Goal: Task Accomplishment & Management: Complete application form

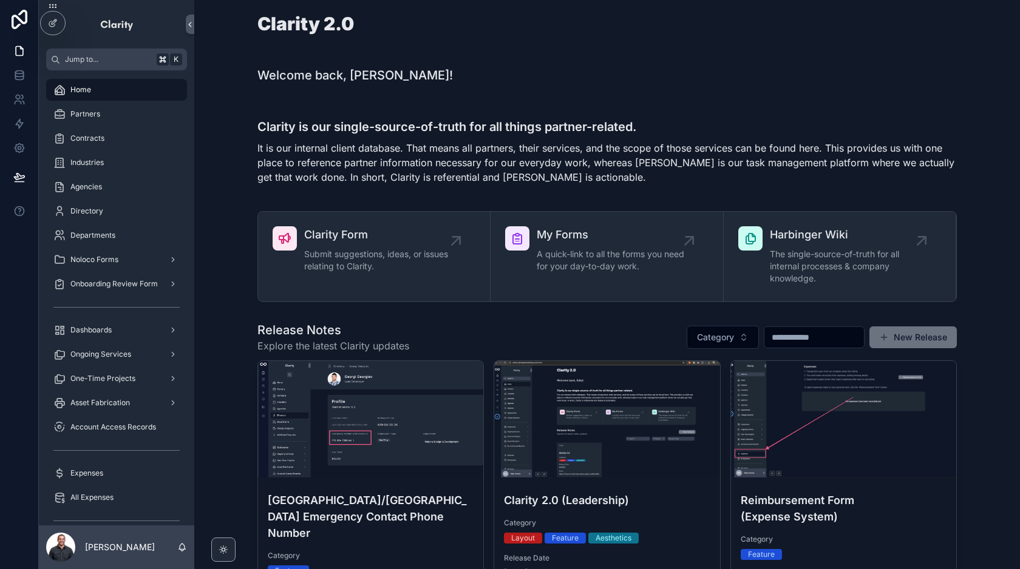
click at [635, 66] on div "Welcome back, [PERSON_NAME]!" at bounding box center [607, 75] width 806 height 27
click at [577, 86] on div "Welcome back, [PERSON_NAME]!" at bounding box center [607, 75] width 806 height 27
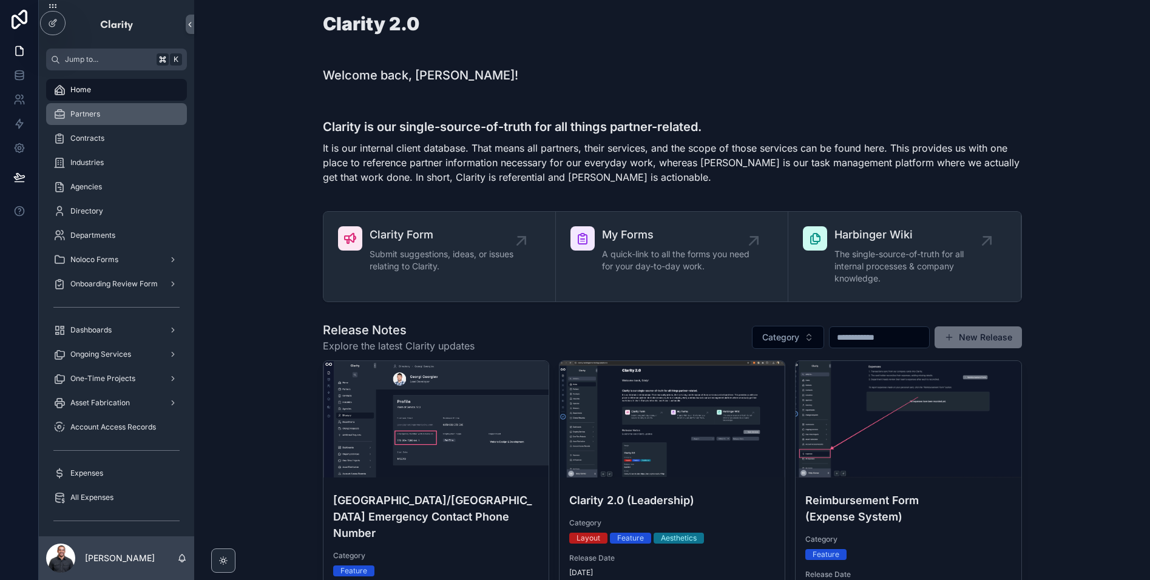
click at [109, 112] on div "Partners" at bounding box center [116, 113] width 126 height 19
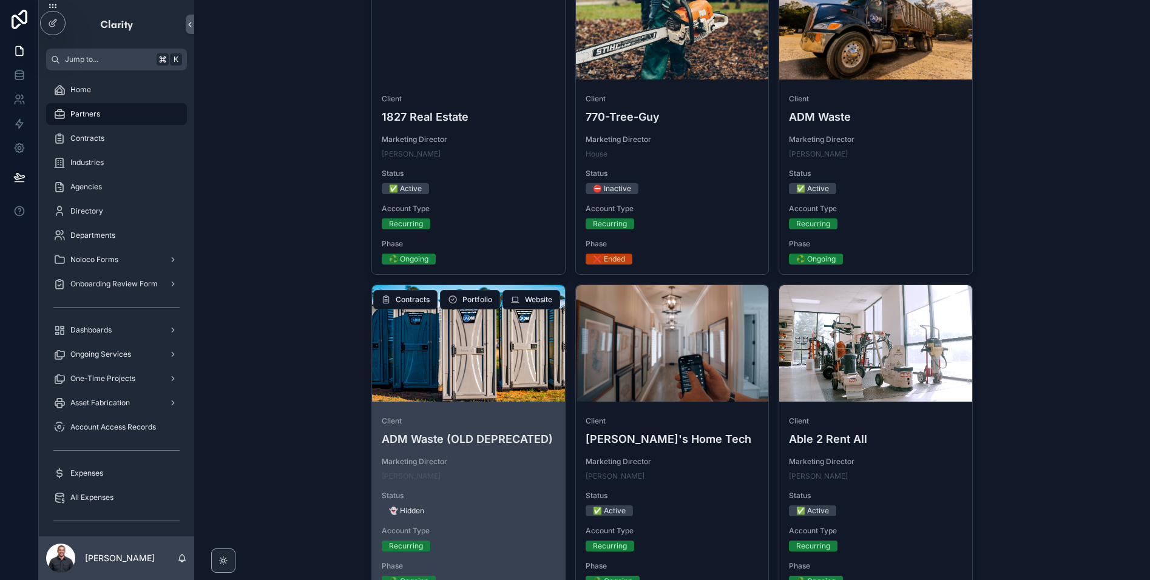
scroll to position [173, 0]
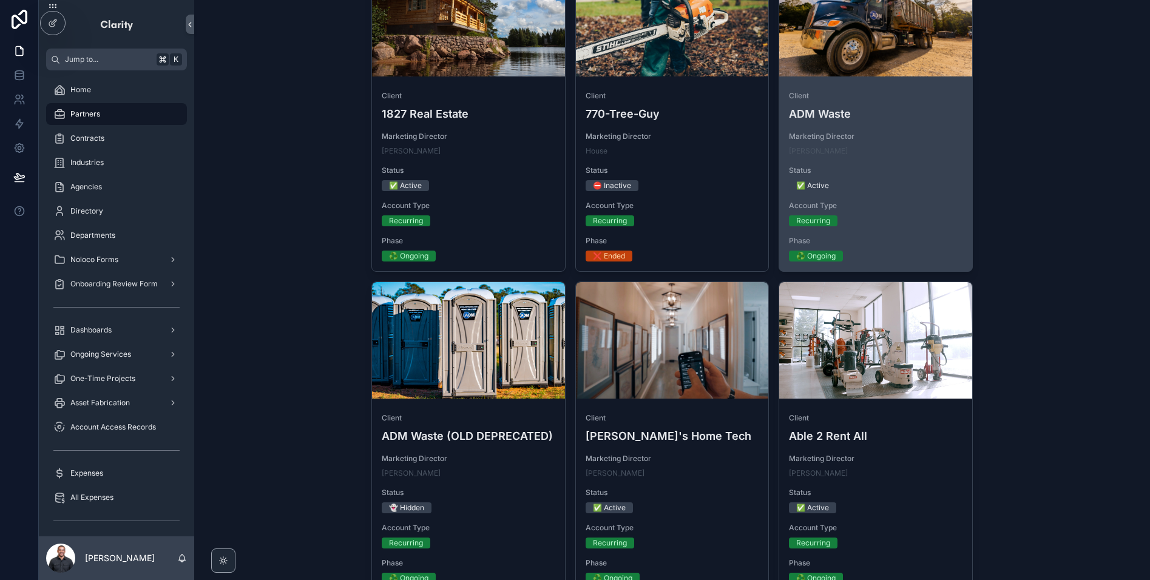
click at [944, 189] on div "✅ Active" at bounding box center [876, 185] width 174 height 11
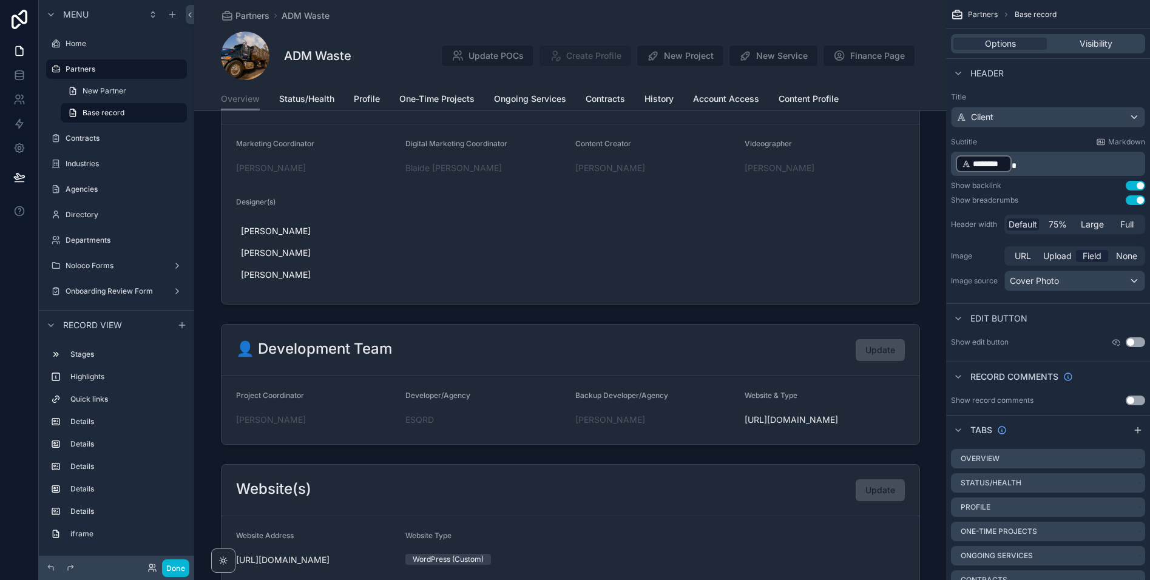
scroll to position [420, 0]
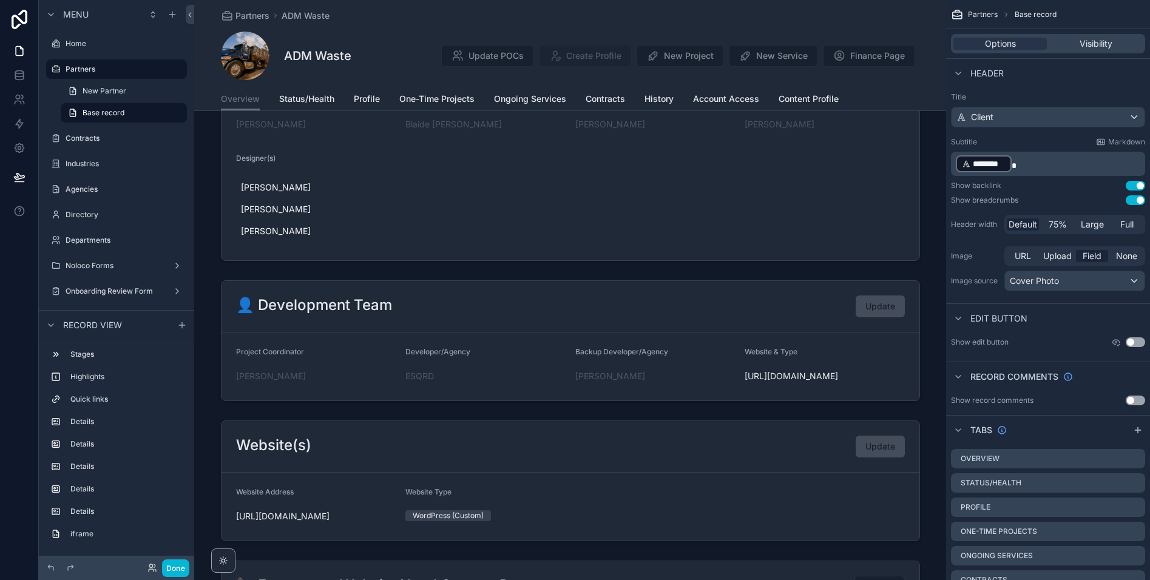
click at [703, 321] on div "scrollable content" at bounding box center [570, 341] width 752 height 130
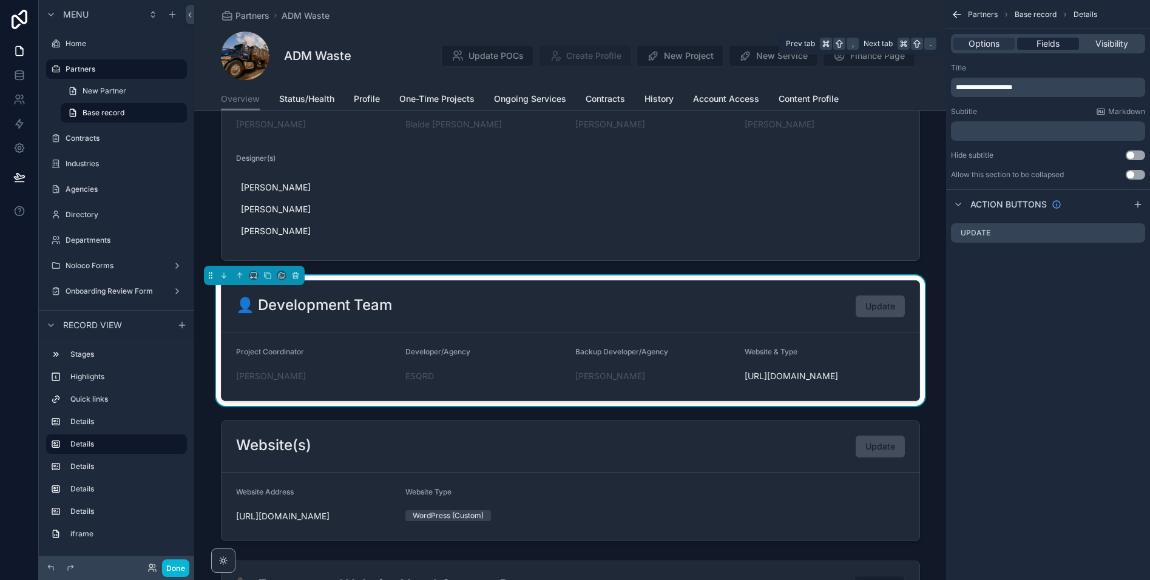
click at [1042, 38] on span "Fields" at bounding box center [1048, 44] width 23 height 12
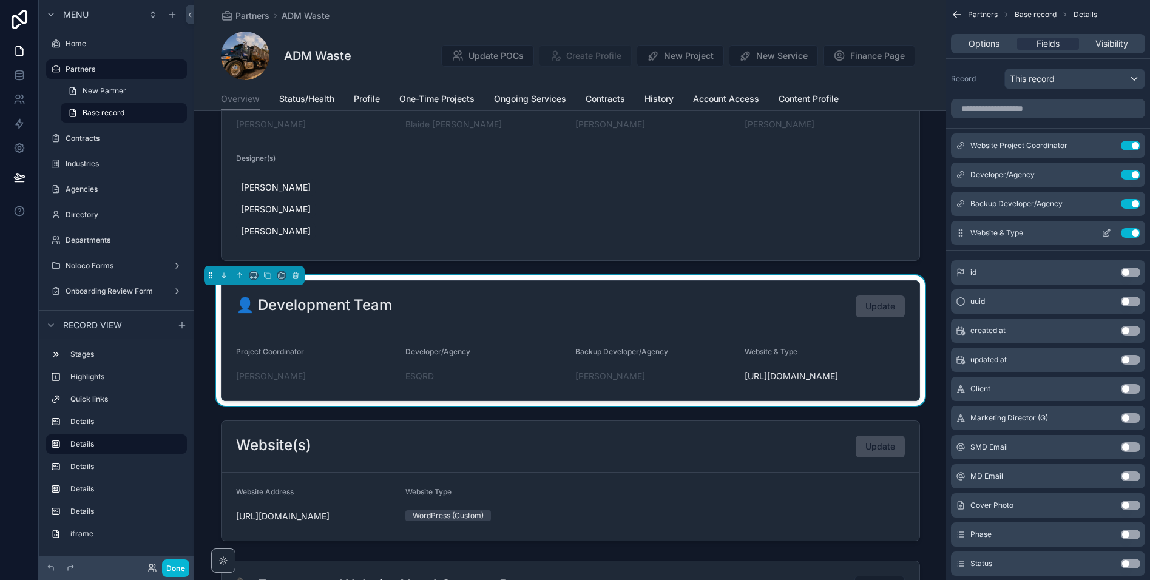
click at [1131, 231] on button "Use setting" at bounding box center [1130, 233] width 19 height 10
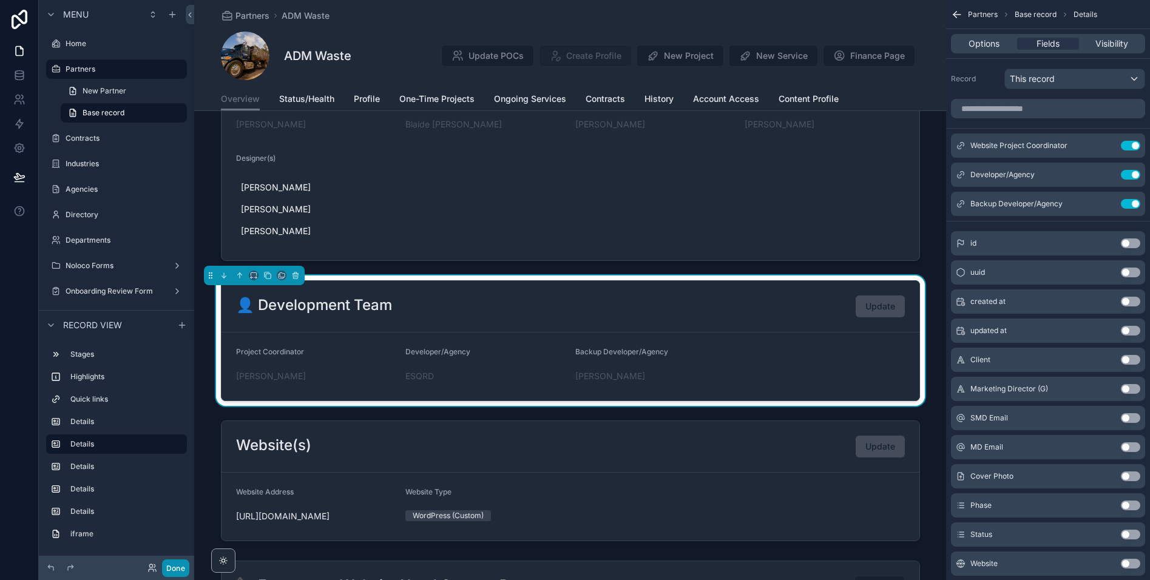
click at [164, 565] on button "Done" at bounding box center [175, 569] width 27 height 18
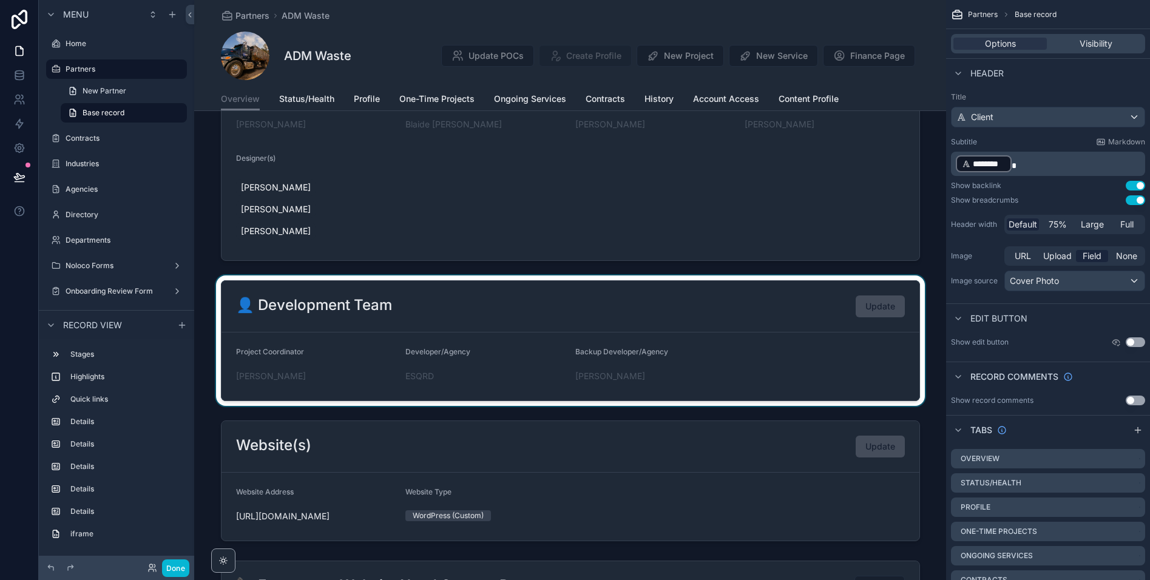
click at [677, 322] on div "scrollable content" at bounding box center [570, 341] width 752 height 130
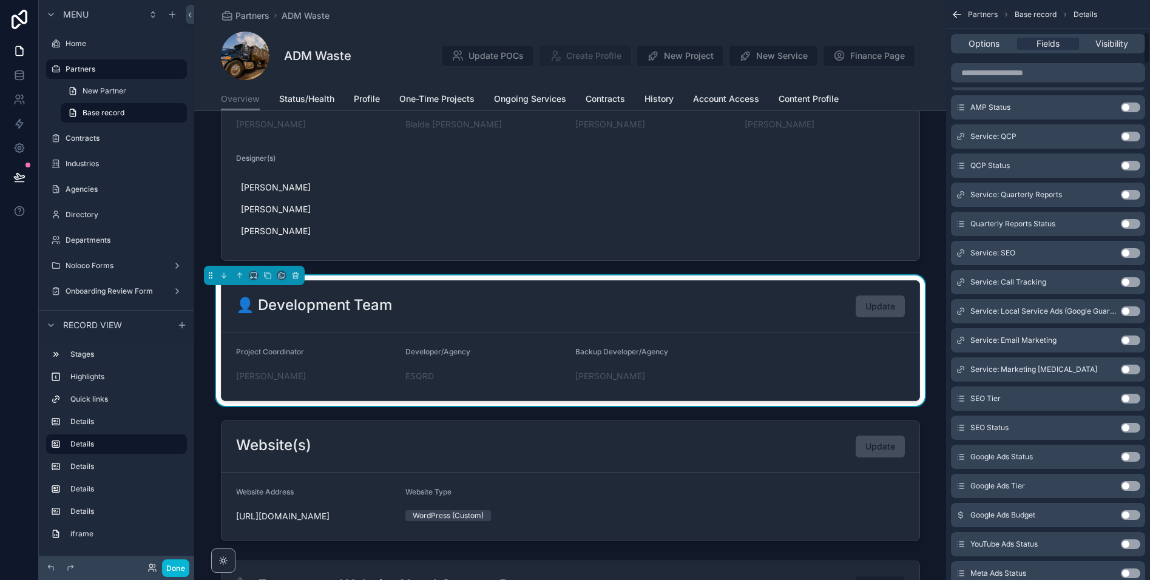
scroll to position [0, 0]
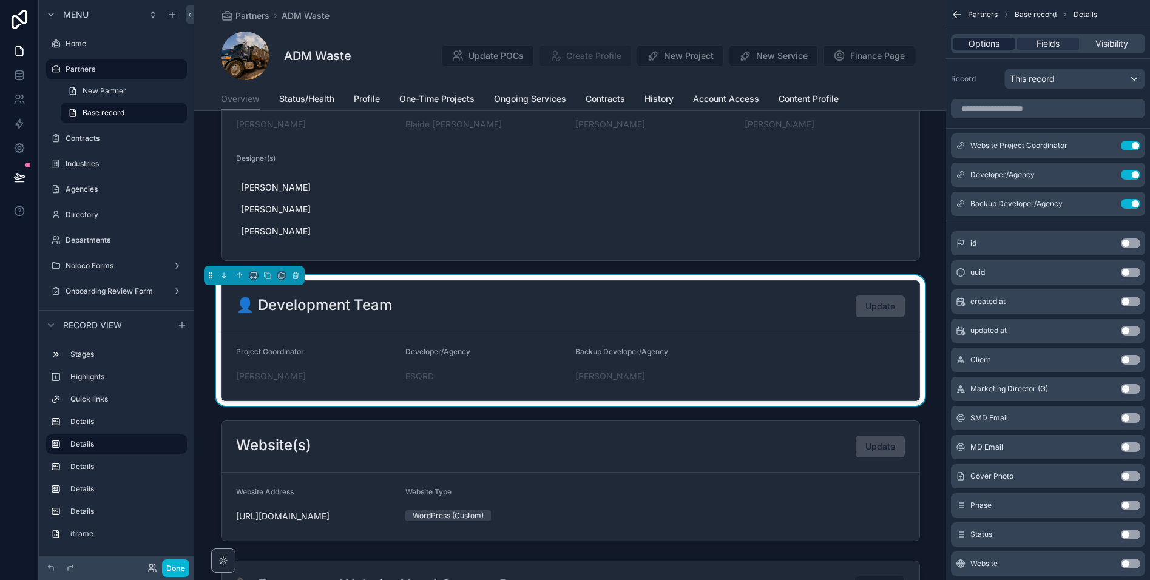
click at [967, 38] on div "Options" at bounding box center [984, 44] width 61 height 12
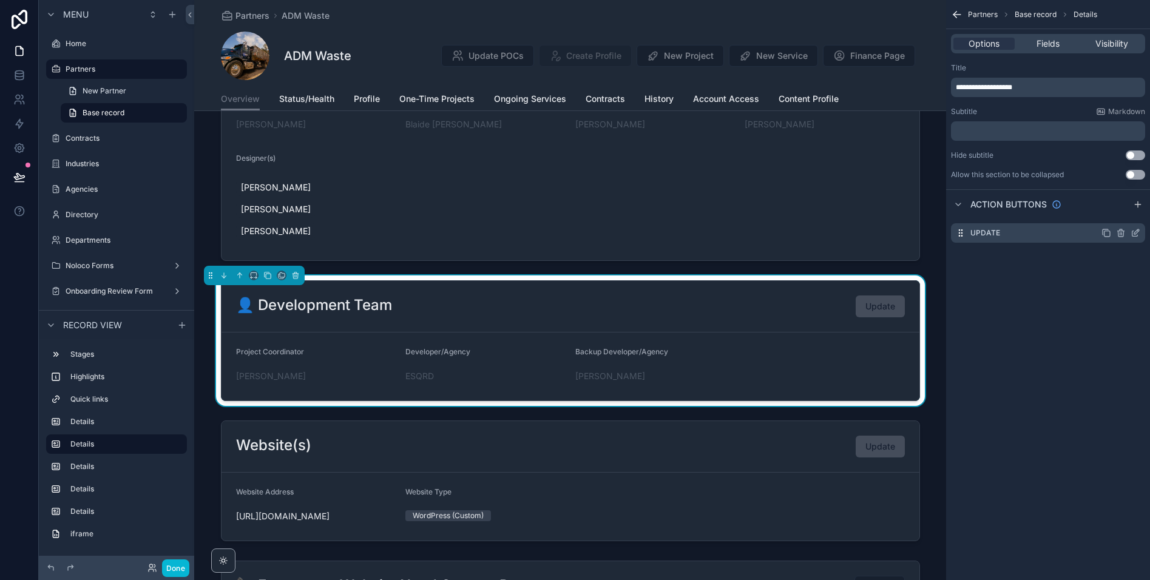
click at [1137, 234] on icon "scrollable content" at bounding box center [1136, 233] width 10 height 10
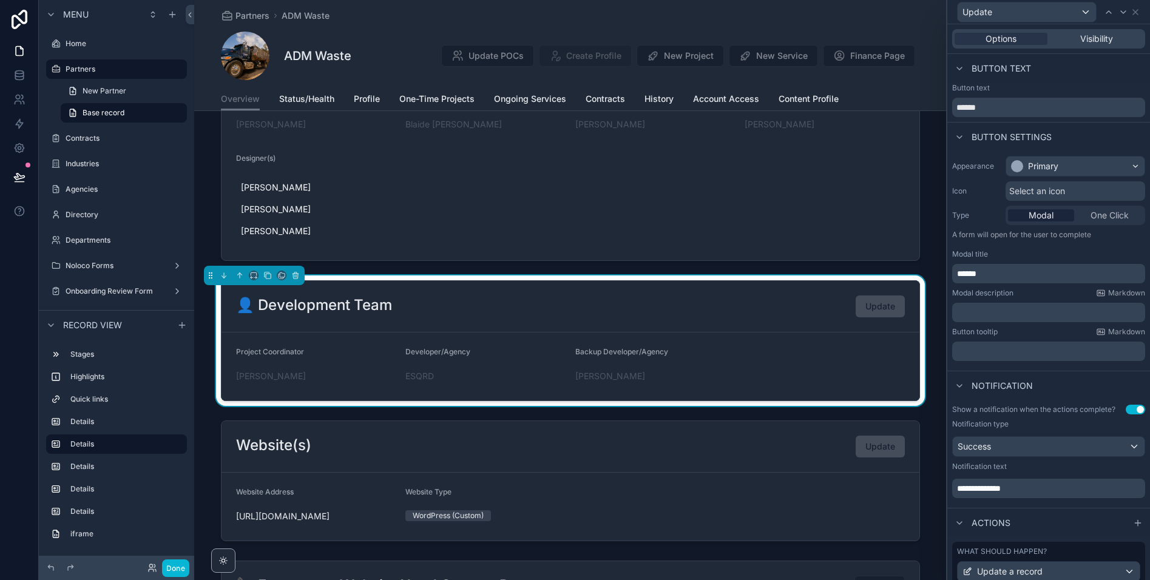
scroll to position [88, 0]
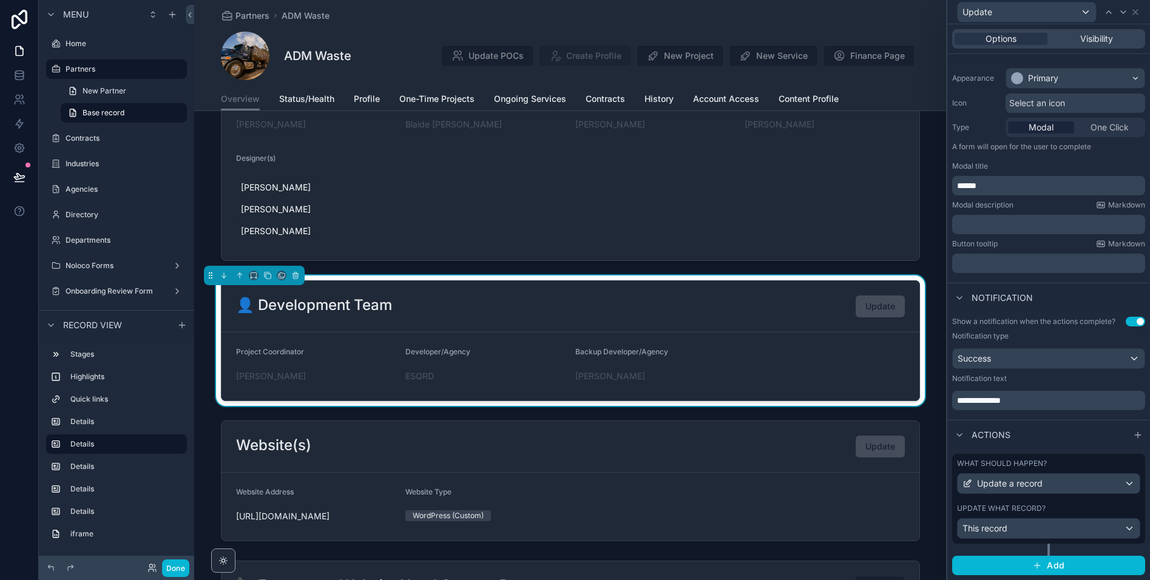
click at [1057, 513] on div "Update what record? This record" at bounding box center [1048, 521] width 183 height 35
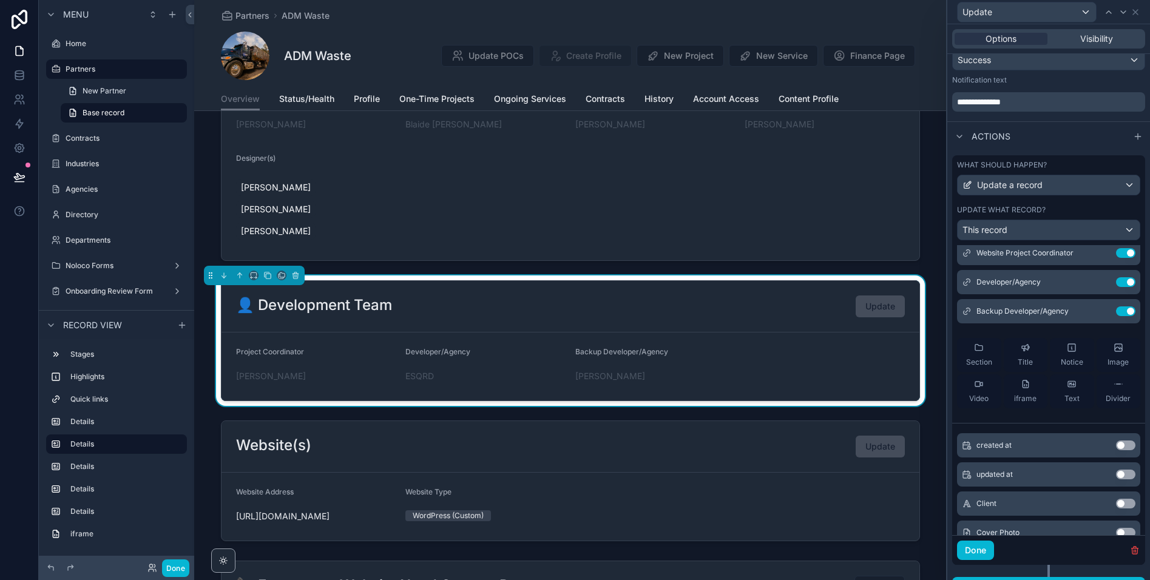
scroll to position [0, 0]
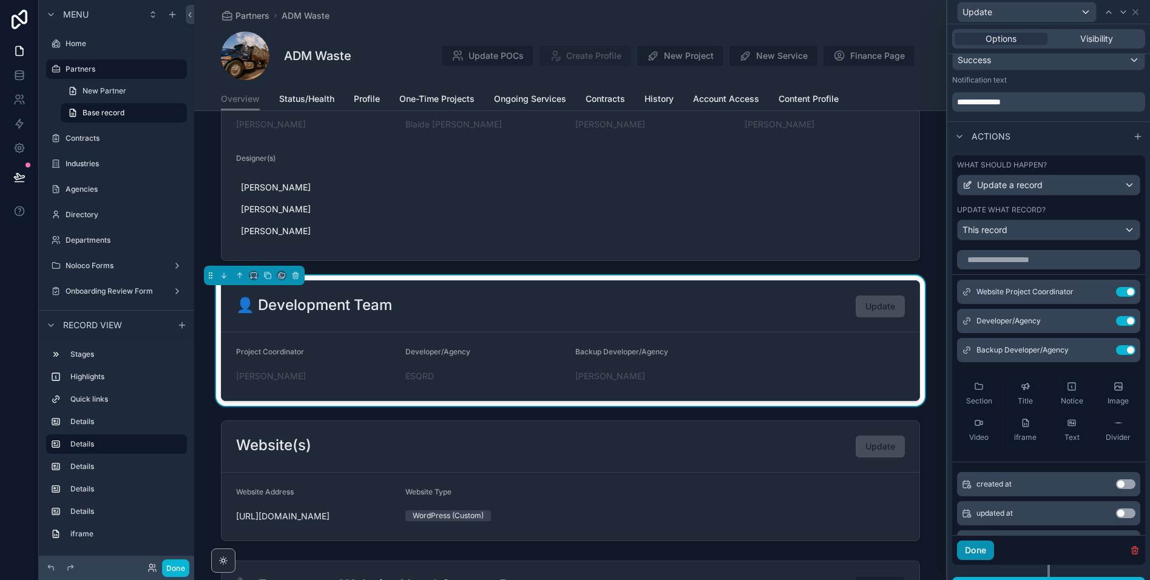
click at [973, 547] on button "Done" at bounding box center [975, 550] width 37 height 19
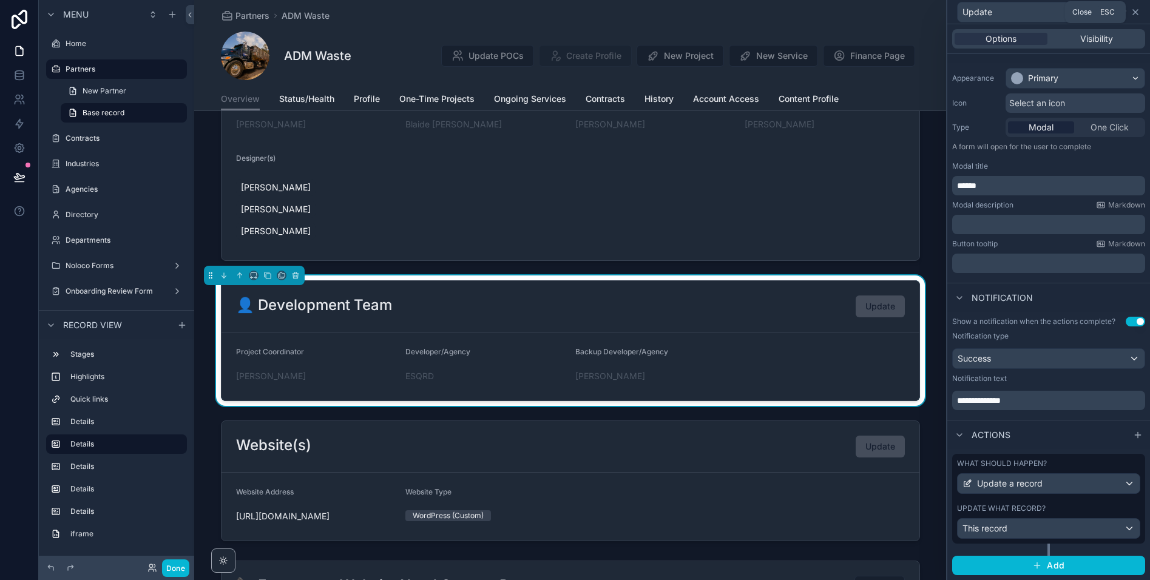
click at [1136, 13] on icon at bounding box center [1136, 12] width 10 height 10
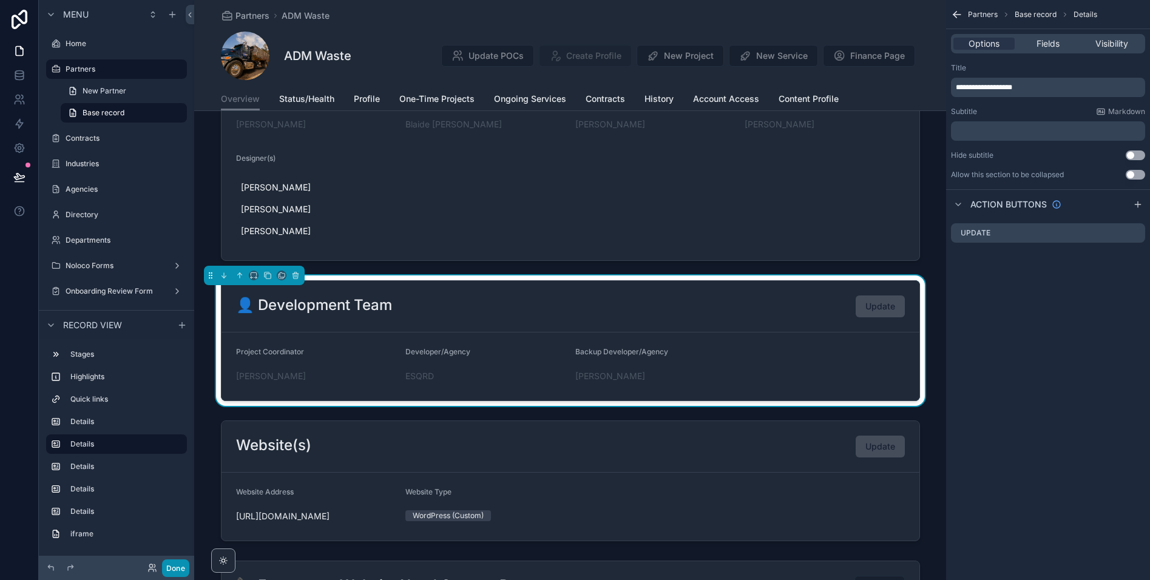
click at [174, 573] on button "Done" at bounding box center [175, 569] width 27 height 18
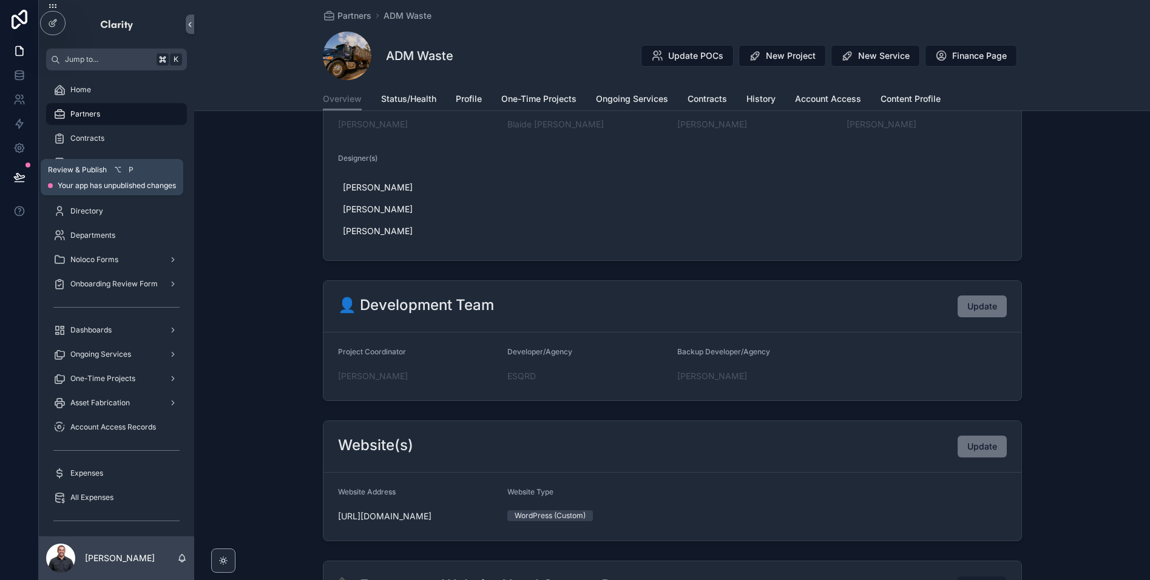
click at [19, 172] on icon at bounding box center [19, 177] width 12 height 12
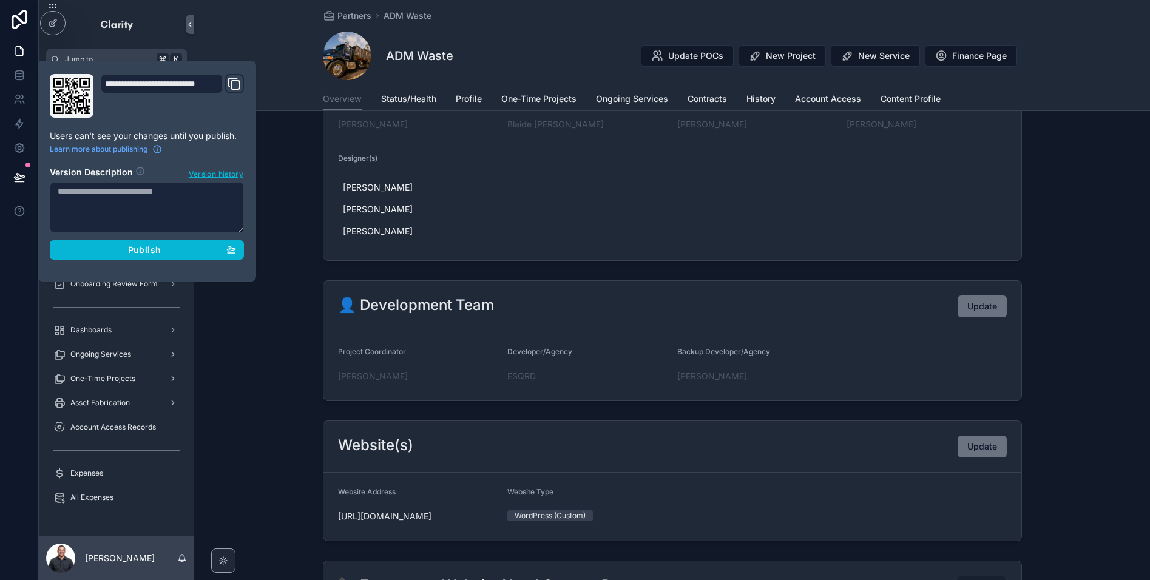
click at [219, 206] on textarea at bounding box center [147, 207] width 194 height 51
type textarea "**********"
click at [174, 253] on div "Publish" at bounding box center [147, 250] width 178 height 11
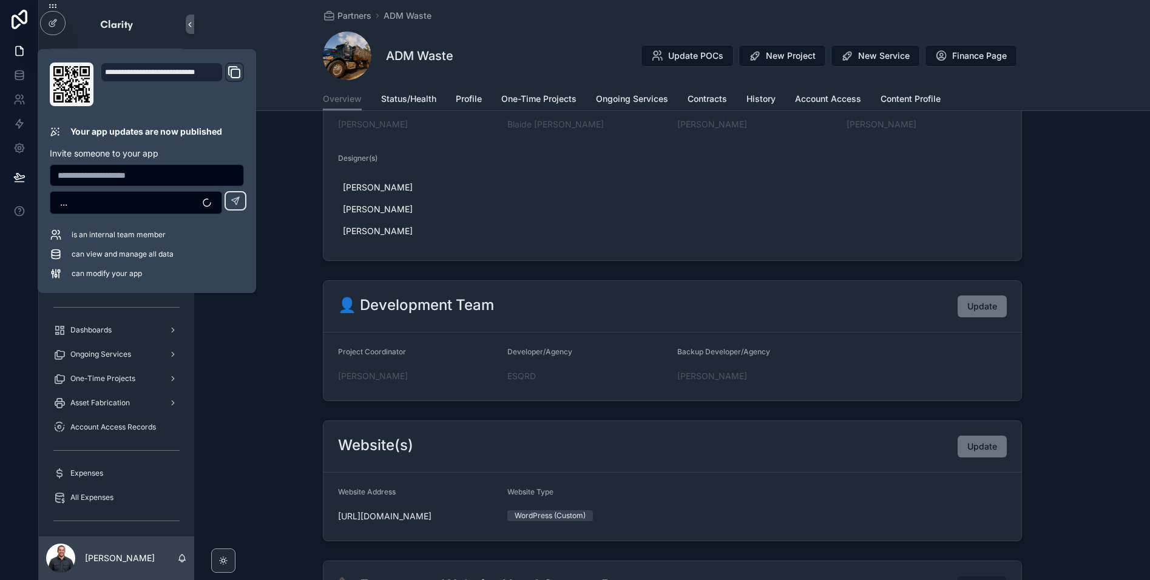
click at [256, 337] on div "👤 Development Team Update Project Coordinator [PERSON_NAME] Developer/Agency ES…" at bounding box center [672, 341] width 956 height 130
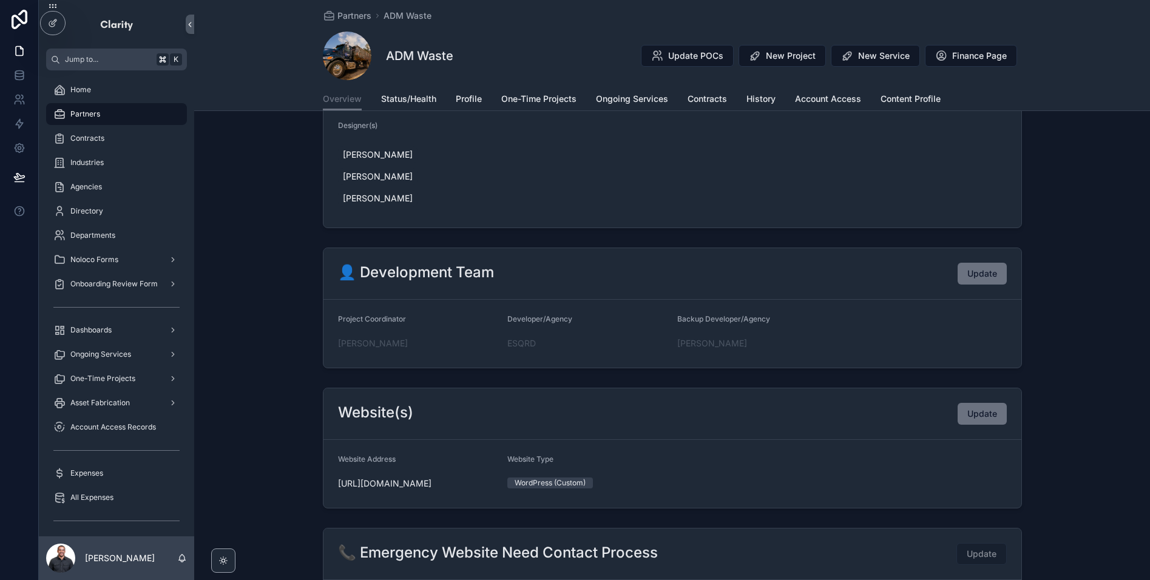
scroll to position [452, 0]
click at [987, 269] on span "Update" at bounding box center [982, 275] width 30 height 12
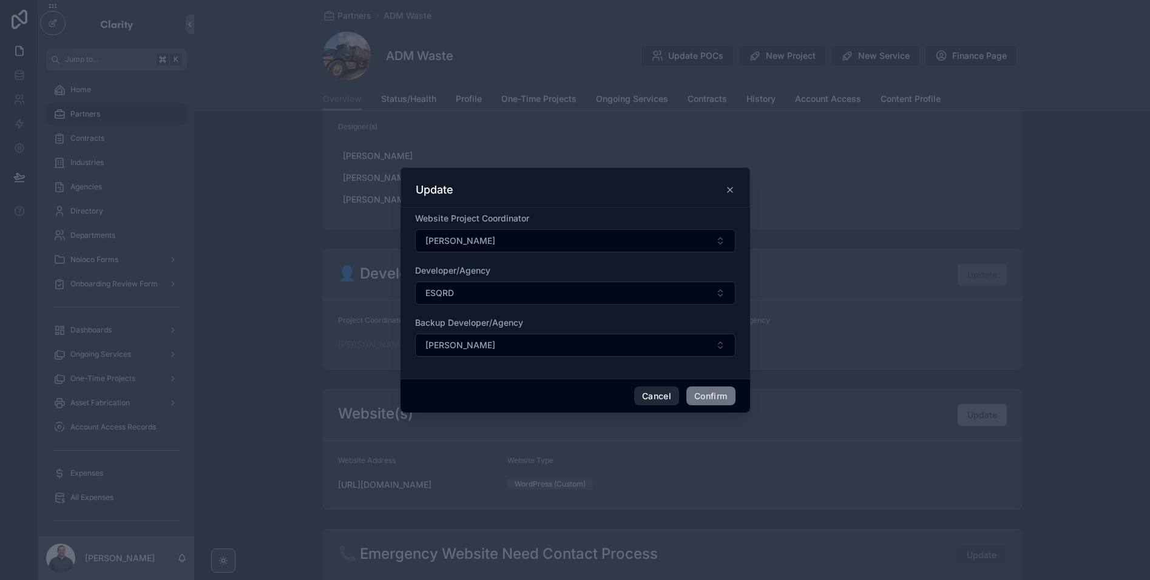
click at [640, 396] on button "Cancel" at bounding box center [656, 396] width 45 height 19
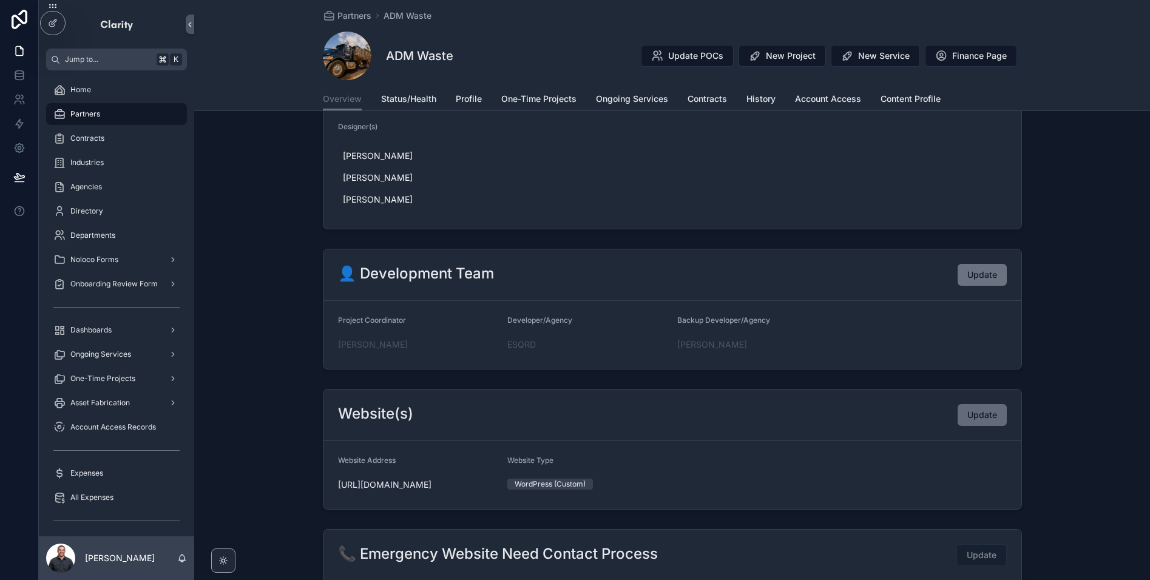
click at [987, 409] on span "Update" at bounding box center [982, 415] width 30 height 12
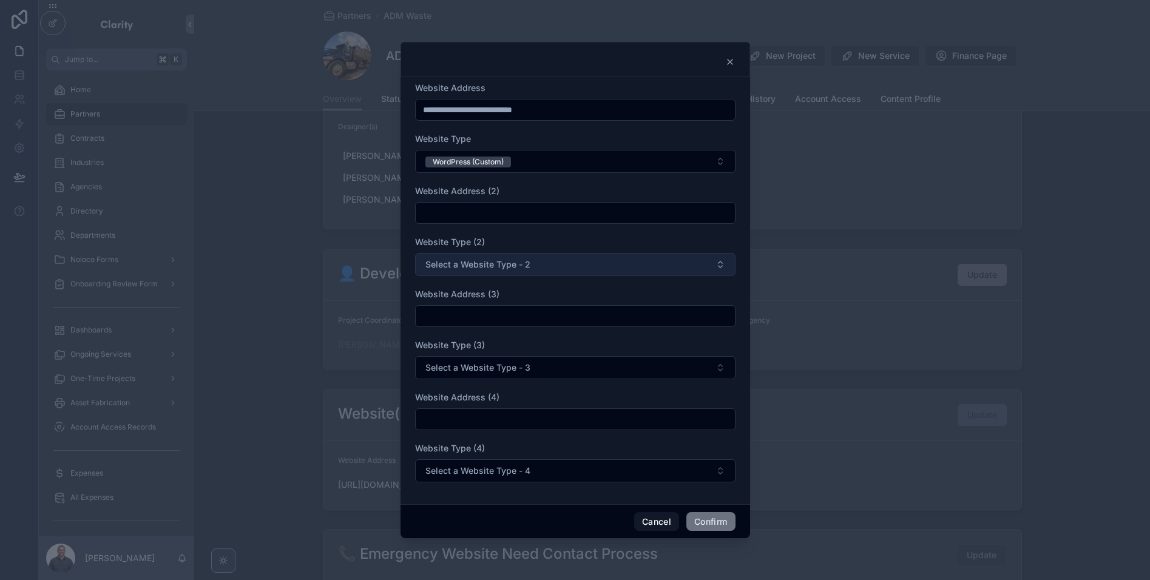
drag, startPoint x: 523, startPoint y: 277, endPoint x: 523, endPoint y: 270, distance: 6.7
click at [523, 273] on form "**********" at bounding box center [575, 288] width 320 height 413
click at [523, 269] on span "Select a Website Type - 2" at bounding box center [477, 265] width 105 height 12
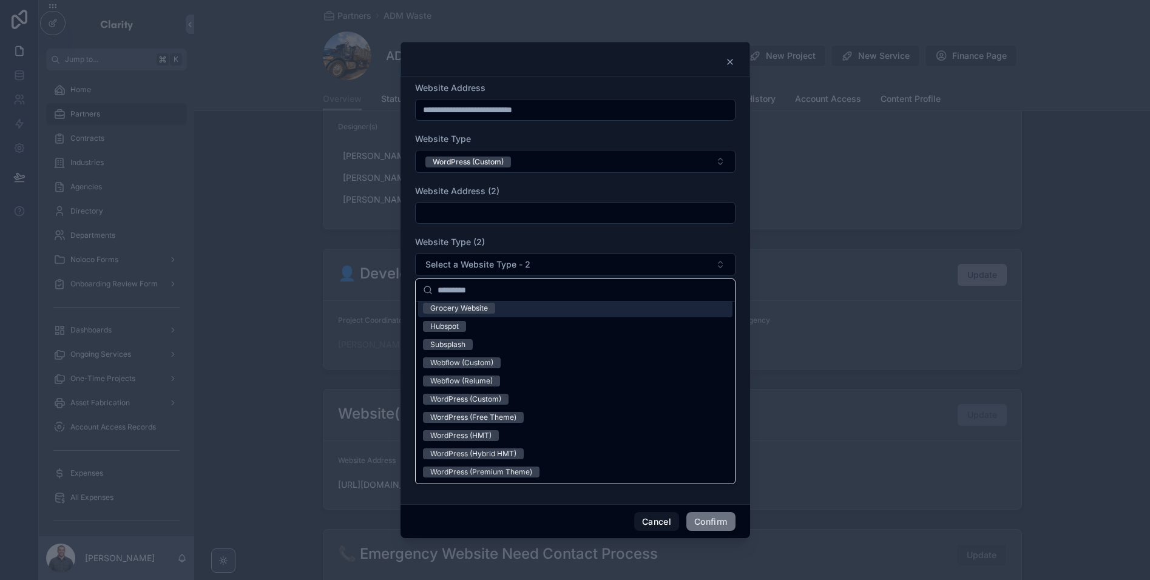
scroll to position [0, 0]
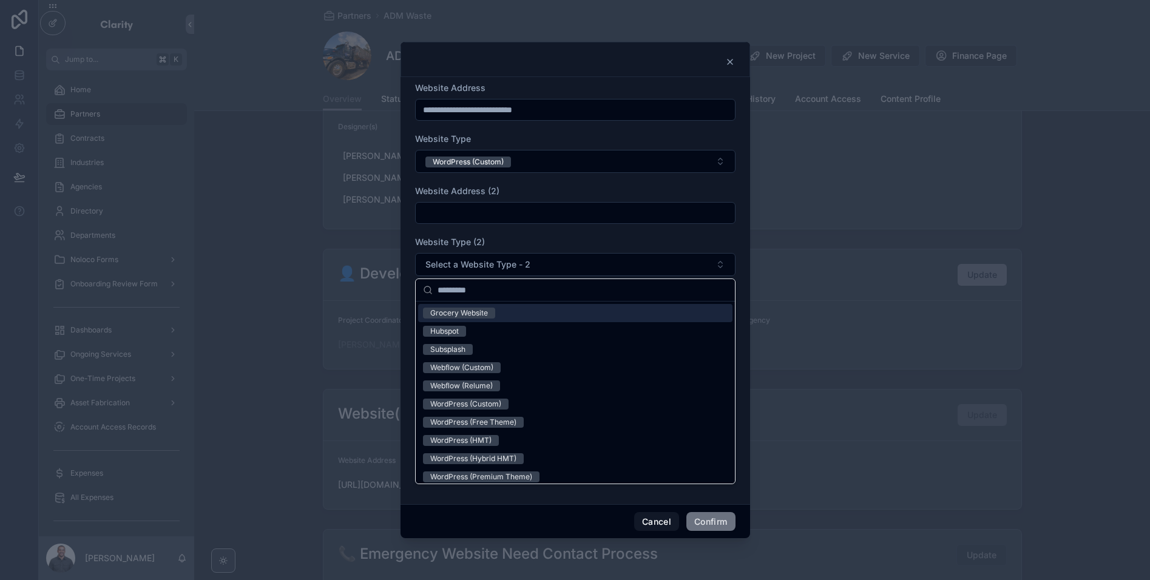
click at [503, 321] on div "Grocery Website" at bounding box center [575, 313] width 314 height 18
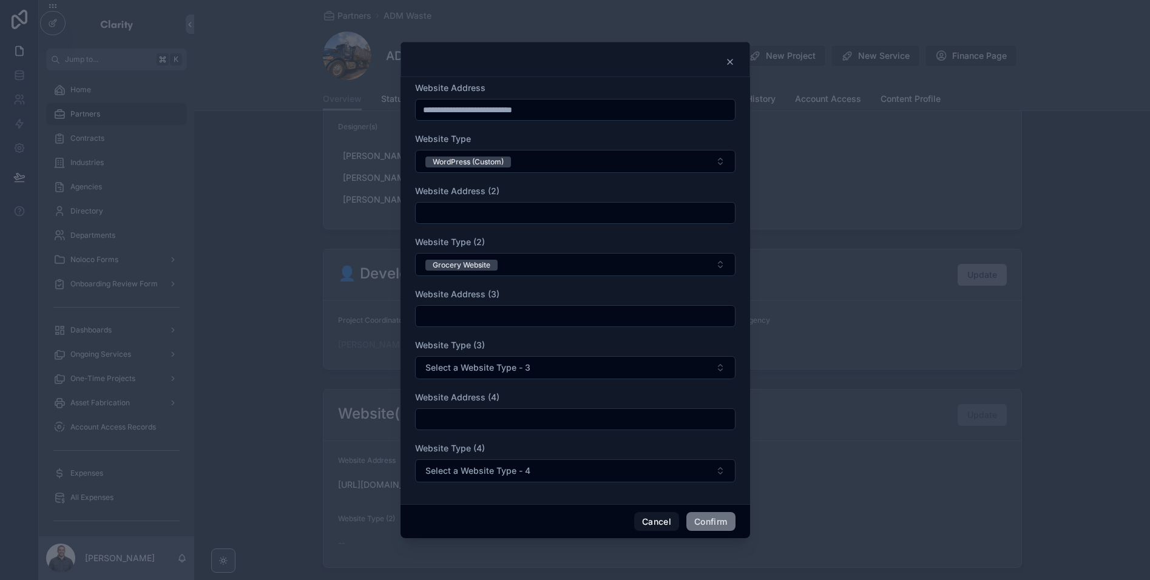
click at [533, 246] on div "Website Type (2)" at bounding box center [575, 242] width 320 height 12
click at [535, 268] on button "Grocery Website" at bounding box center [575, 264] width 320 height 23
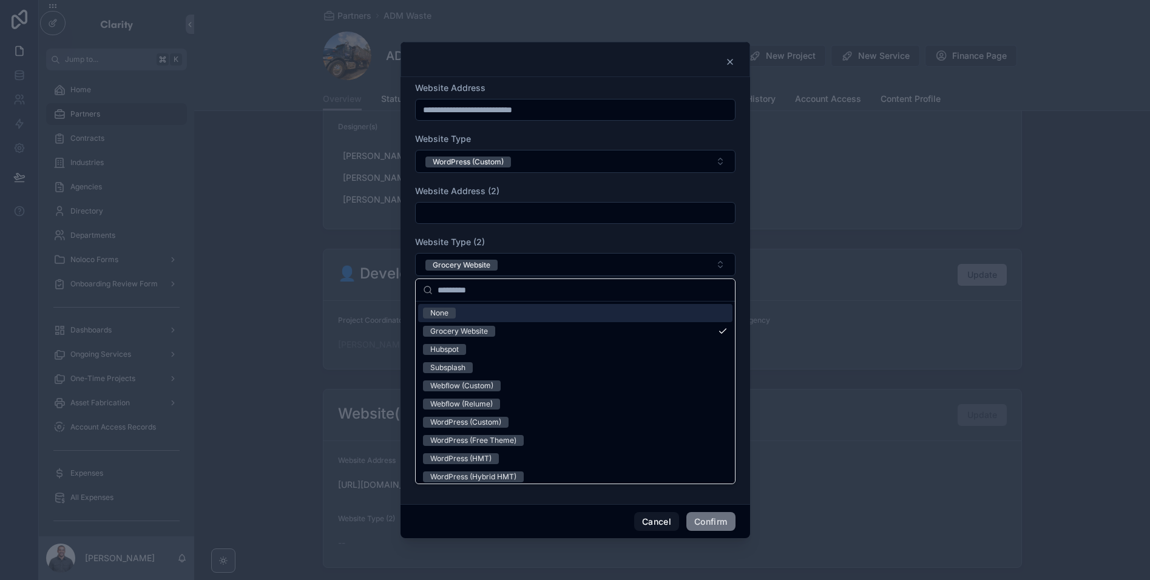
click at [490, 320] on div "None" at bounding box center [575, 313] width 314 height 18
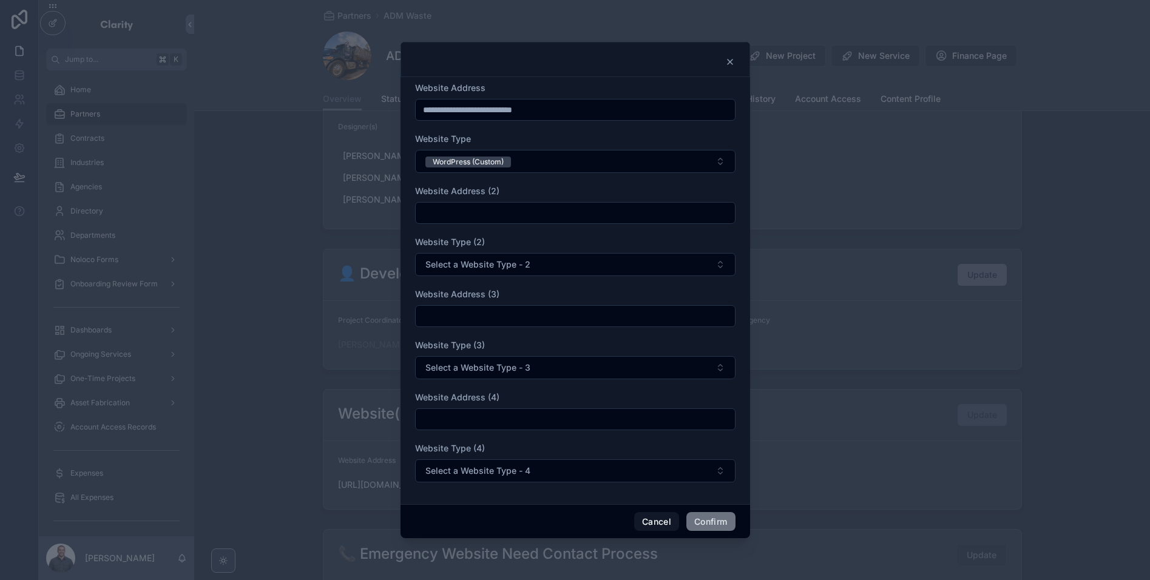
click at [549, 224] on form "**********" at bounding box center [575, 288] width 320 height 413
click at [651, 528] on button "Cancel" at bounding box center [656, 521] width 45 height 19
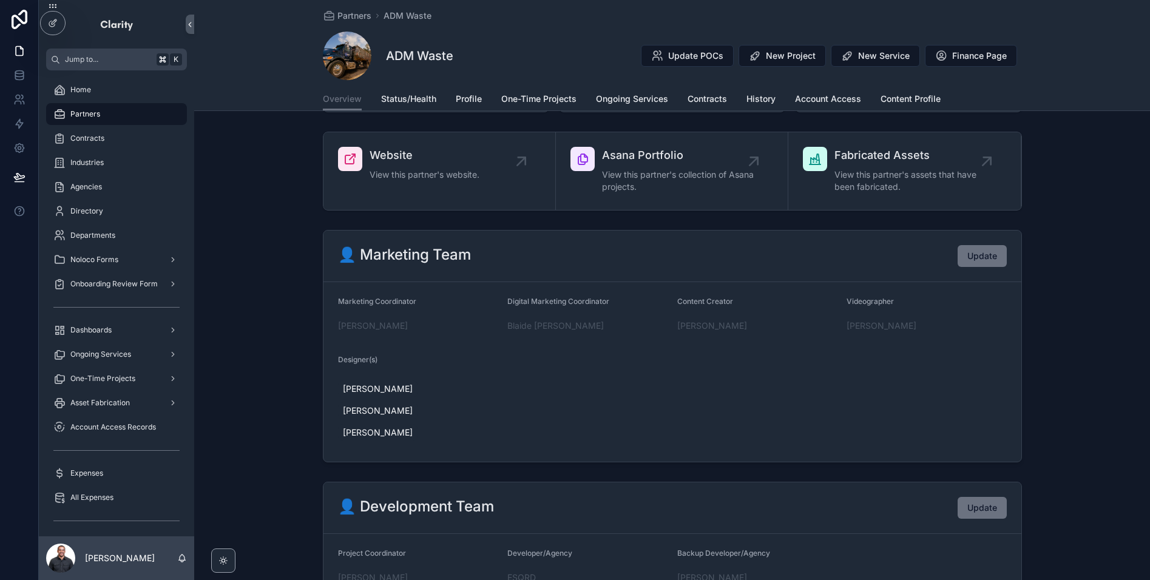
scroll to position [450, 0]
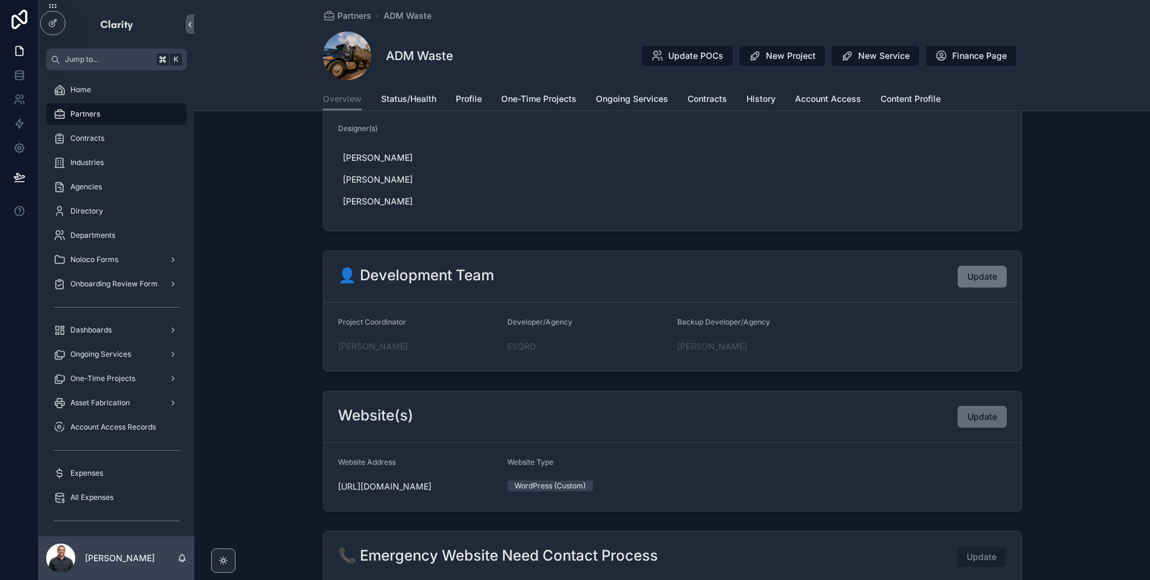
click at [963, 406] on button "Update" at bounding box center [982, 417] width 49 height 22
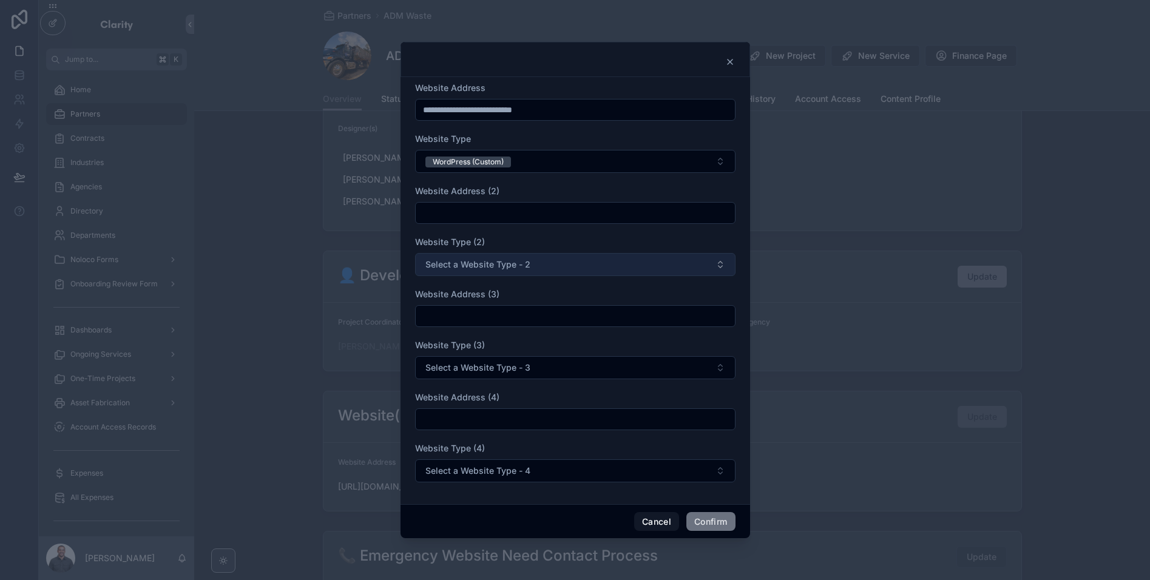
click at [521, 271] on button "Select a Website Type - 2" at bounding box center [575, 264] width 320 height 23
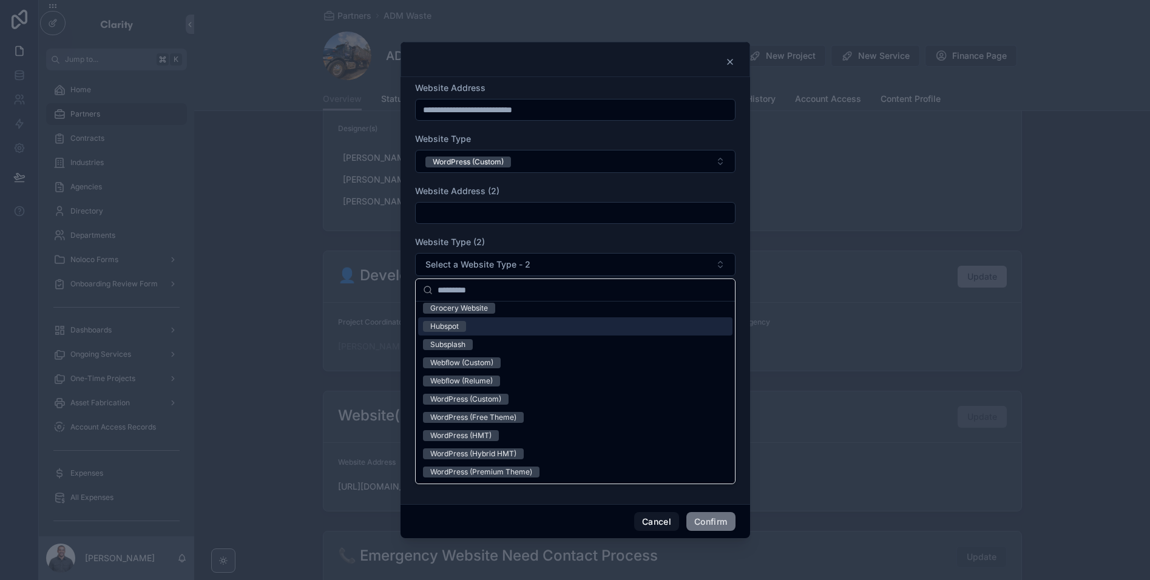
scroll to position [5, 0]
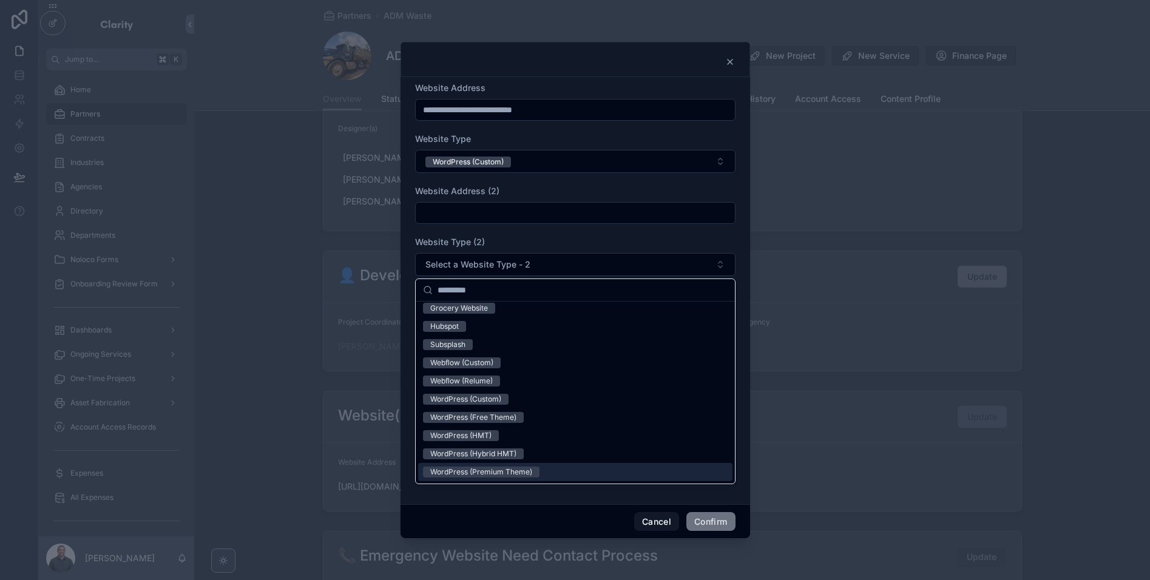
click at [578, 500] on div "**********" at bounding box center [576, 290] width 350 height 427
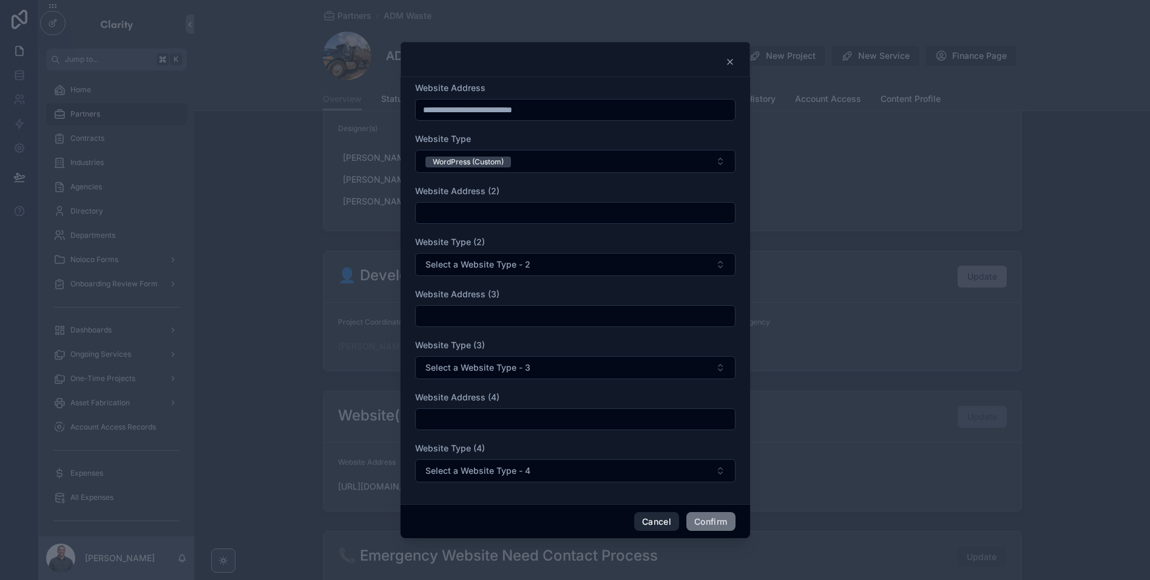
click at [634, 524] on button "Cancel" at bounding box center [656, 521] width 45 height 19
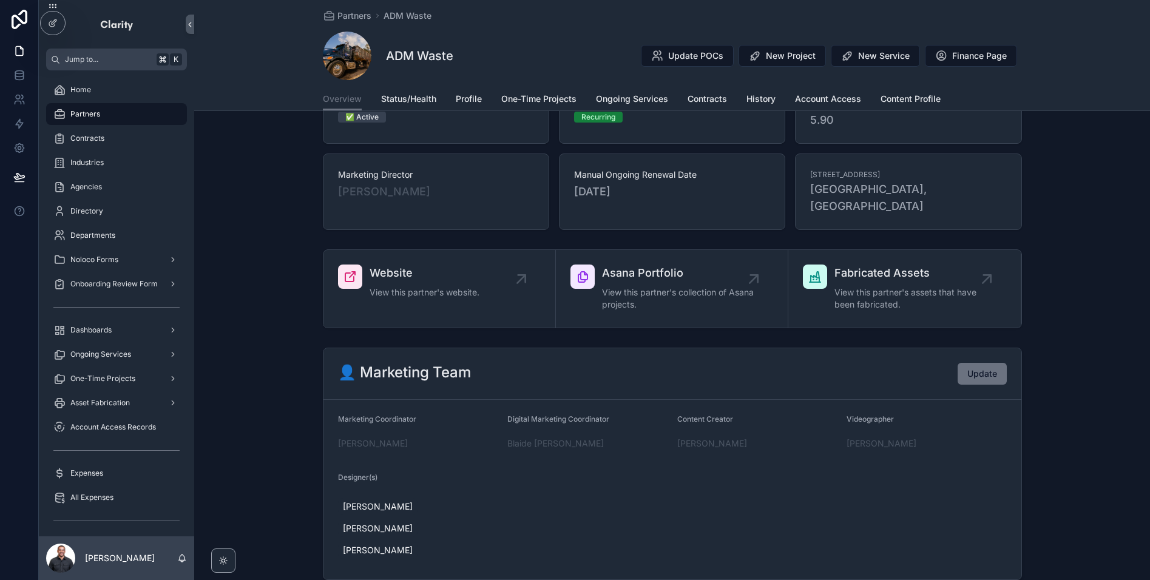
scroll to position [0, 0]
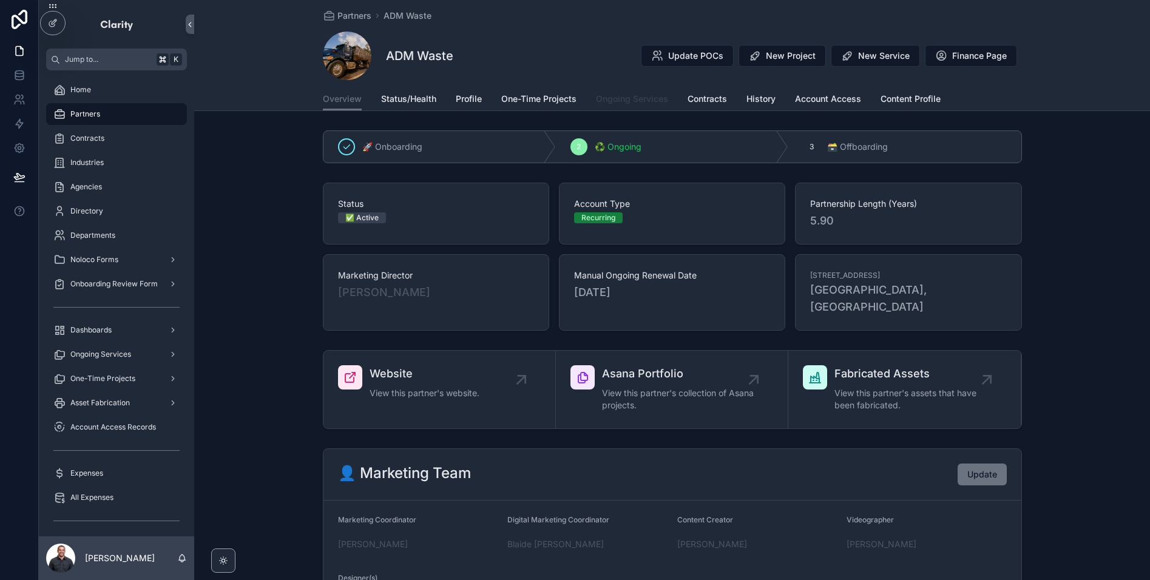
click at [614, 93] on span "Ongoing Services" at bounding box center [632, 99] width 72 height 12
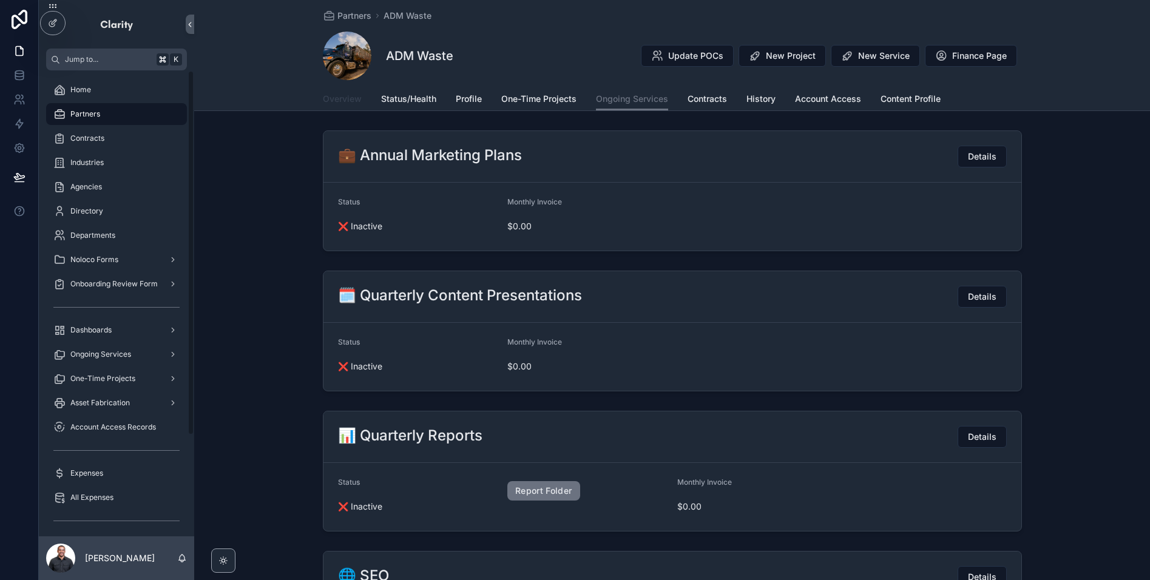
click at [337, 103] on span "Overview" at bounding box center [342, 99] width 39 height 12
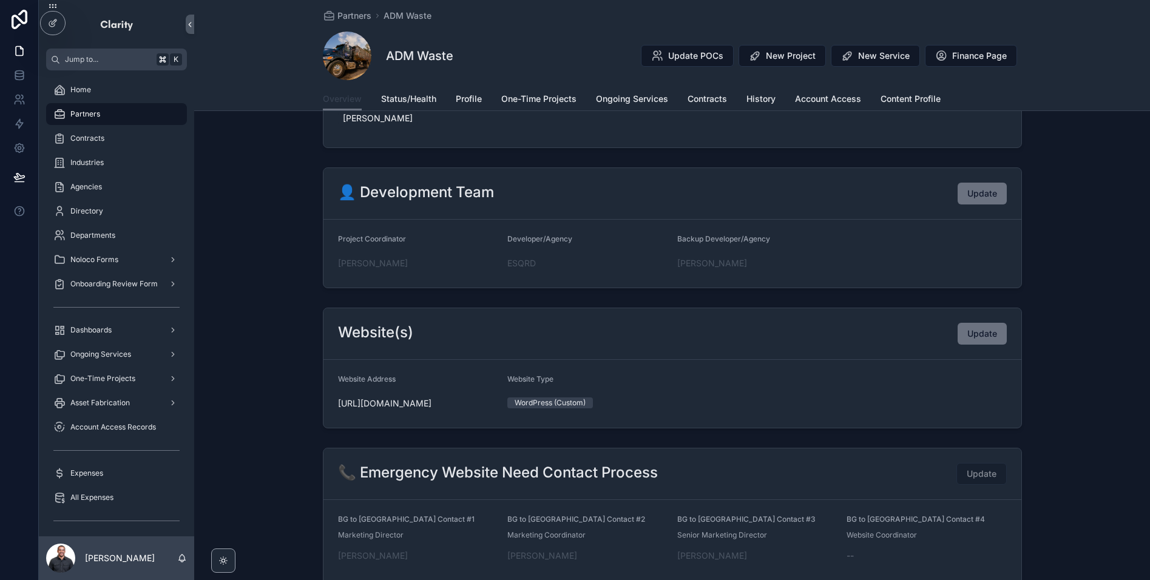
scroll to position [532, 0]
click at [986, 329] on span "Update" at bounding box center [982, 335] width 30 height 12
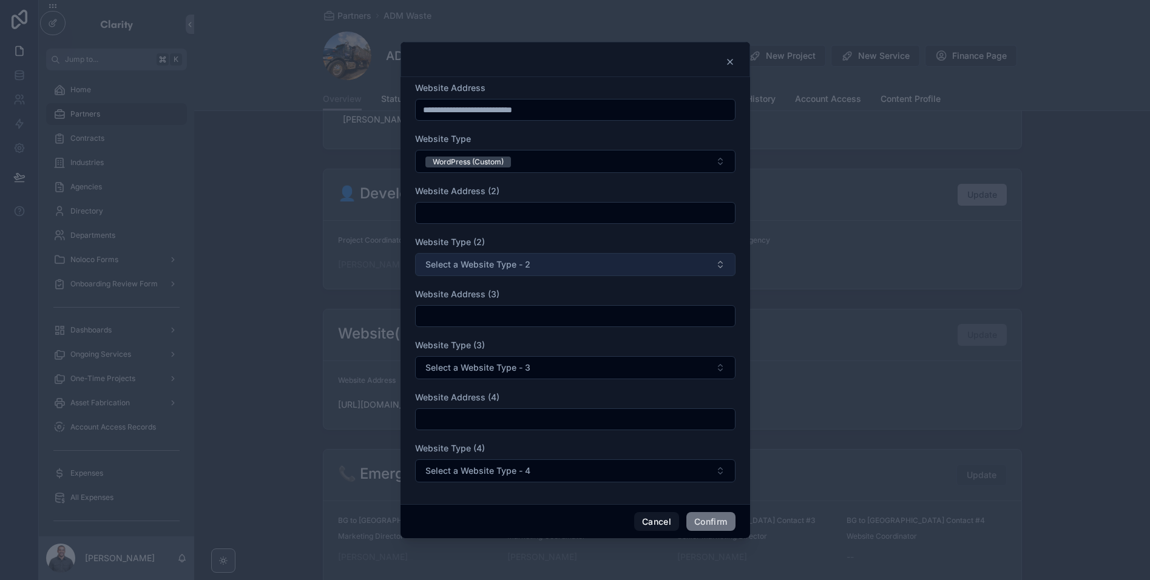
click at [501, 265] on span "Select a Website Type - 2" at bounding box center [477, 265] width 105 height 12
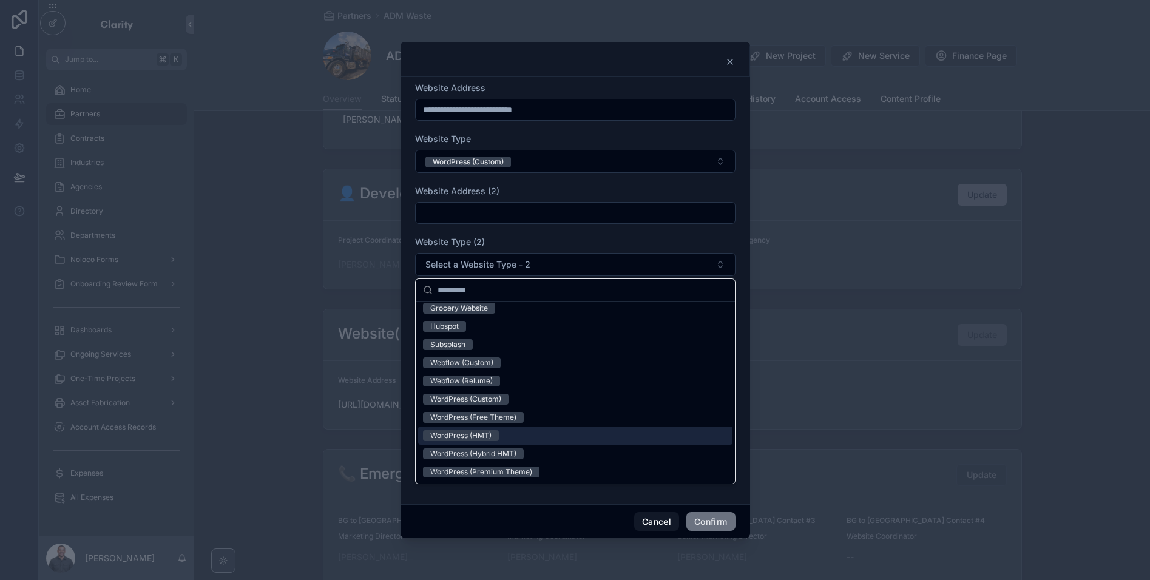
scroll to position [0, 0]
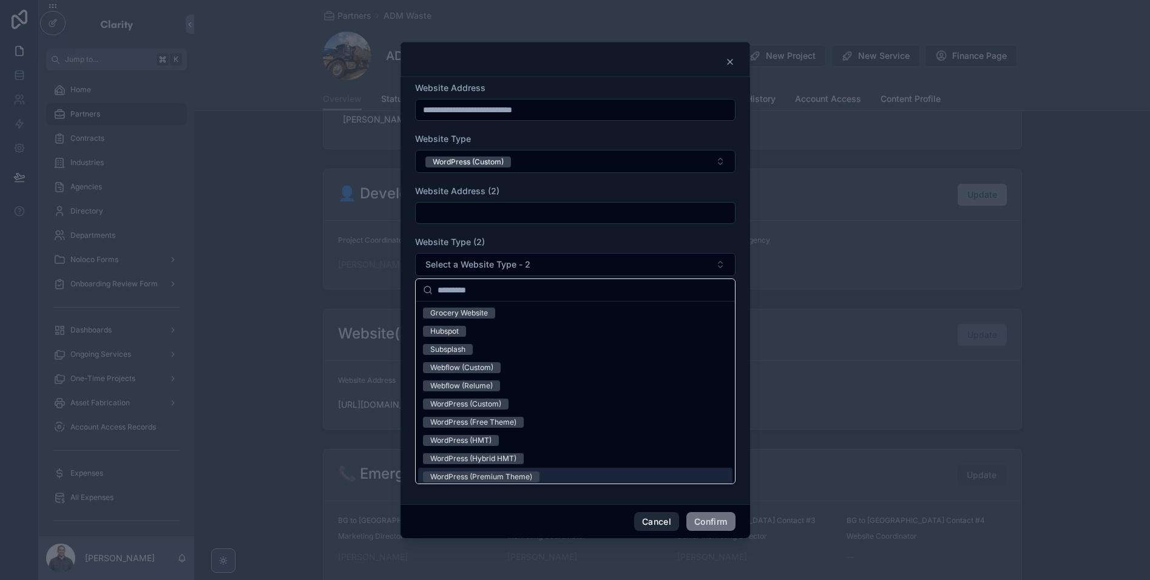
click at [660, 527] on button "Cancel" at bounding box center [656, 521] width 45 height 19
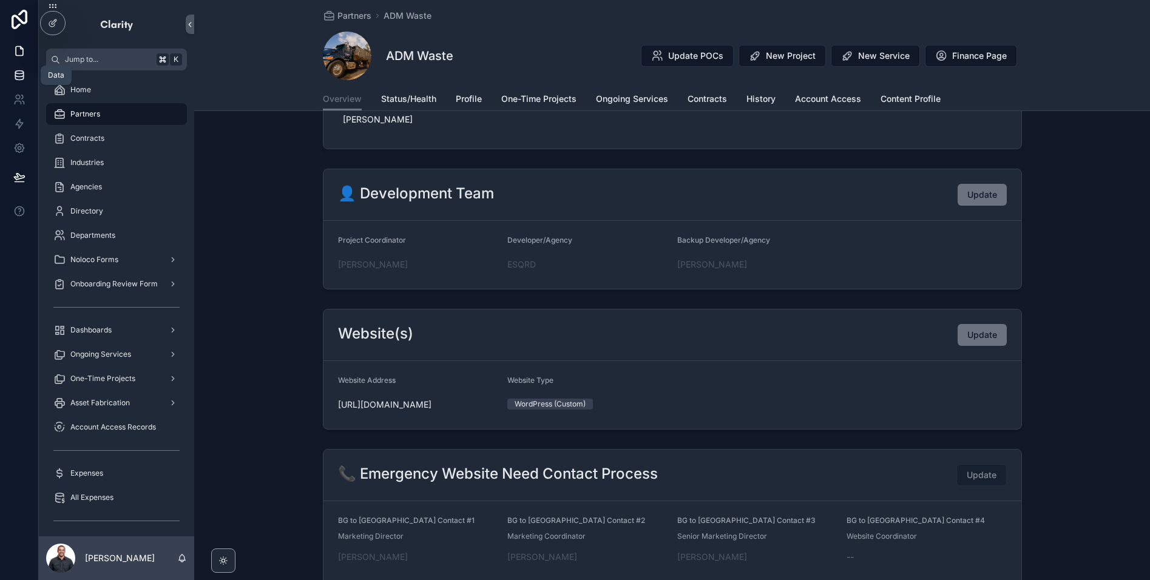
click at [24, 70] on icon at bounding box center [19, 75] width 12 height 12
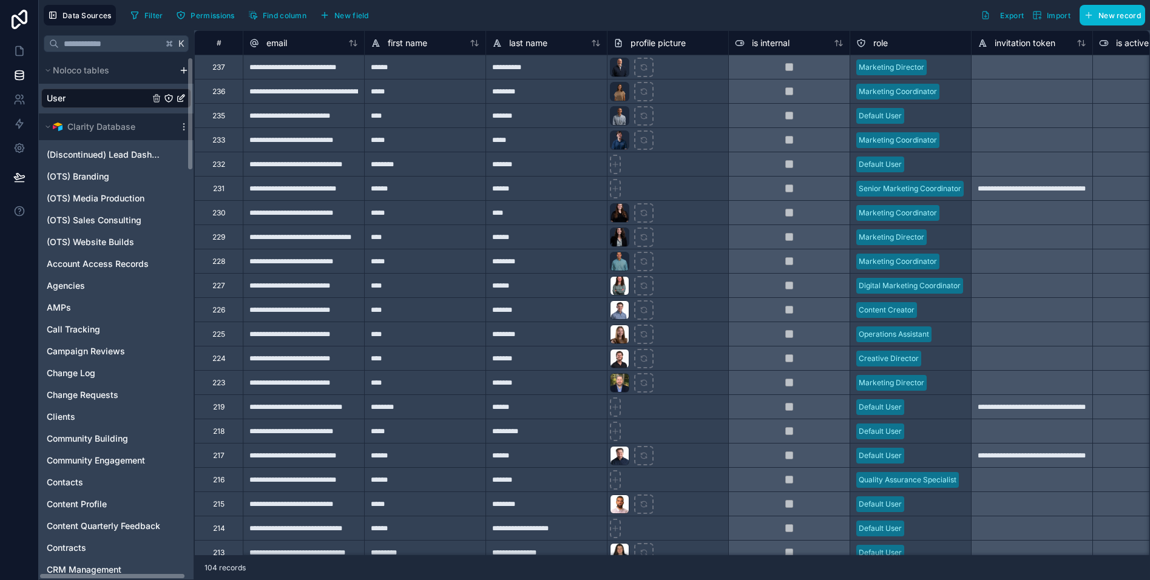
click at [19, 46] on icon at bounding box center [19, 51] width 12 height 12
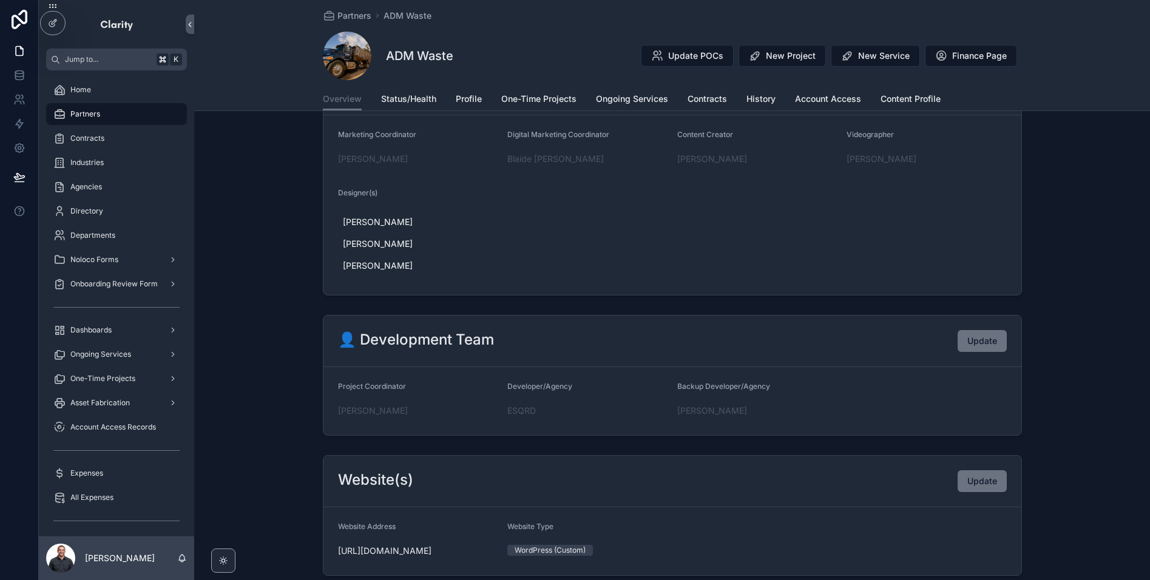
scroll to position [390, 0]
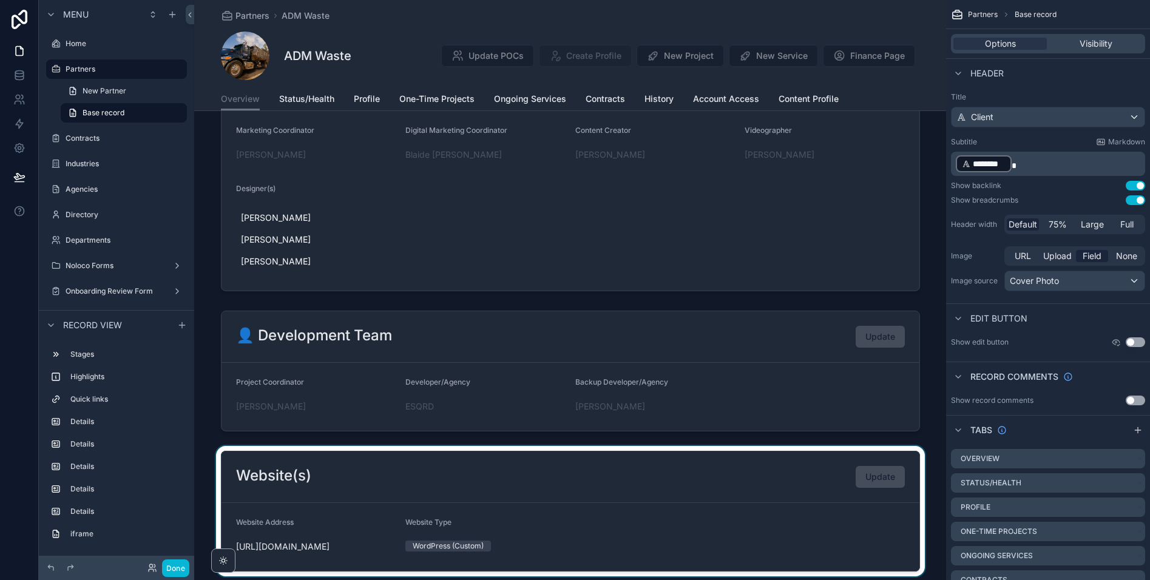
click at [766, 487] on div "scrollable content" at bounding box center [570, 511] width 752 height 130
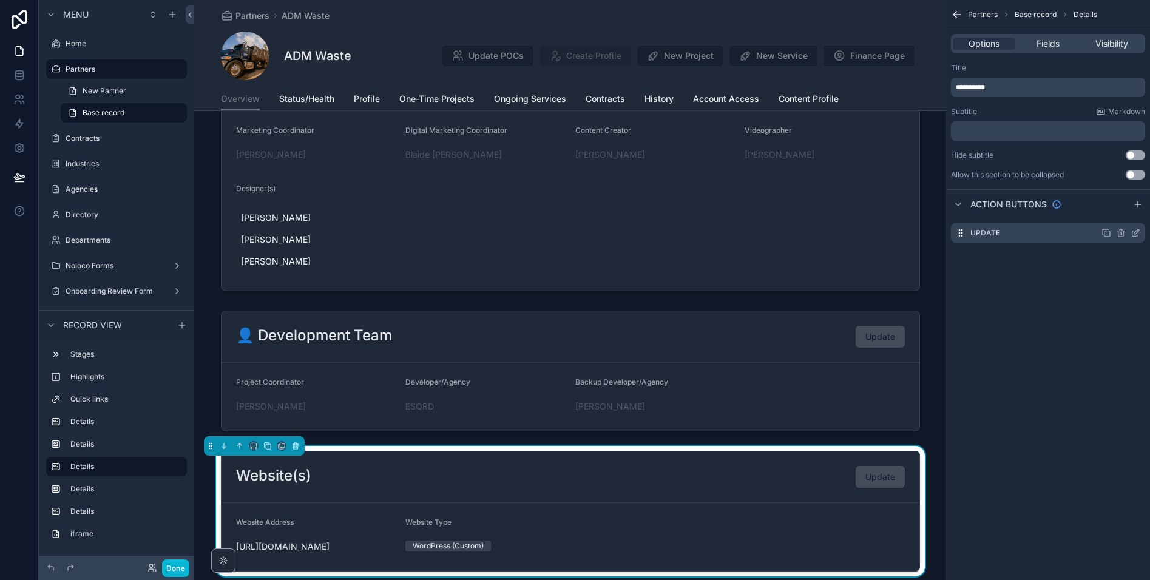
click at [1136, 233] on icon "scrollable content" at bounding box center [1136, 231] width 5 height 5
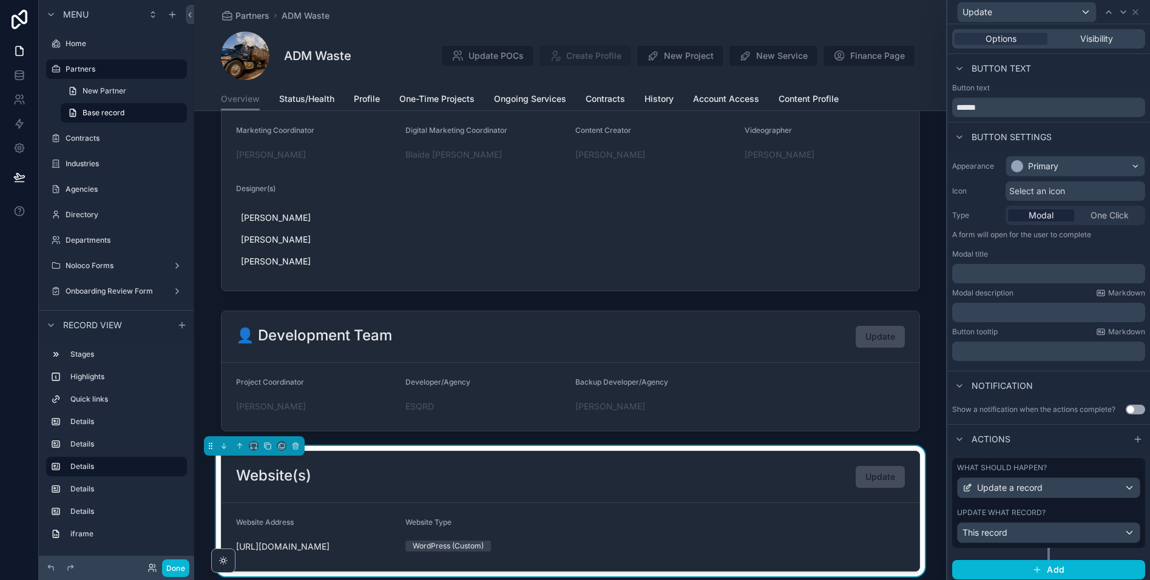
scroll to position [4, 0]
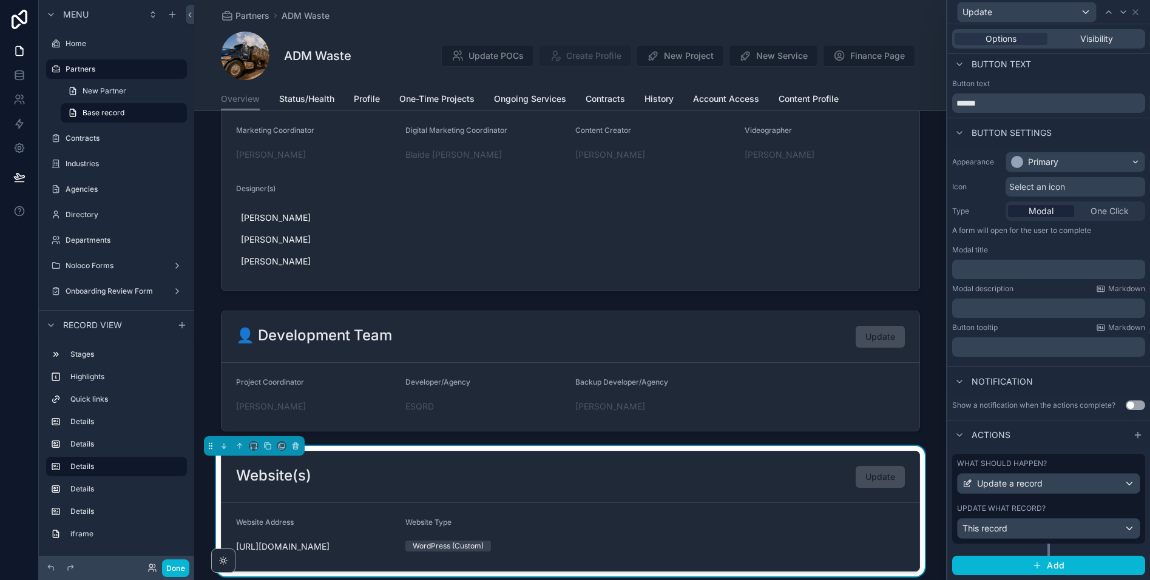
click at [1070, 499] on div "What should happen? Update a record Update what record? This record" at bounding box center [1048, 499] width 193 height 90
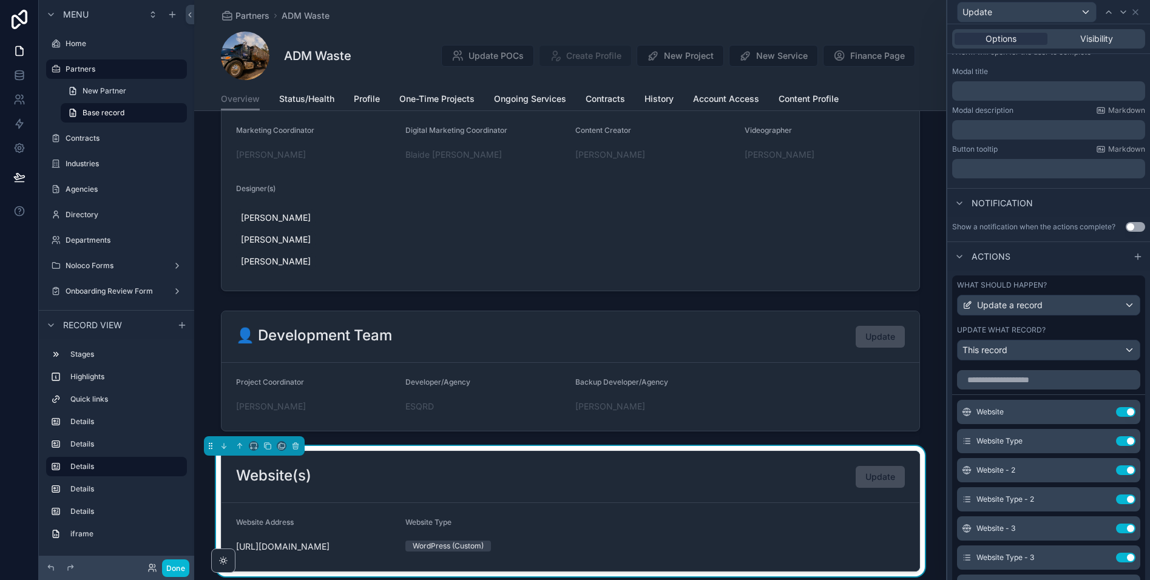
scroll to position [324, 0]
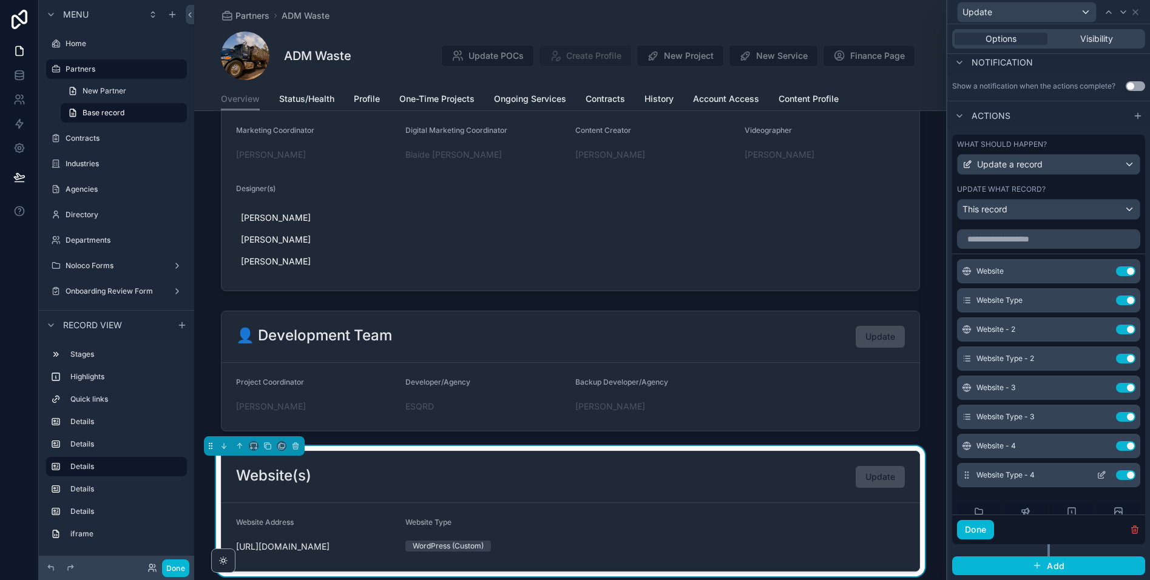
click at [1103, 476] on icon at bounding box center [1101, 475] width 5 height 5
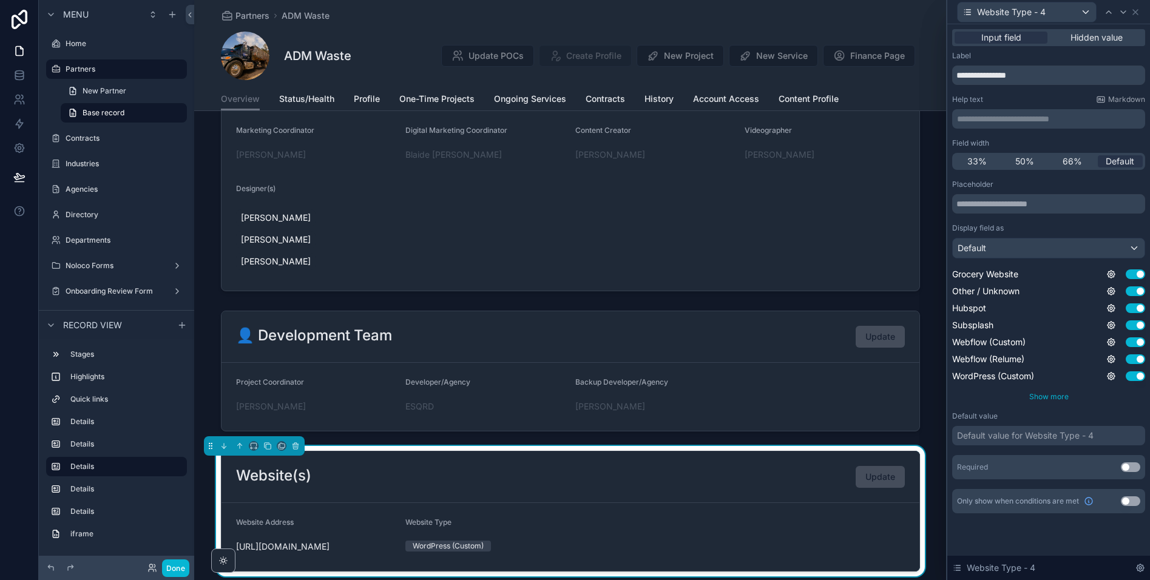
click at [1047, 395] on span "Show more" at bounding box center [1048, 396] width 39 height 9
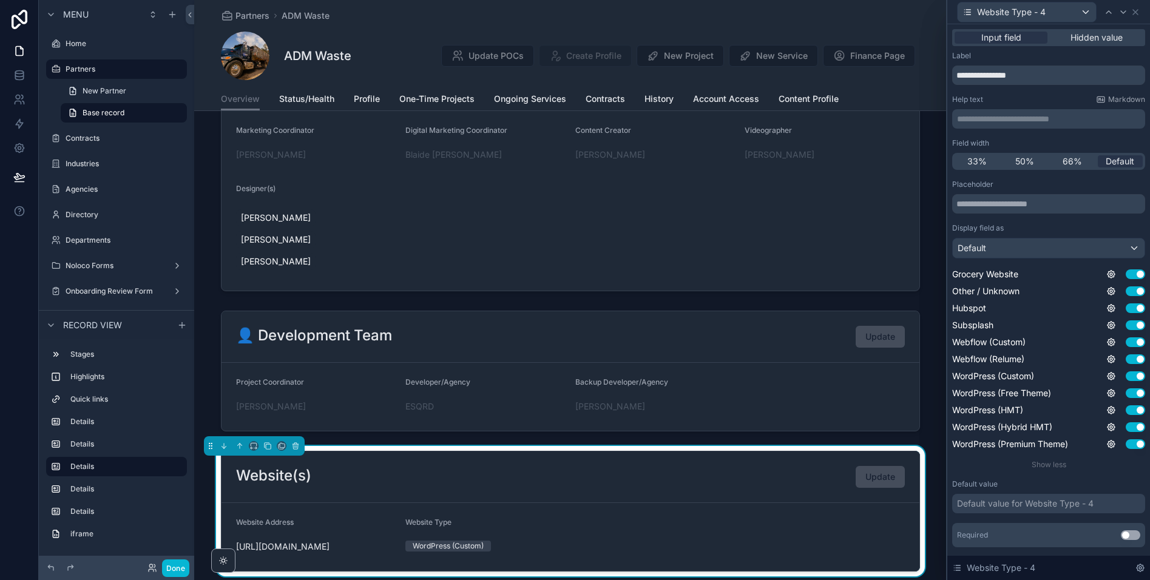
scroll to position [30, 0]
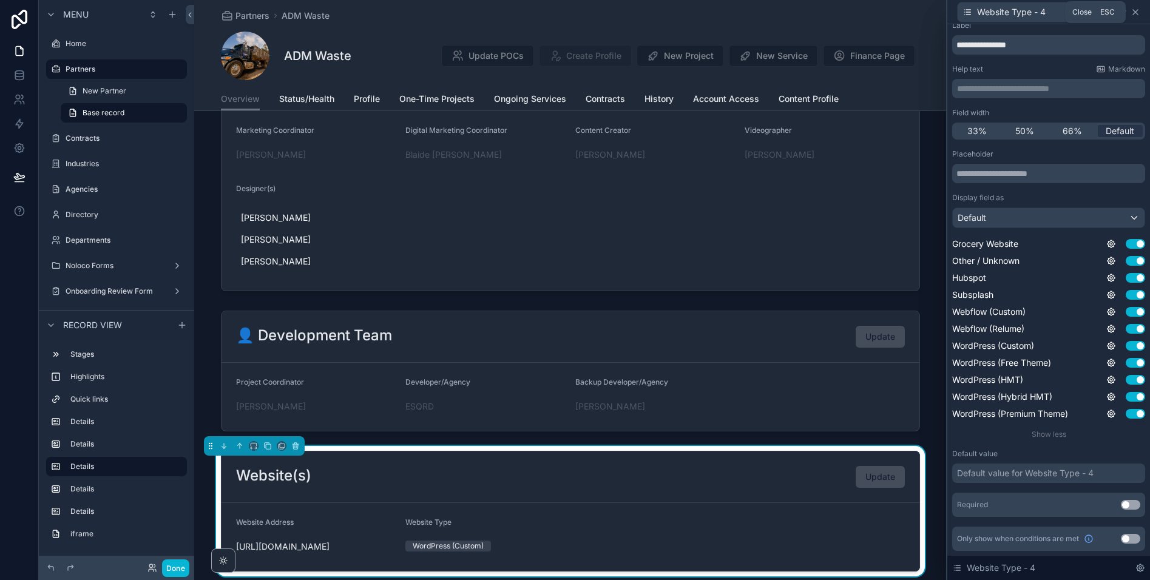
click at [1139, 13] on icon at bounding box center [1136, 12] width 10 height 10
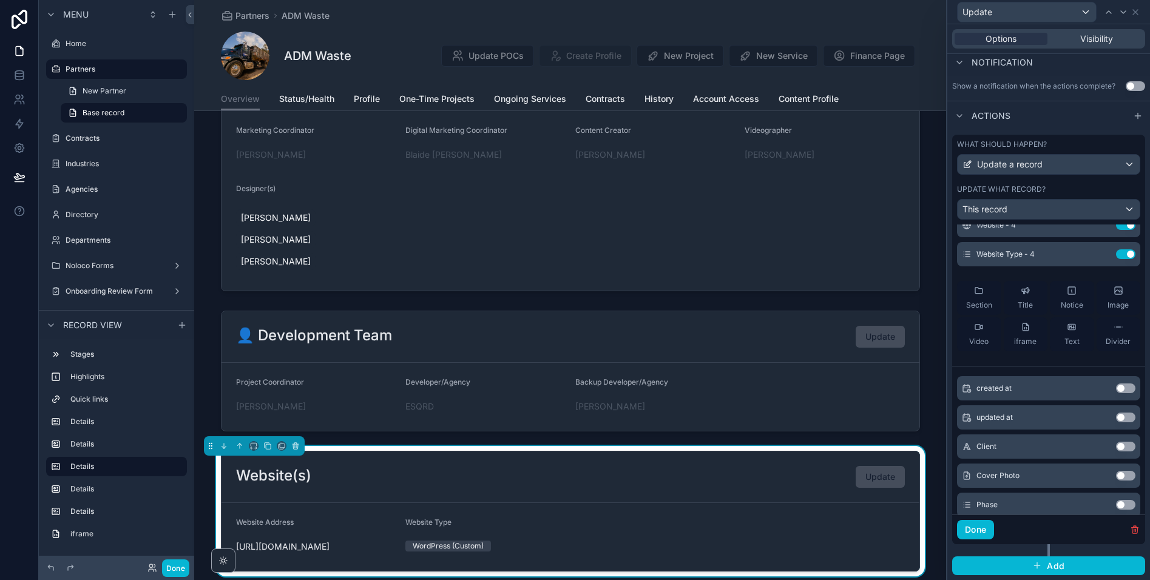
scroll to position [222, 0]
click at [181, 566] on button "Done" at bounding box center [175, 569] width 27 height 18
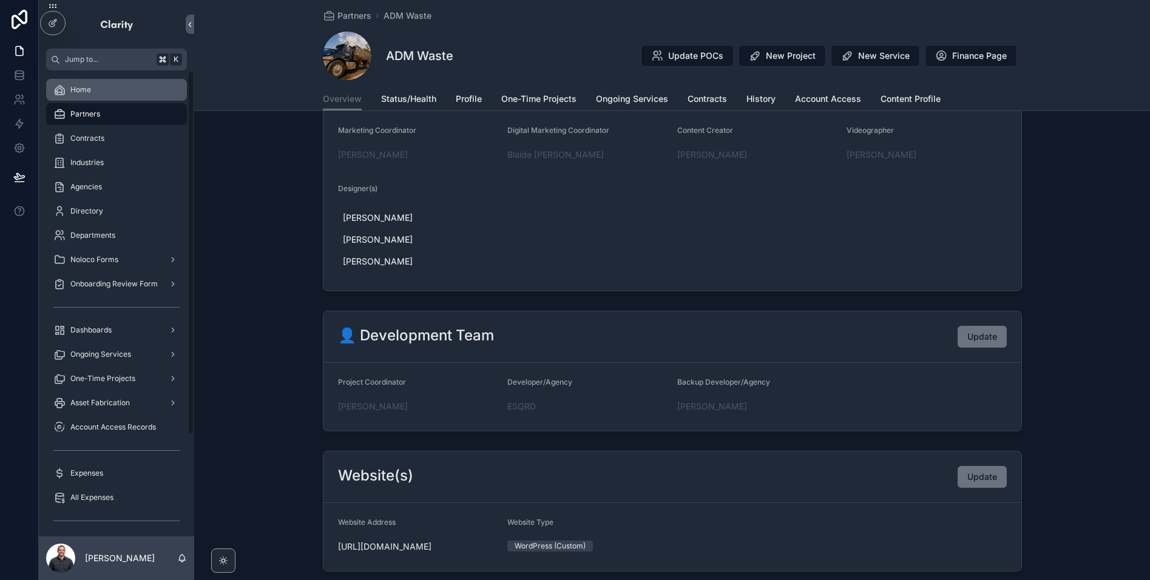
click at [87, 85] on span "Home" at bounding box center [80, 90] width 21 height 10
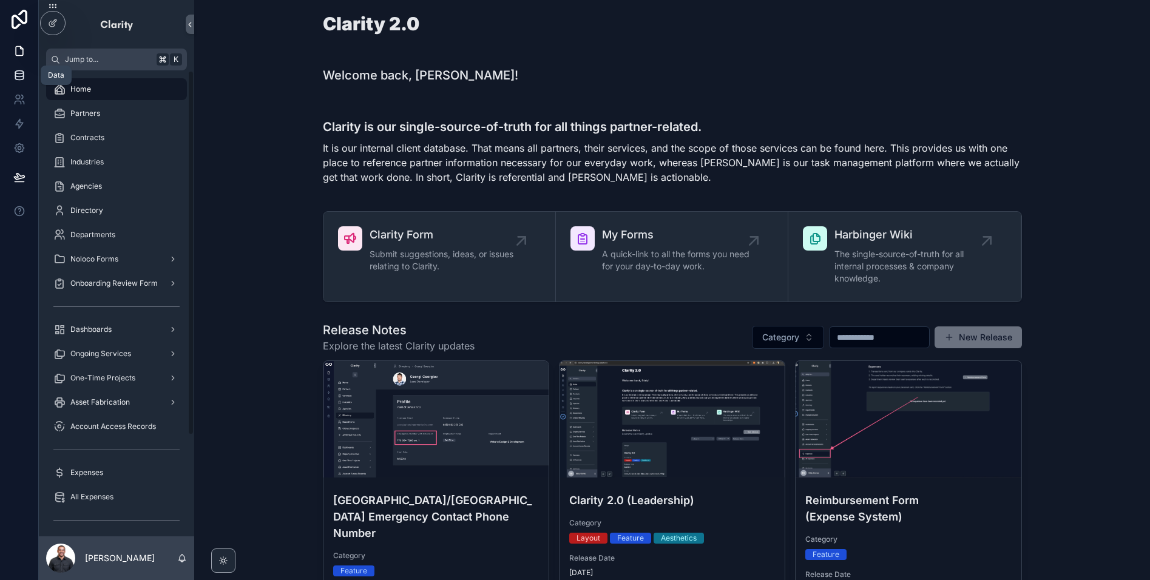
click at [21, 80] on icon at bounding box center [19, 77] width 8 height 5
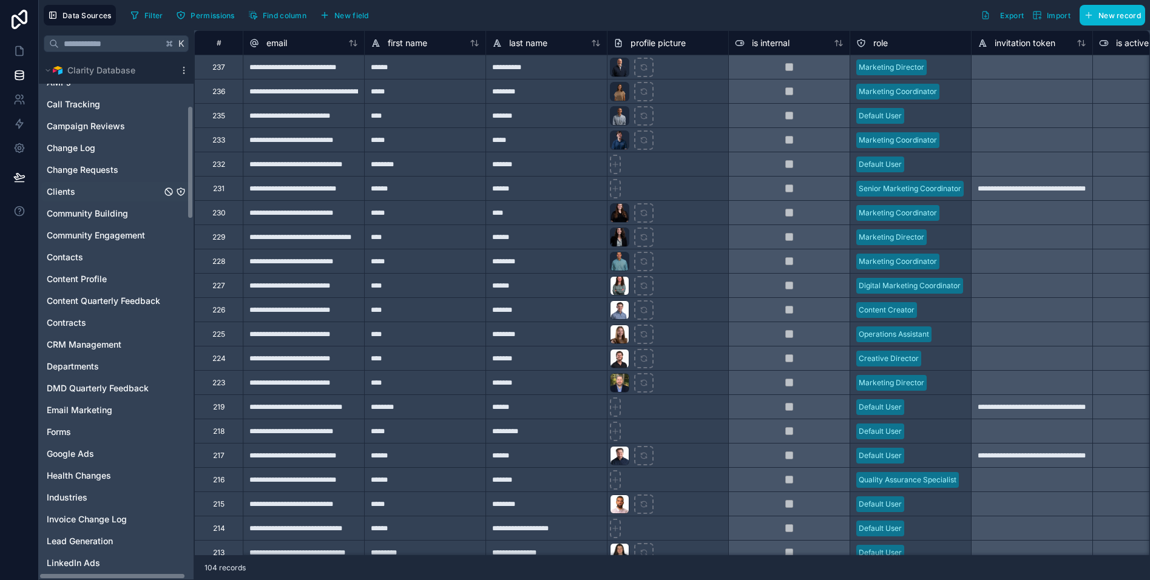
scroll to position [226, 0]
click at [72, 190] on span "Clients" at bounding box center [61, 191] width 29 height 12
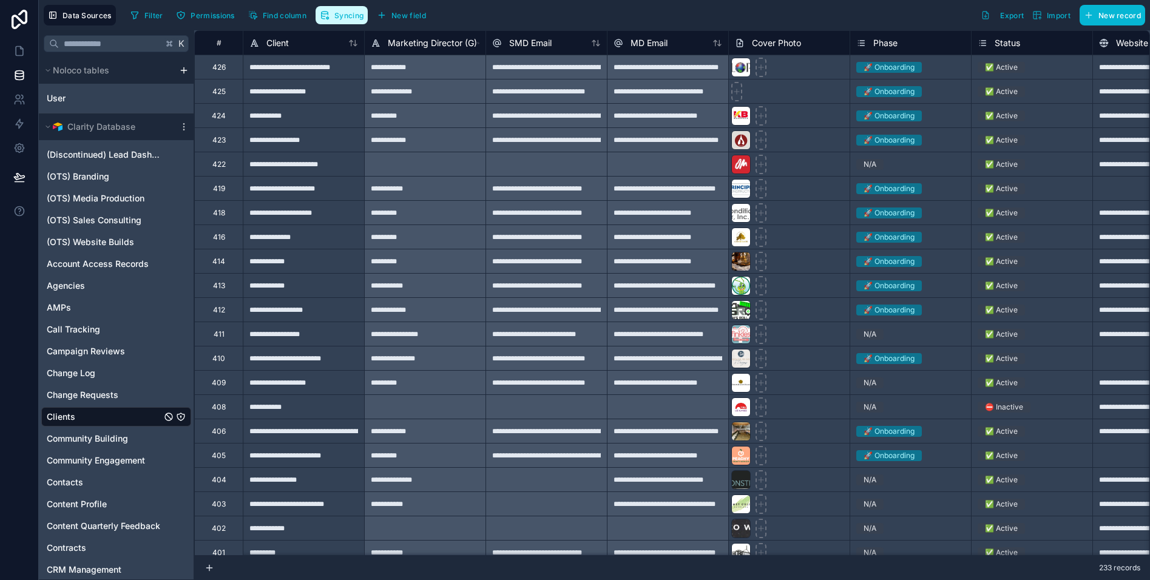
click at [345, 16] on span "Syncing" at bounding box center [348, 15] width 29 height 9
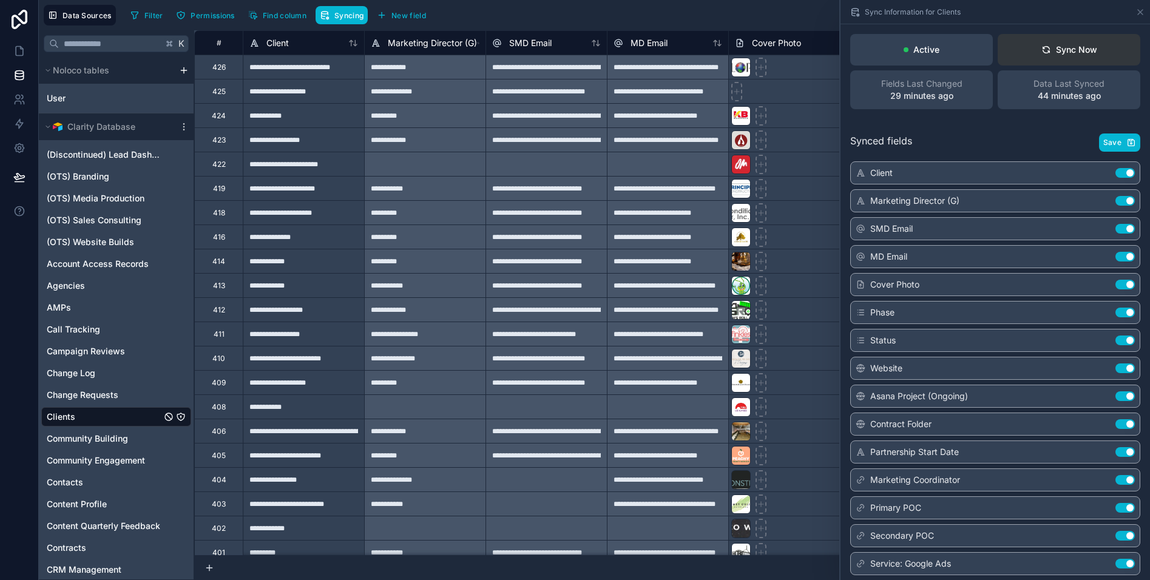
click at [1057, 50] on div "Sync Now" at bounding box center [1070, 50] width 56 height 12
click at [16, 55] on icon at bounding box center [19, 51] width 7 height 9
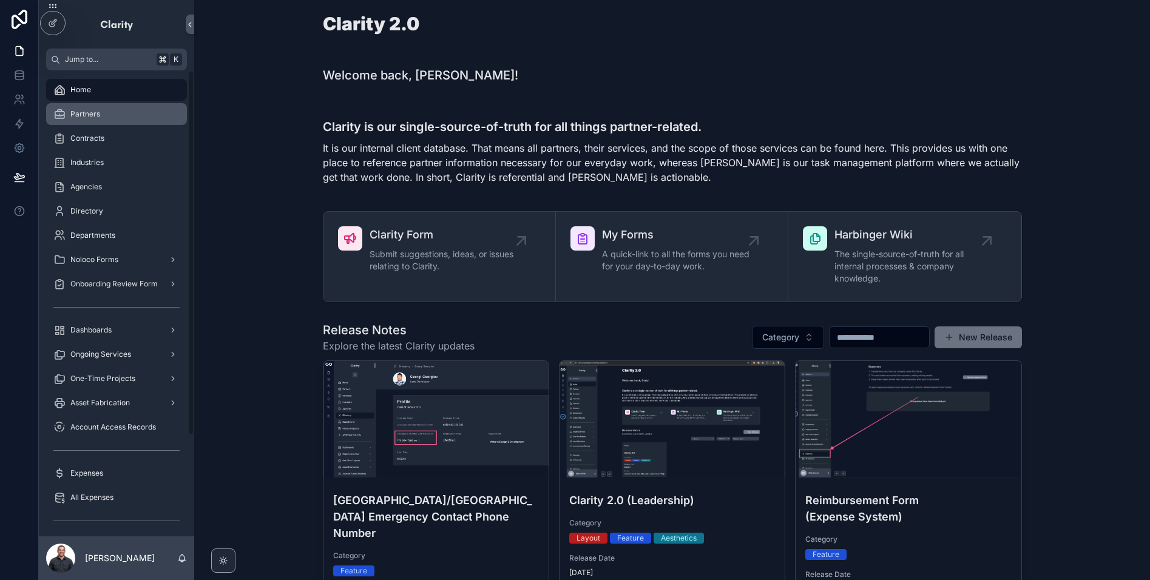
click at [89, 114] on span "Partners" at bounding box center [85, 114] width 30 height 10
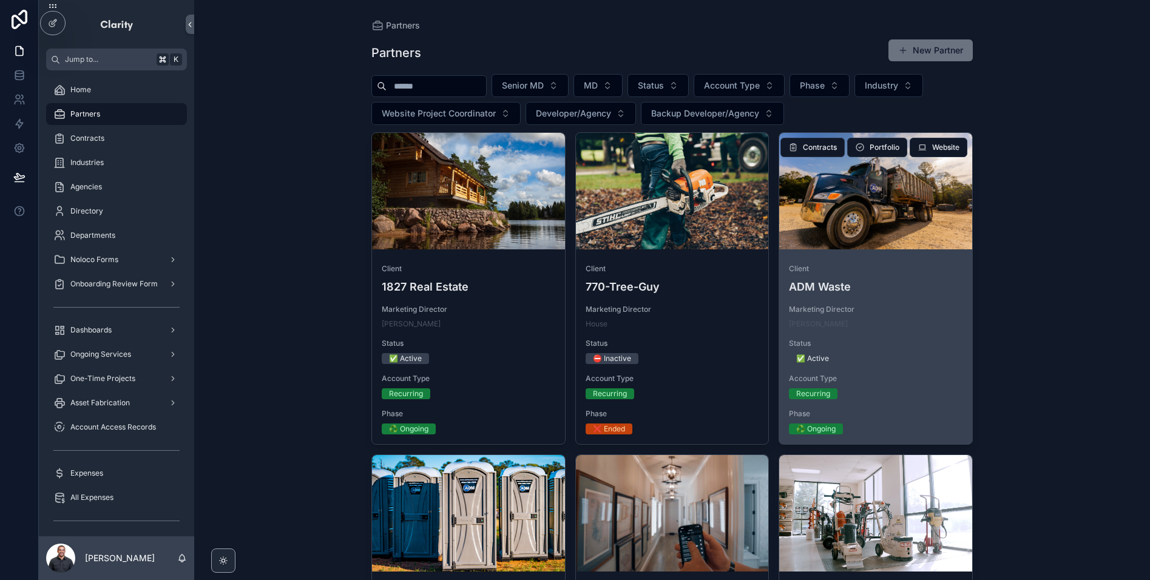
click at [901, 222] on div "scrollable content" at bounding box center [875, 191] width 193 height 117
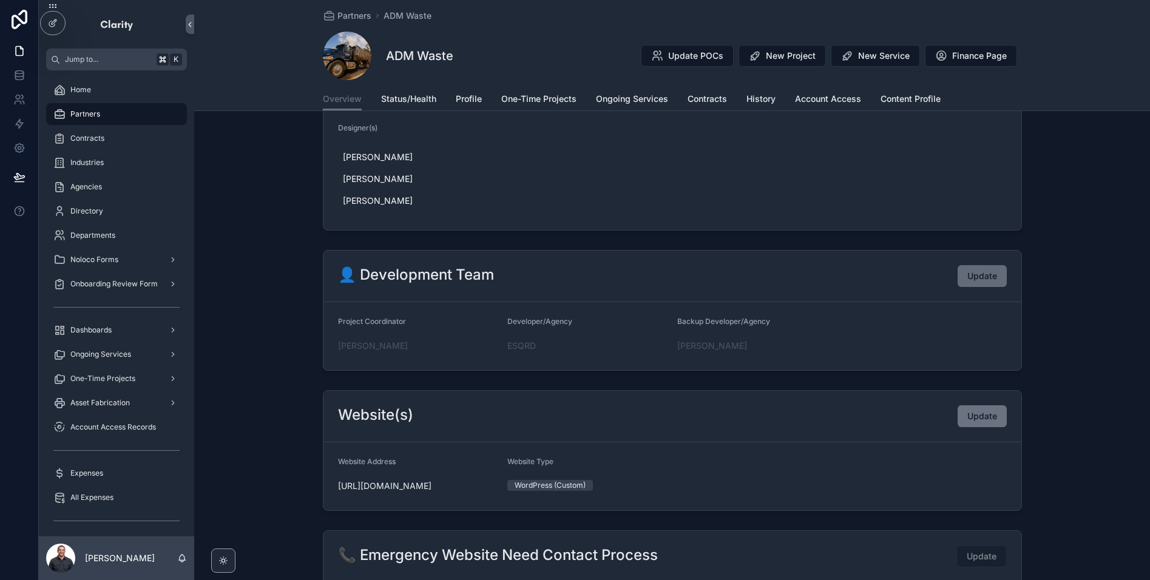
scroll to position [459, 0]
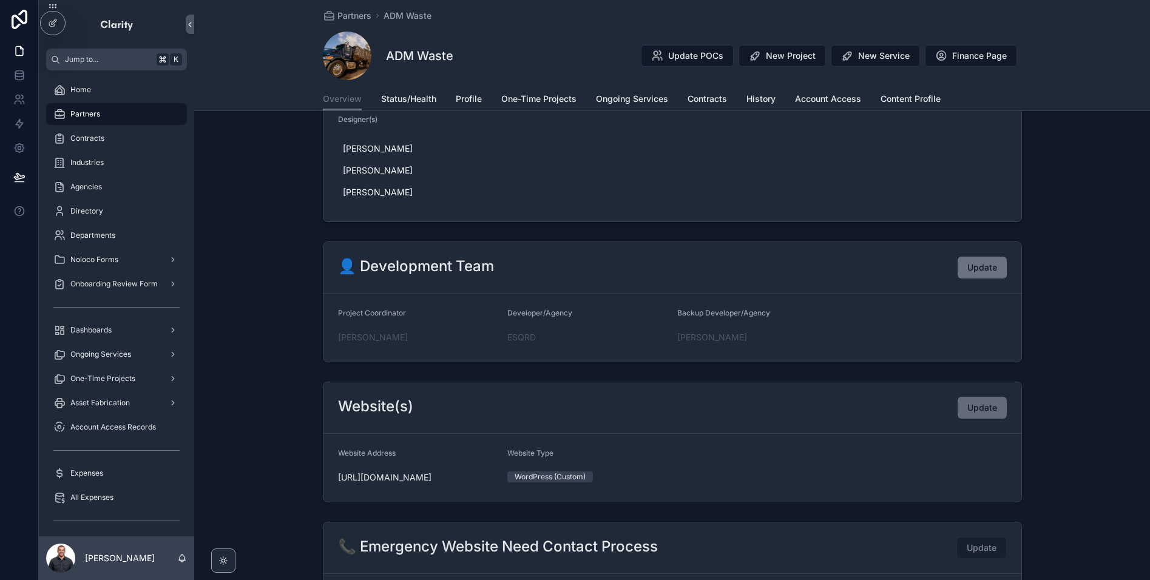
click at [975, 402] on span "Update" at bounding box center [982, 408] width 30 height 12
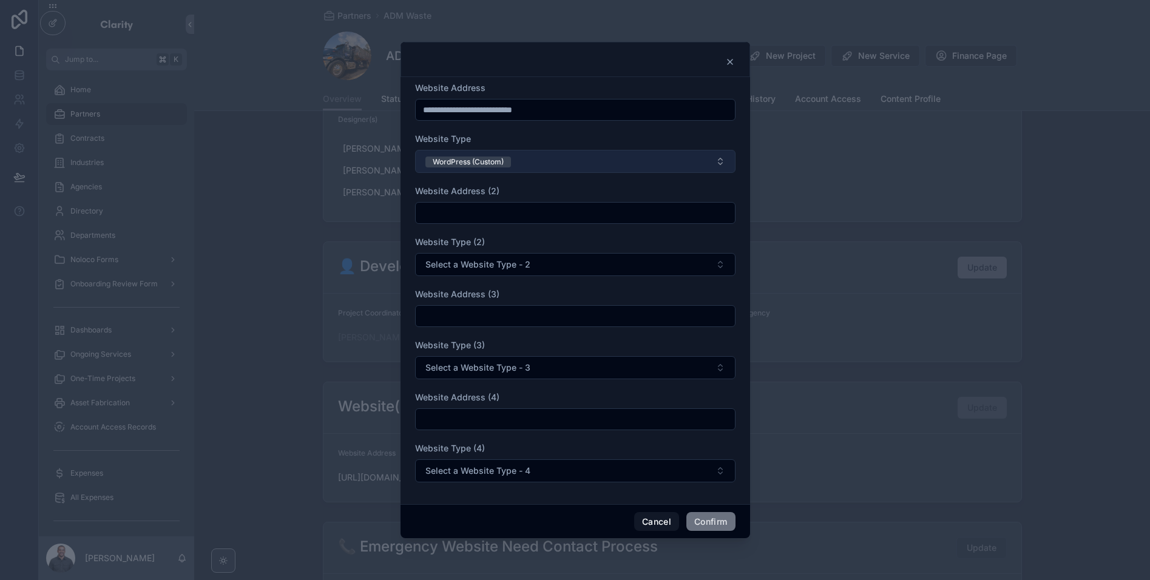
click at [549, 163] on button "WordPress (Custom)" at bounding box center [575, 161] width 320 height 23
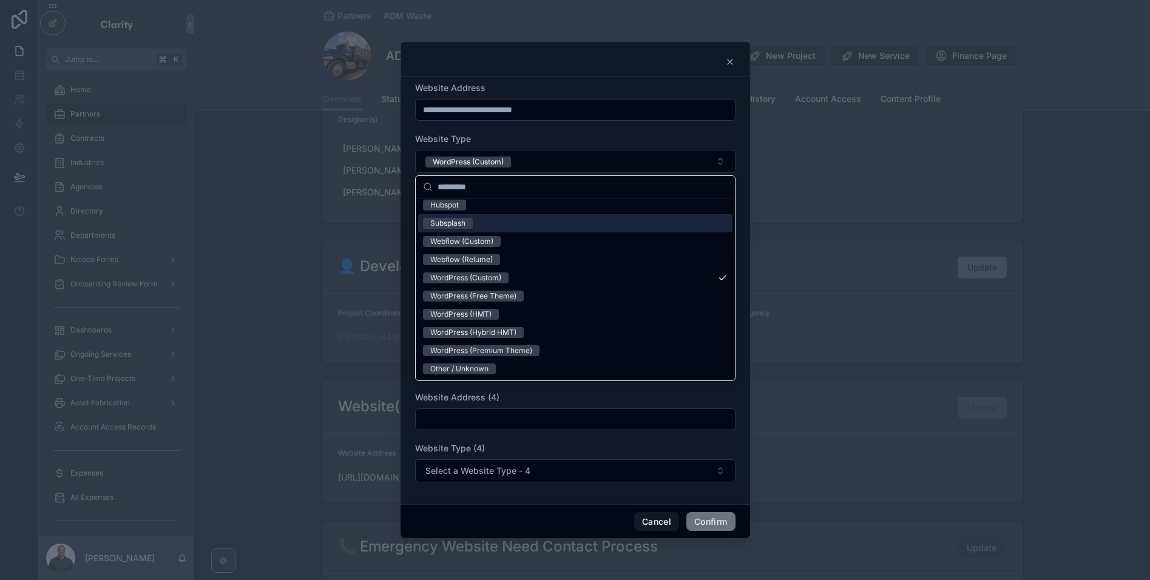
scroll to position [0, 0]
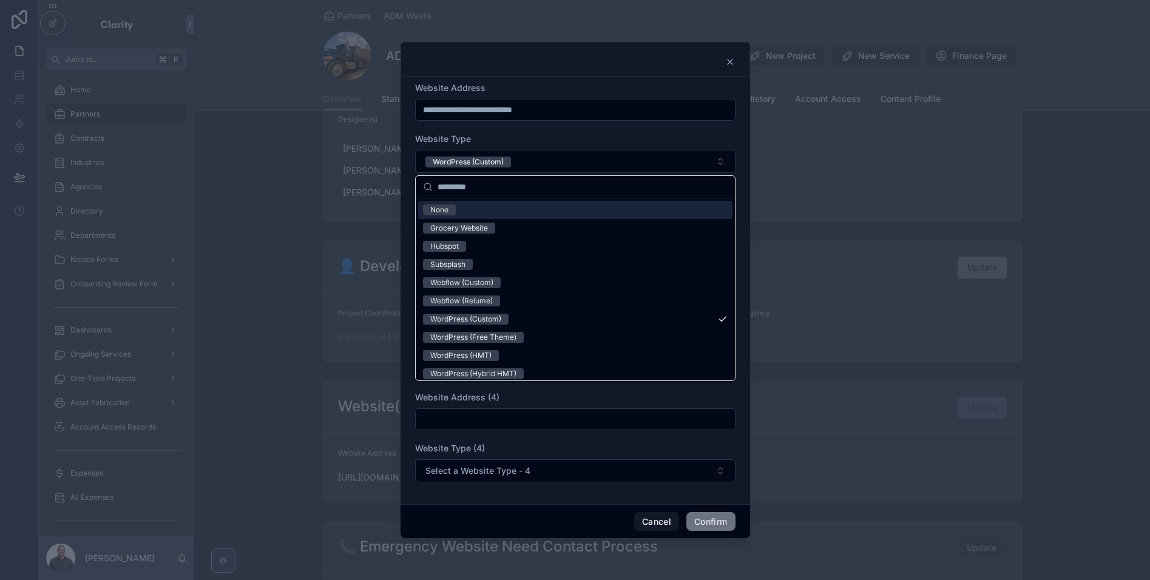
click at [596, 77] on div "**********" at bounding box center [576, 290] width 350 height 427
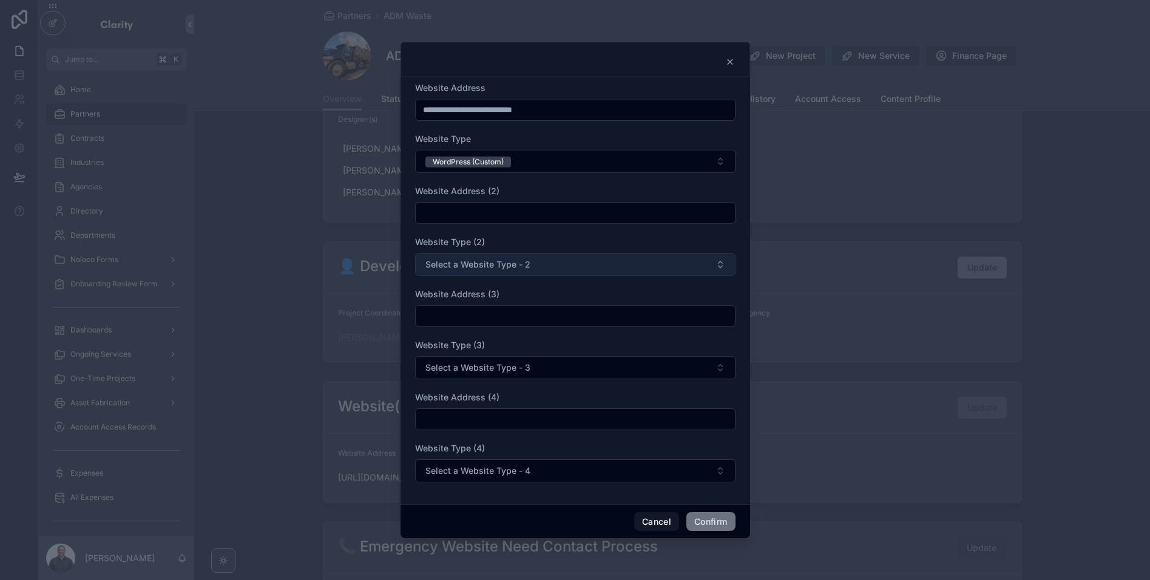
click at [551, 266] on button "Select a Website Type - 2" at bounding box center [575, 264] width 320 height 23
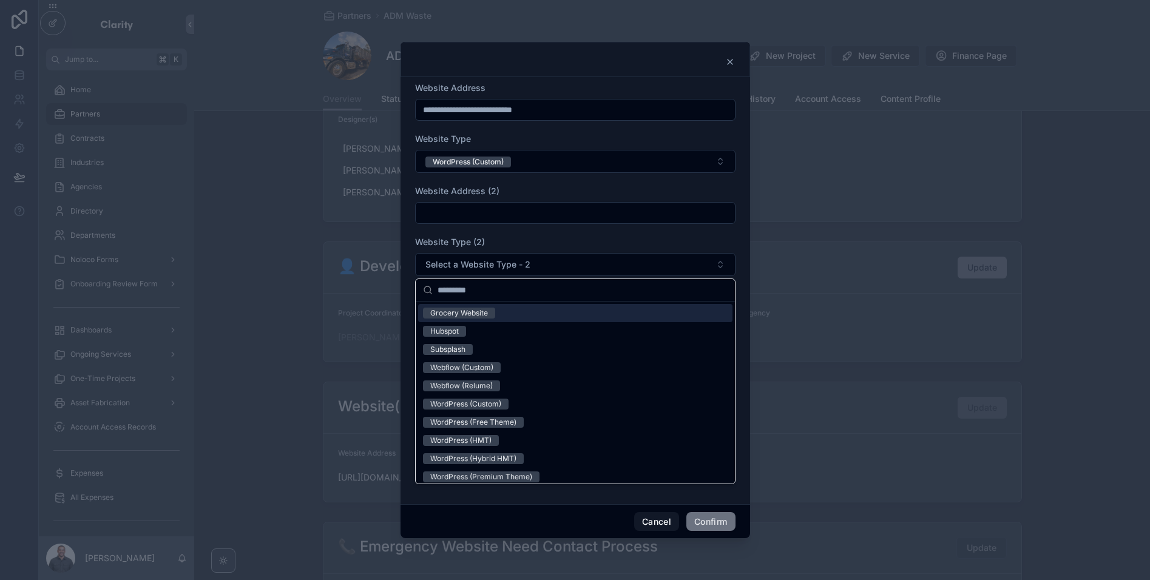
click at [604, 236] on div "Website Type (2)" at bounding box center [575, 242] width 320 height 12
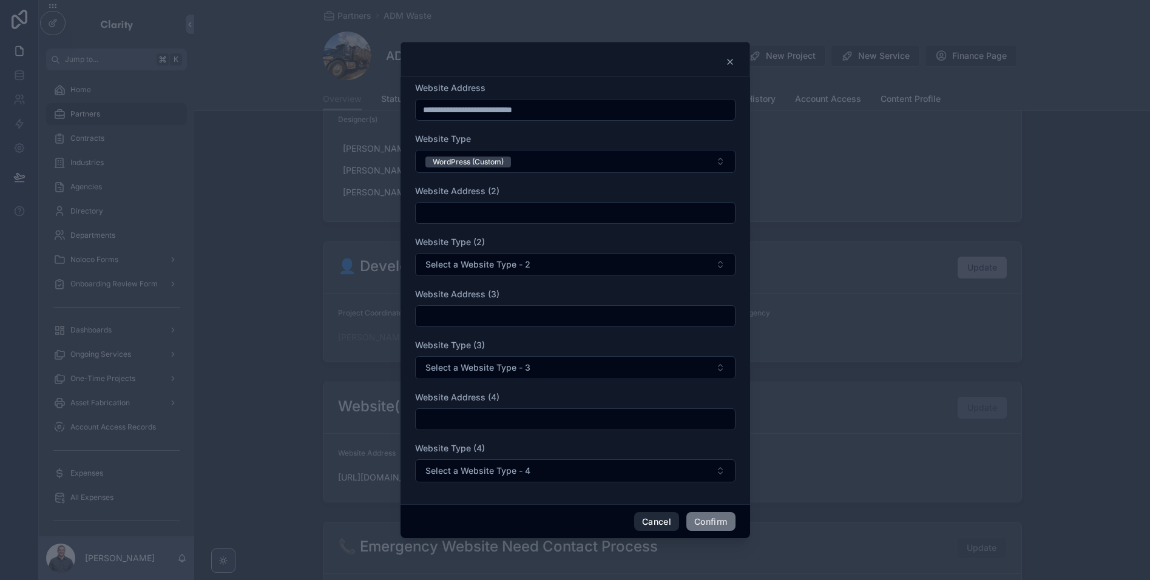
click at [646, 522] on button "Cancel" at bounding box center [656, 521] width 45 height 19
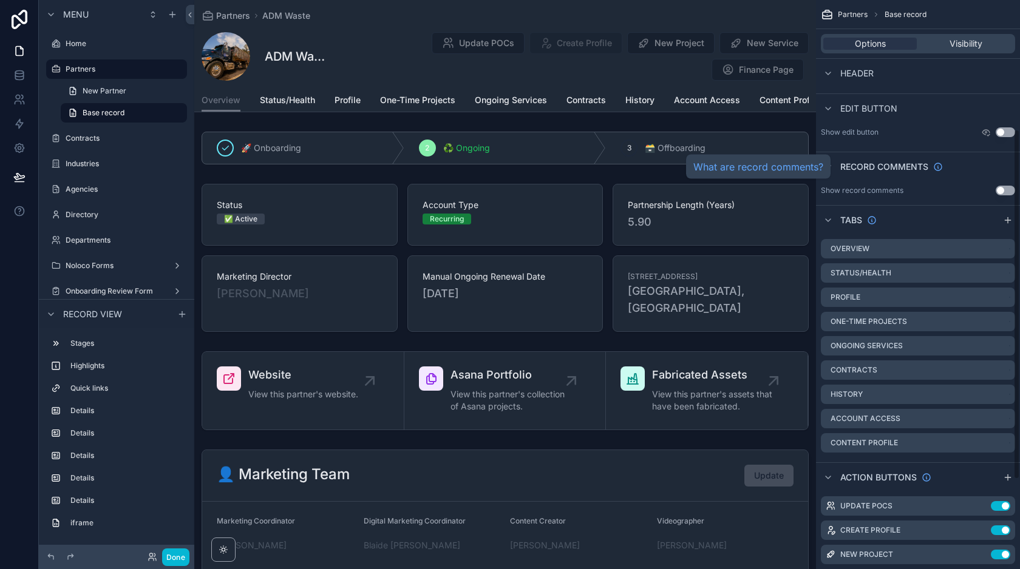
scroll to position [356, 0]
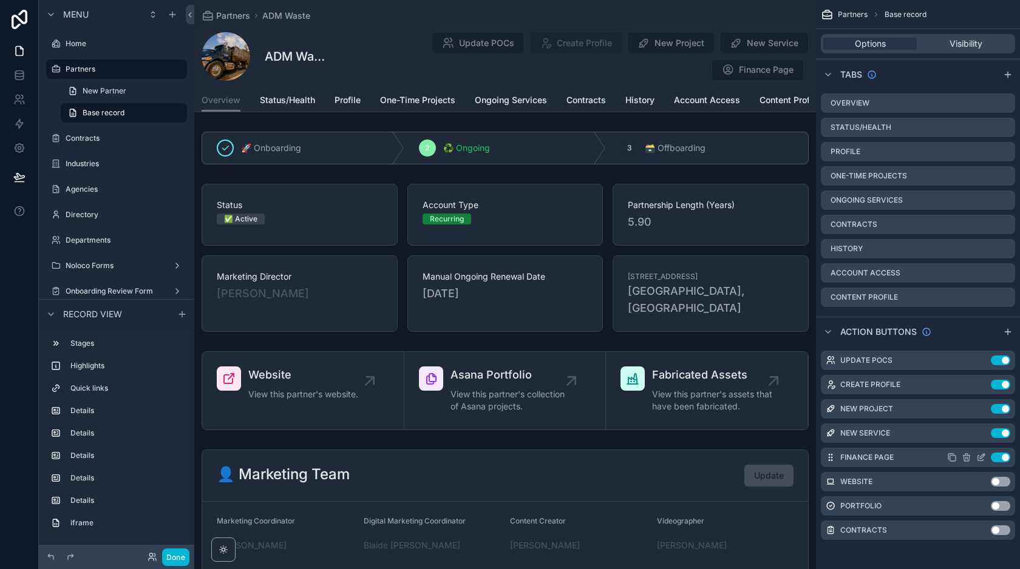
click at [980, 456] on icon "scrollable content" at bounding box center [981, 458] width 10 height 10
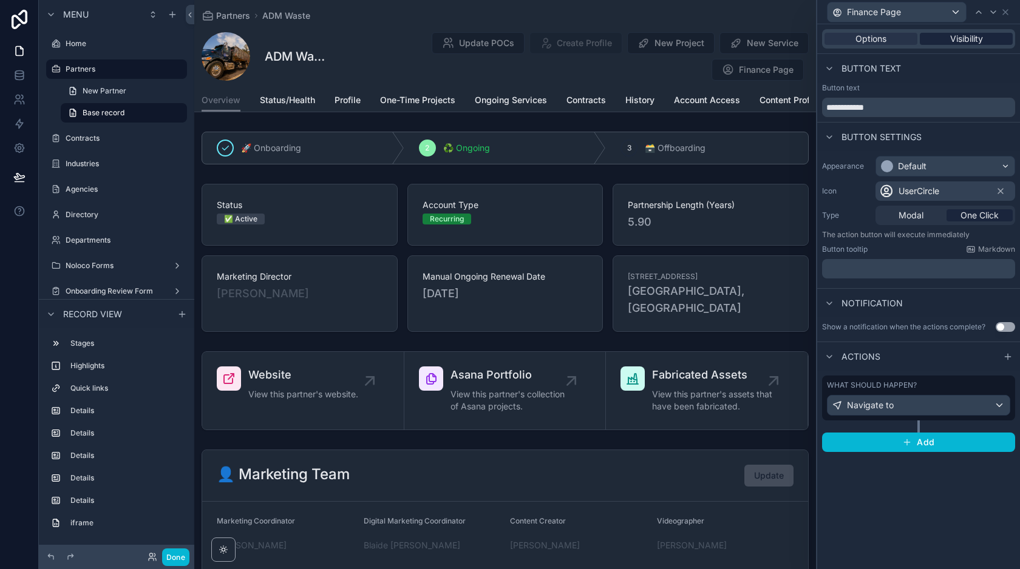
click at [957, 42] on span "Visibility" at bounding box center [966, 39] width 33 height 12
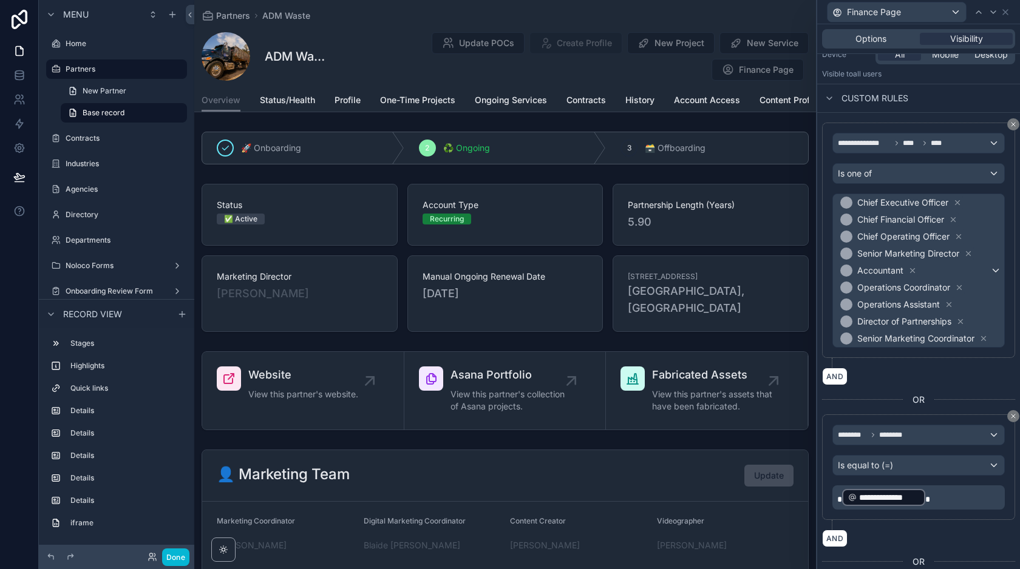
scroll to position [0, 0]
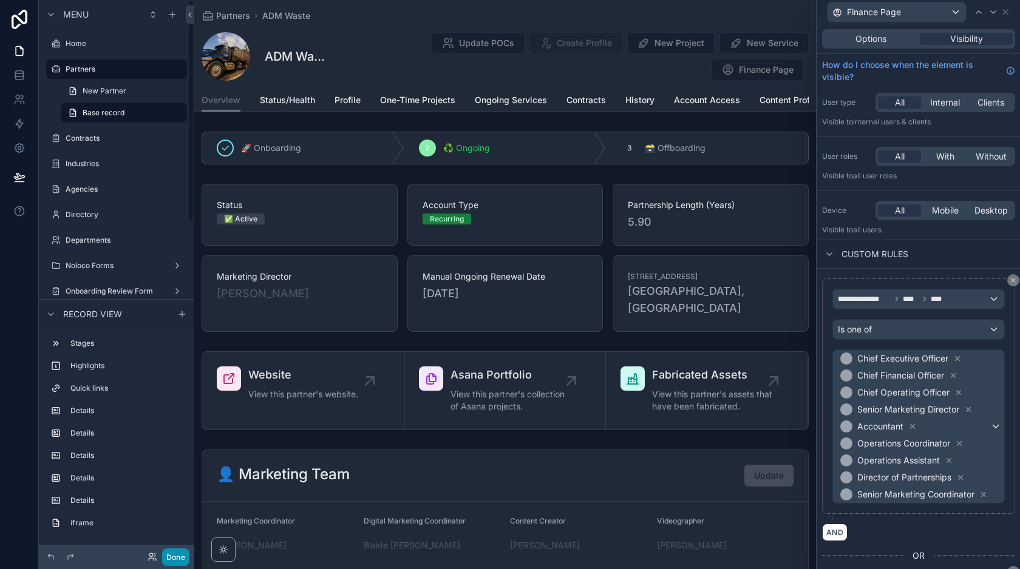
click at [173, 557] on button "Done" at bounding box center [175, 558] width 27 height 18
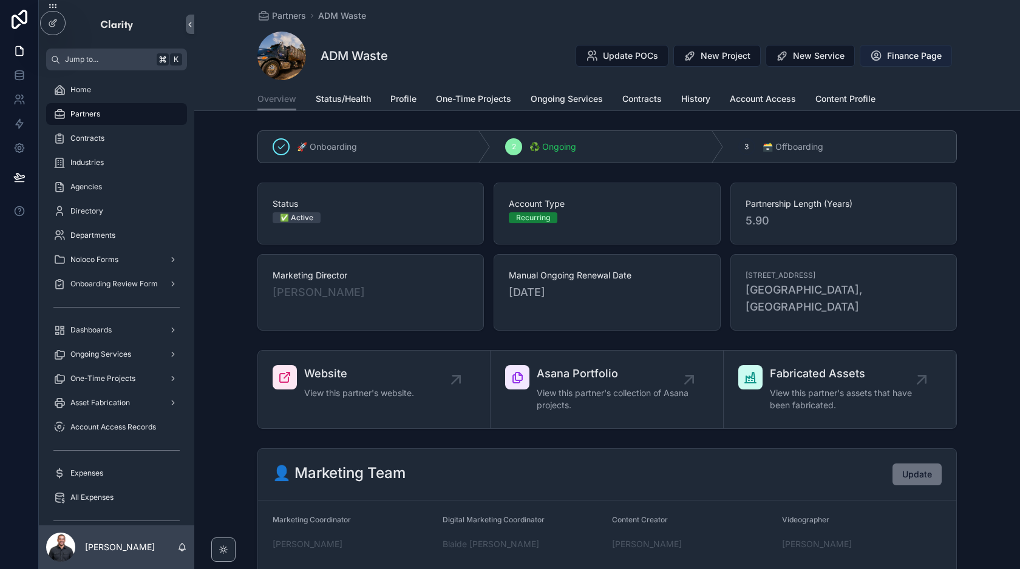
click at [903, 47] on button "Finance Page" at bounding box center [905, 56] width 92 height 22
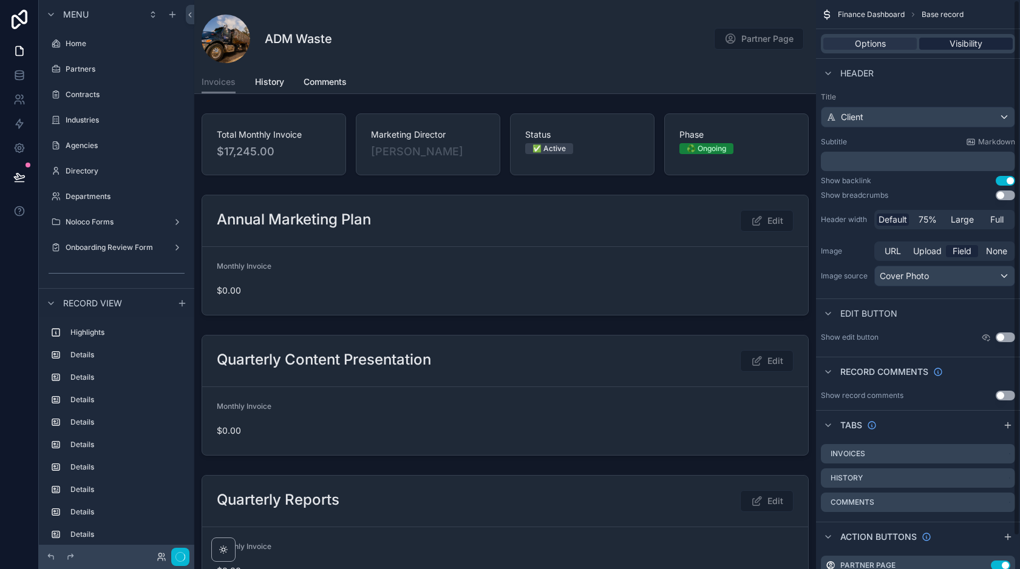
click at [967, 45] on span "Visibility" at bounding box center [965, 44] width 33 height 12
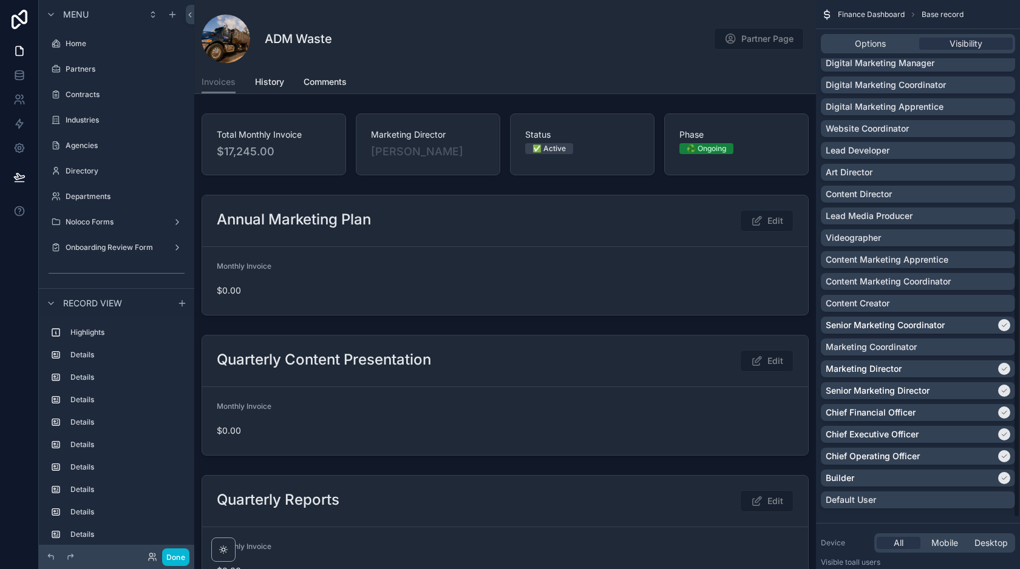
scroll to position [379, 0]
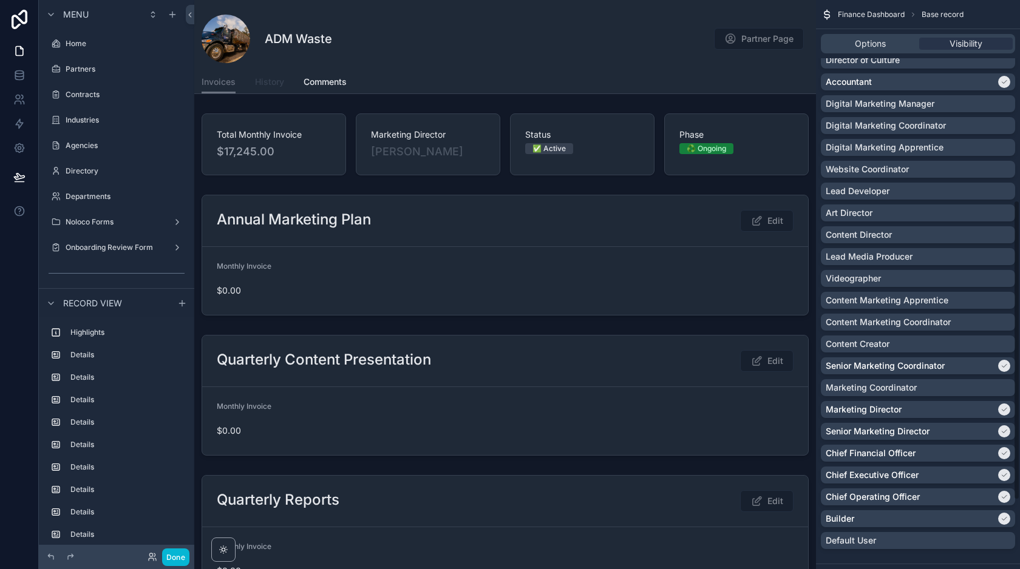
click at [266, 84] on span "History" at bounding box center [269, 82] width 29 height 12
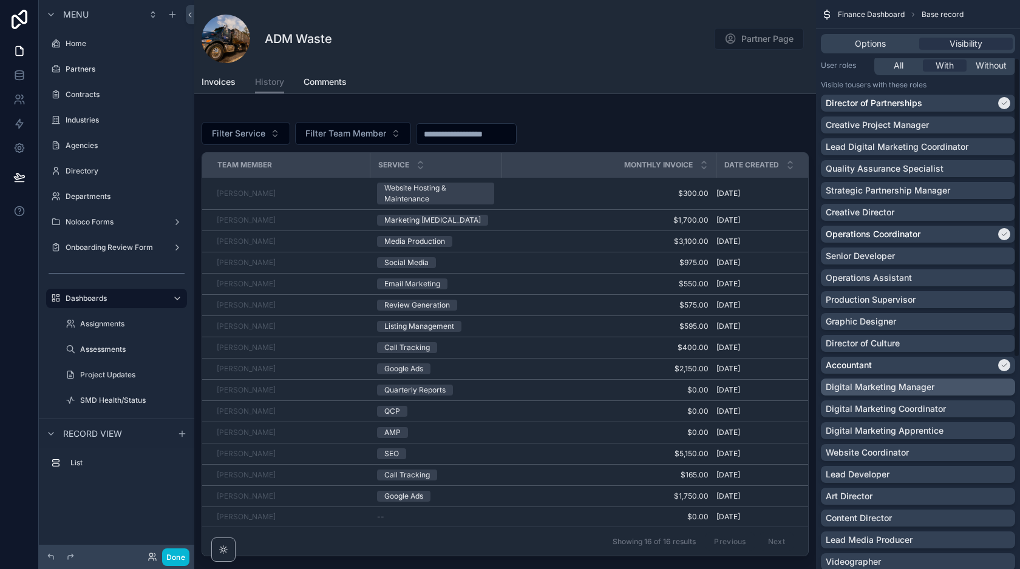
scroll to position [95, 0]
click at [333, 82] on span "Comments" at bounding box center [324, 82] width 43 height 12
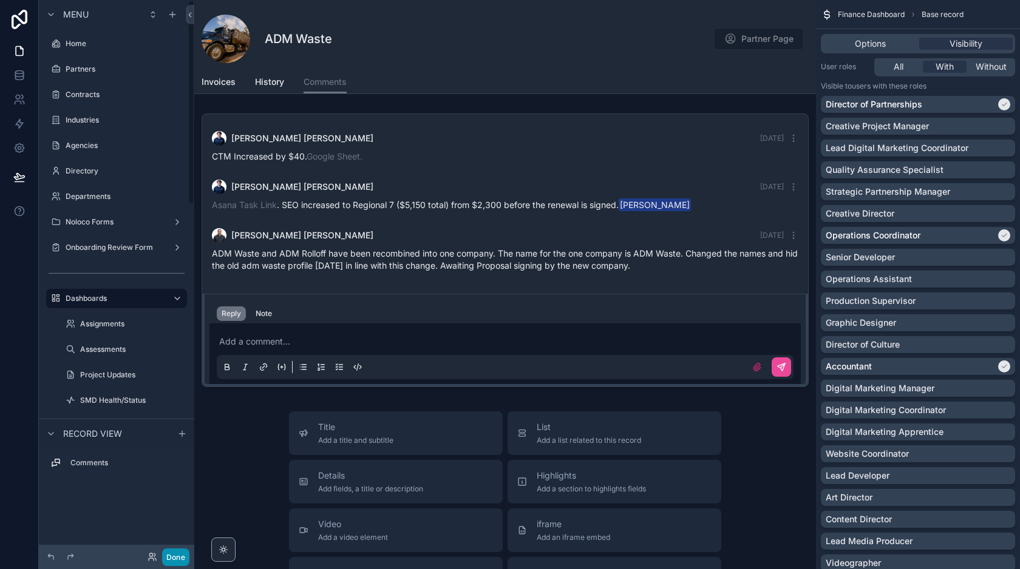
click at [178, 564] on button "Done" at bounding box center [175, 558] width 27 height 18
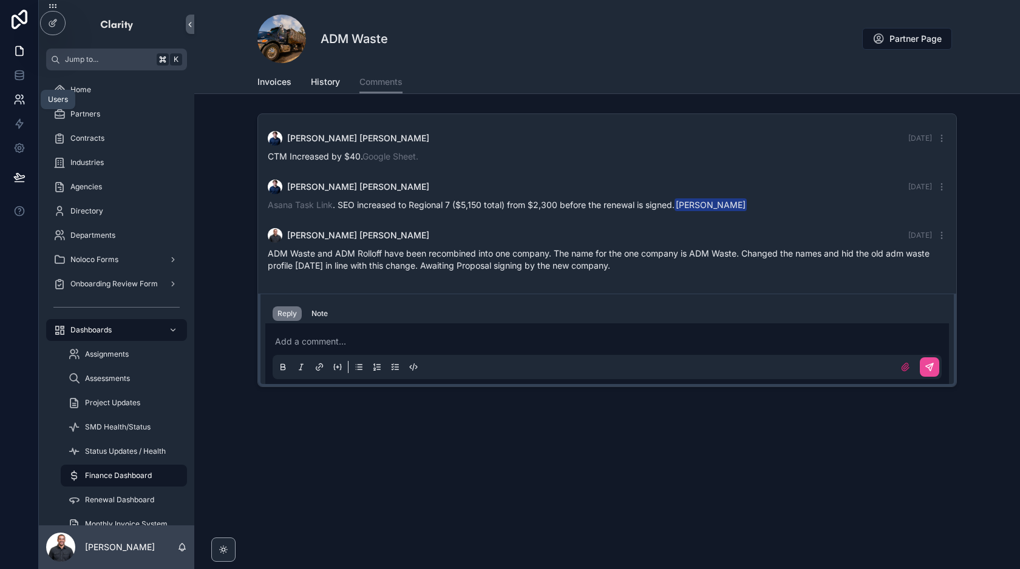
click at [17, 98] on icon at bounding box center [19, 99] width 12 height 12
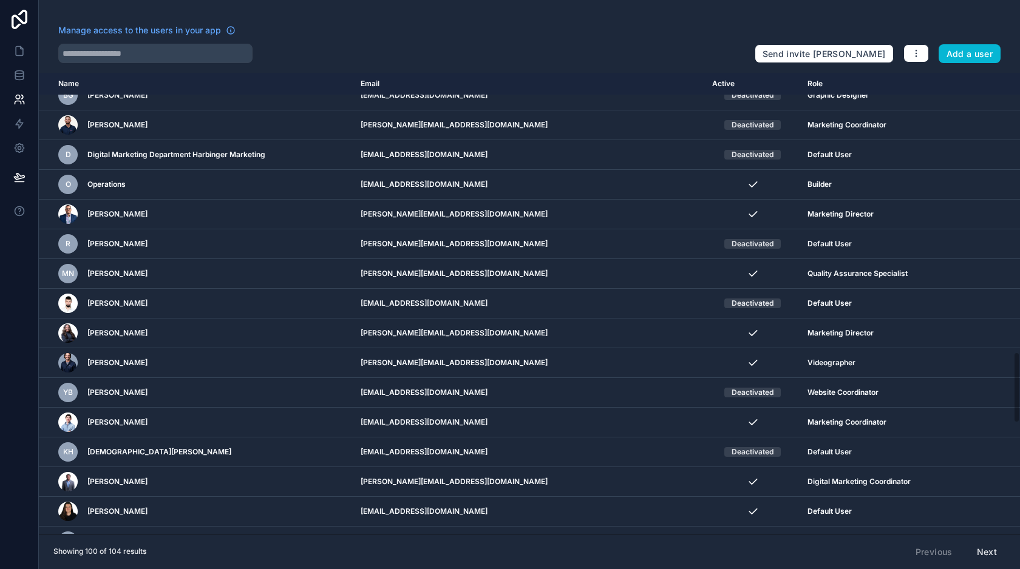
scroll to position [580, 0]
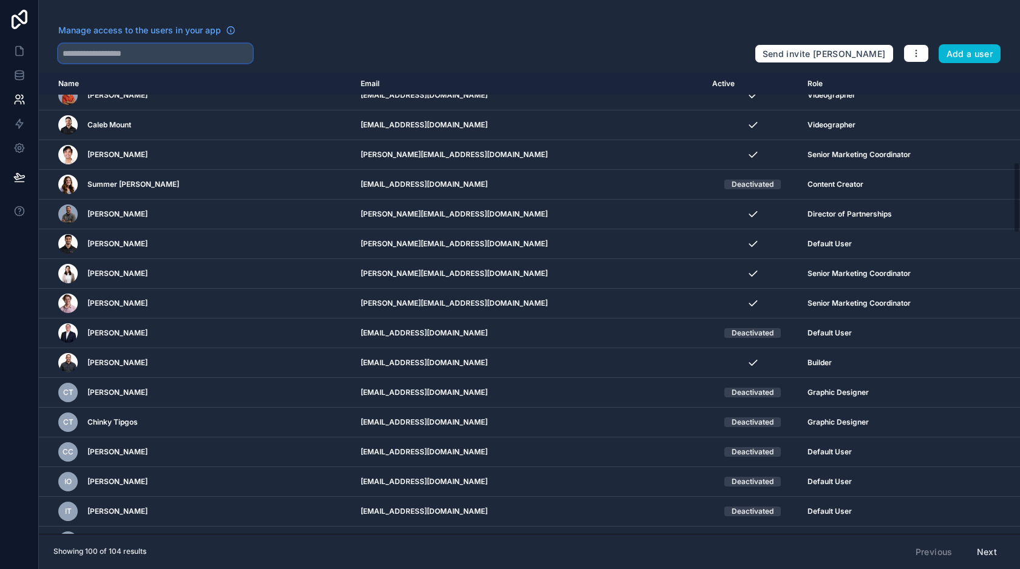
click at [154, 55] on input "text" at bounding box center [155, 53] width 194 height 19
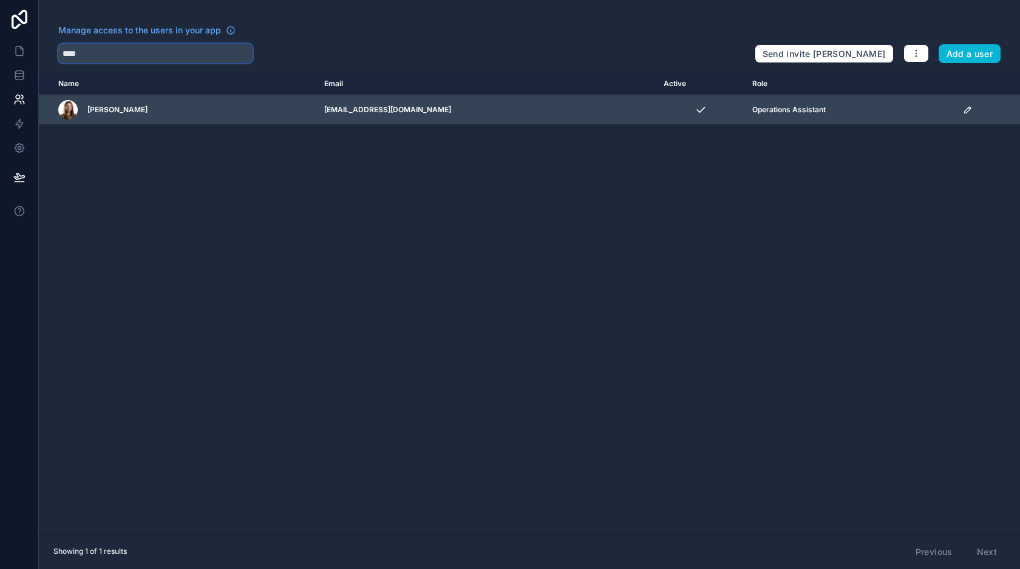
type input "****"
click at [963, 107] on icon "scrollable content" at bounding box center [968, 110] width 10 height 10
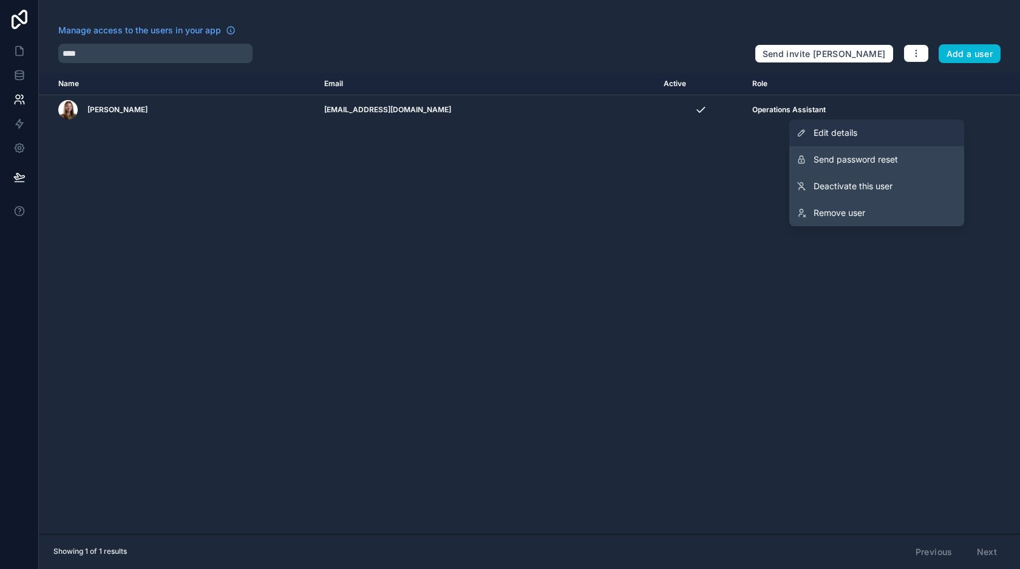
click at [847, 130] on span "Edit details" at bounding box center [835, 133] width 44 height 12
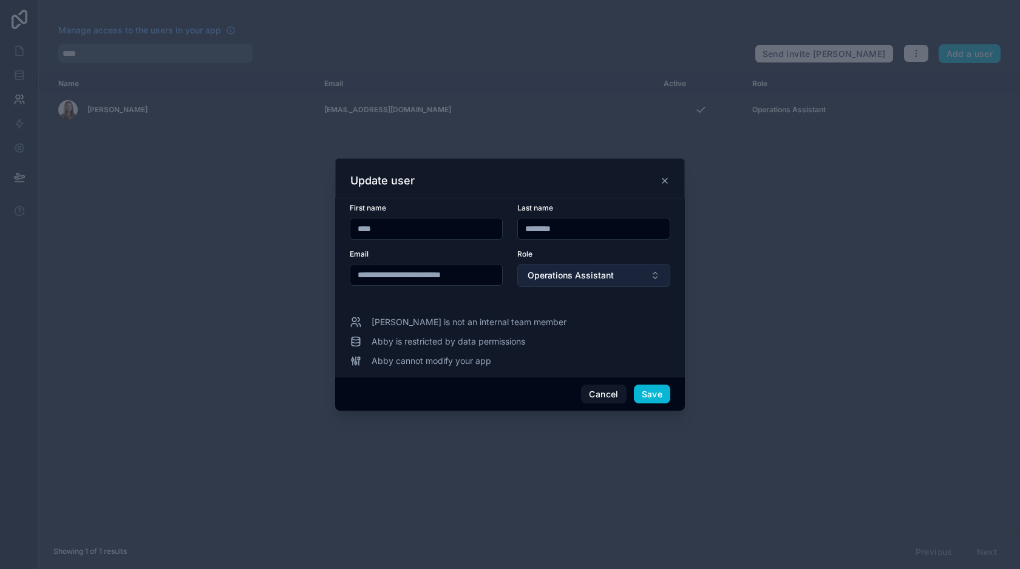
click at [561, 285] on button "Operations Assistant" at bounding box center [593, 275] width 153 height 23
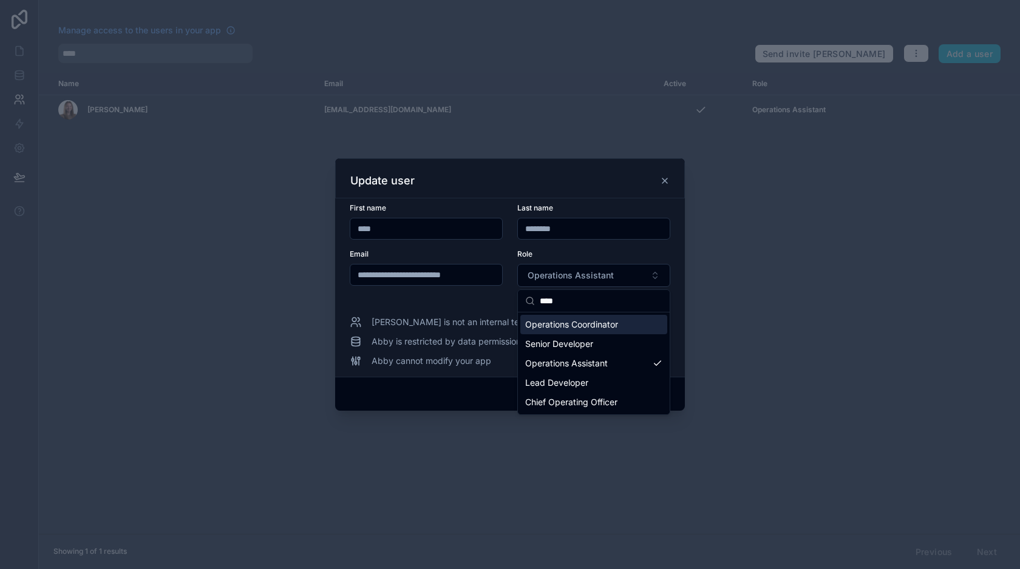
type input "****"
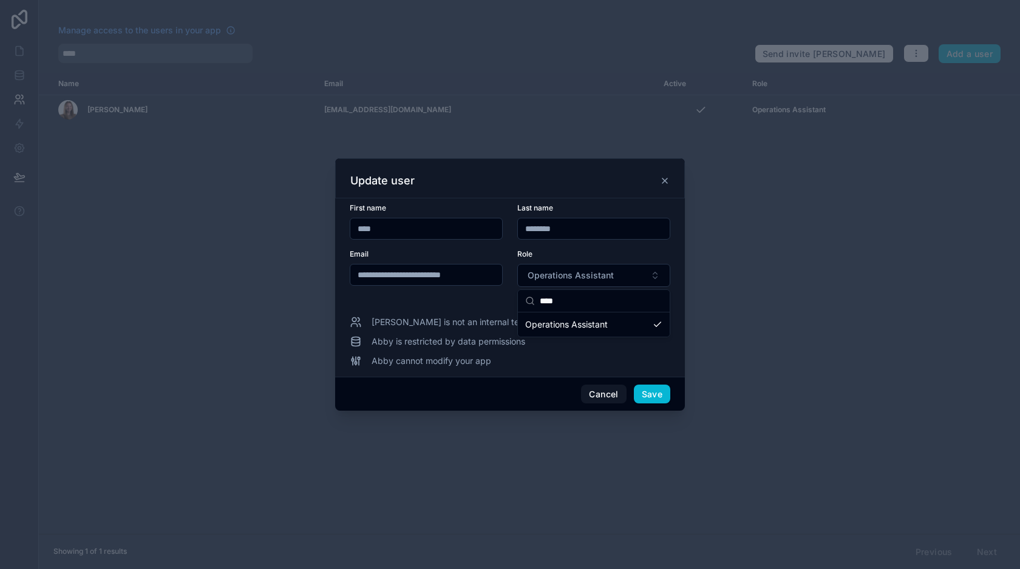
click at [583, 253] on div "Role" at bounding box center [593, 254] width 153 height 10
click at [594, 395] on button "Cancel" at bounding box center [603, 394] width 45 height 19
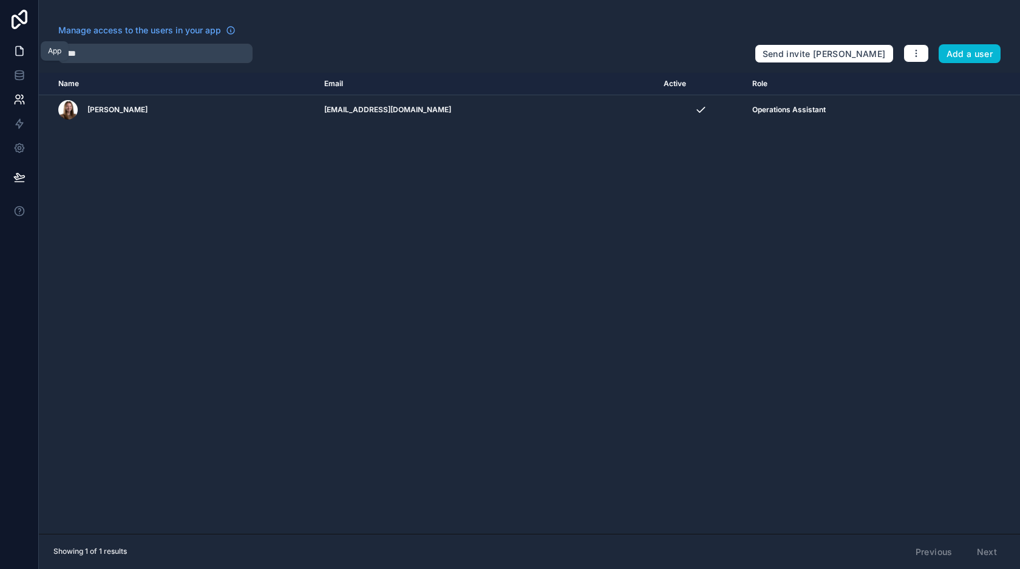
click at [16, 55] on icon at bounding box center [19, 51] width 7 height 9
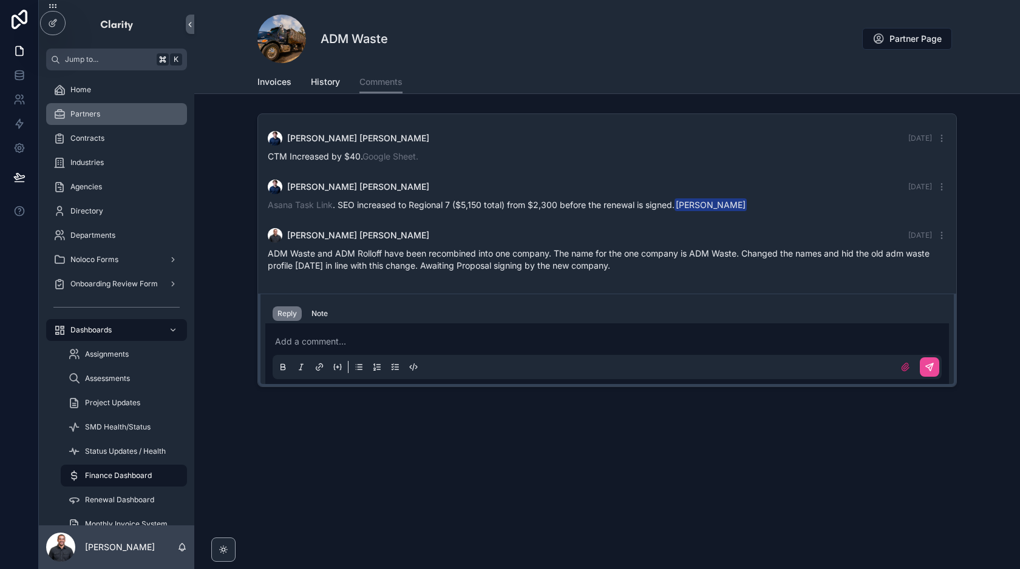
click at [95, 110] on span "Partners" at bounding box center [85, 114] width 30 height 10
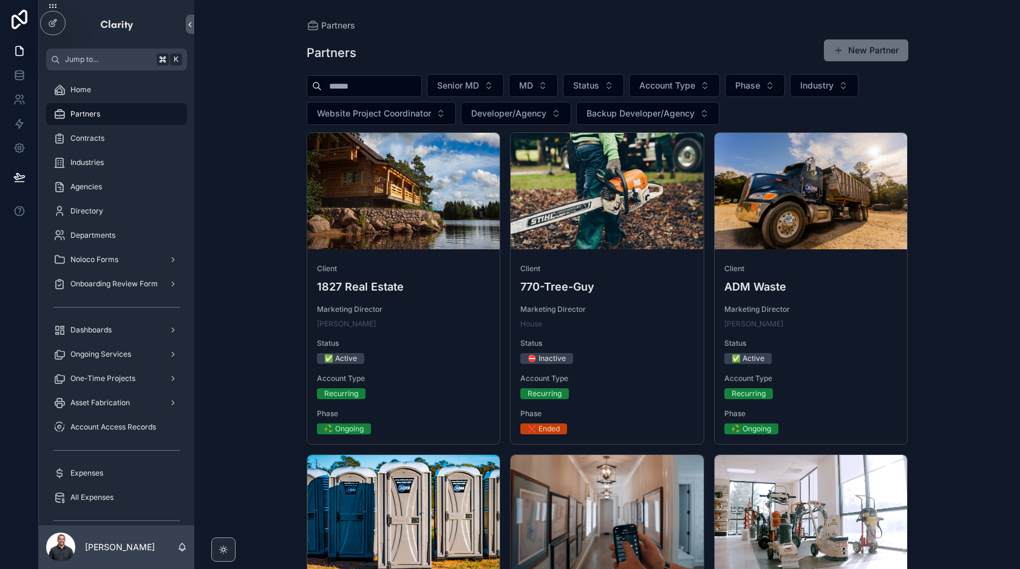
click at [372, 85] on input "scrollable content" at bounding box center [372, 86] width 100 height 17
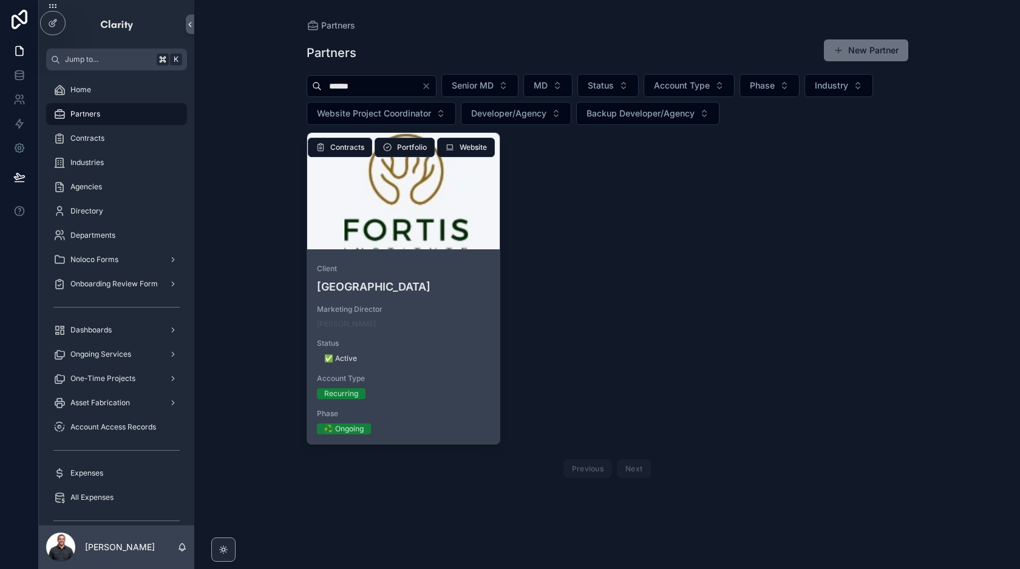
type input "******"
click at [415, 186] on div "scrollable content" at bounding box center [403, 191] width 193 height 15
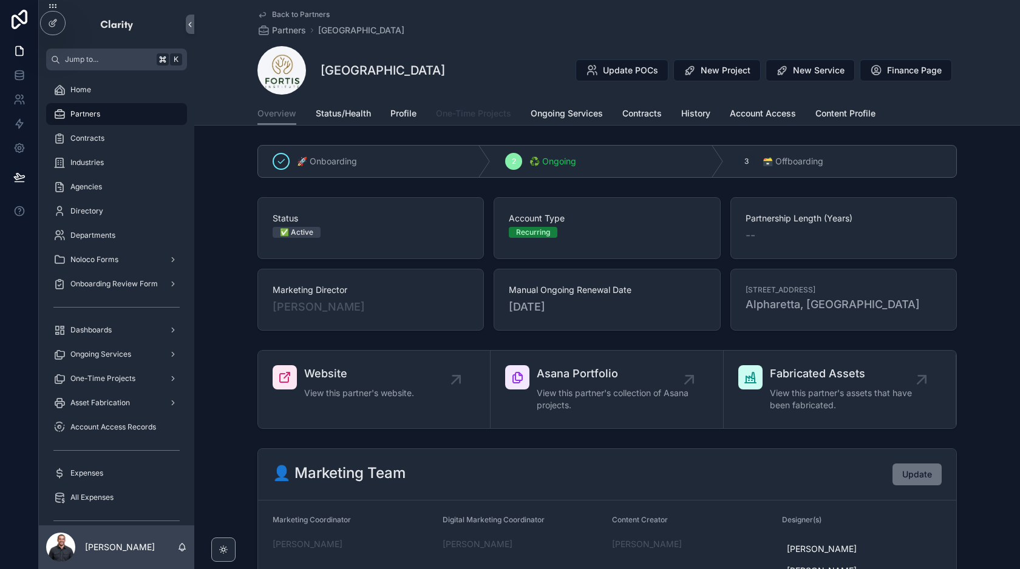
click at [490, 106] on link "One-Time Projects" at bounding box center [473, 115] width 75 height 24
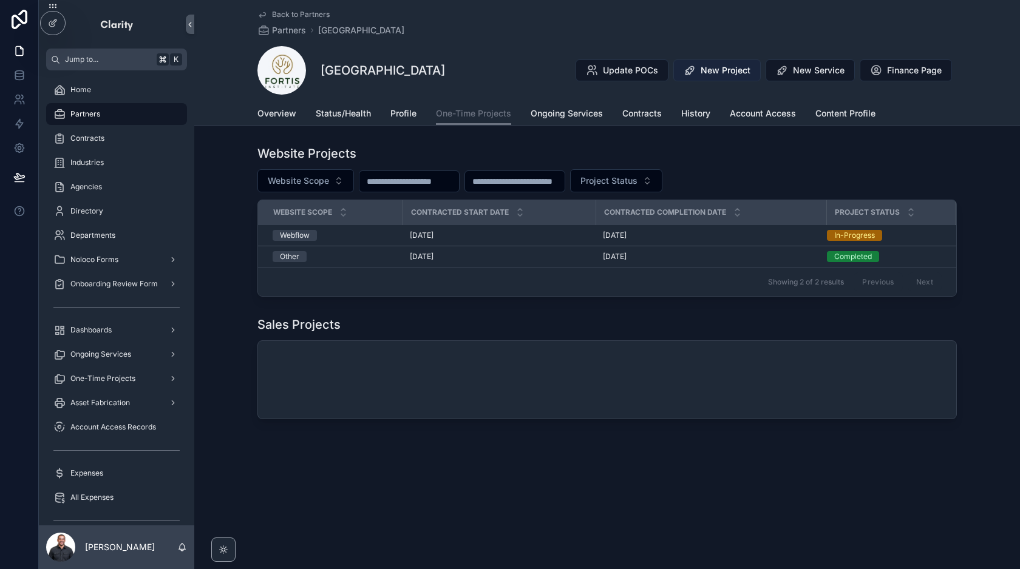
click at [705, 69] on span "New Project" at bounding box center [725, 70] width 50 height 12
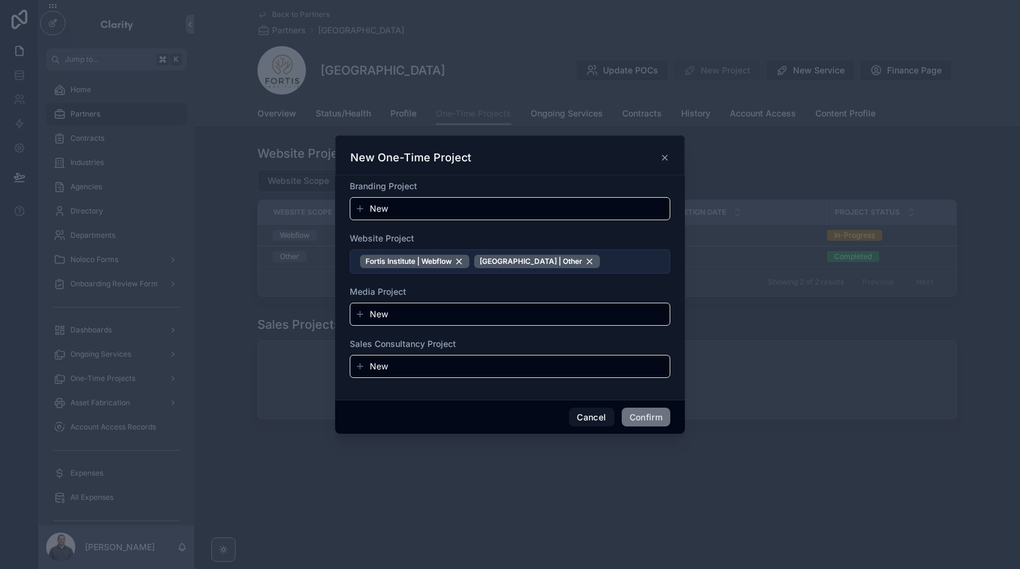
click at [602, 262] on button "Fortis Institute | Webflow Fortis Institute | Other" at bounding box center [510, 261] width 320 height 24
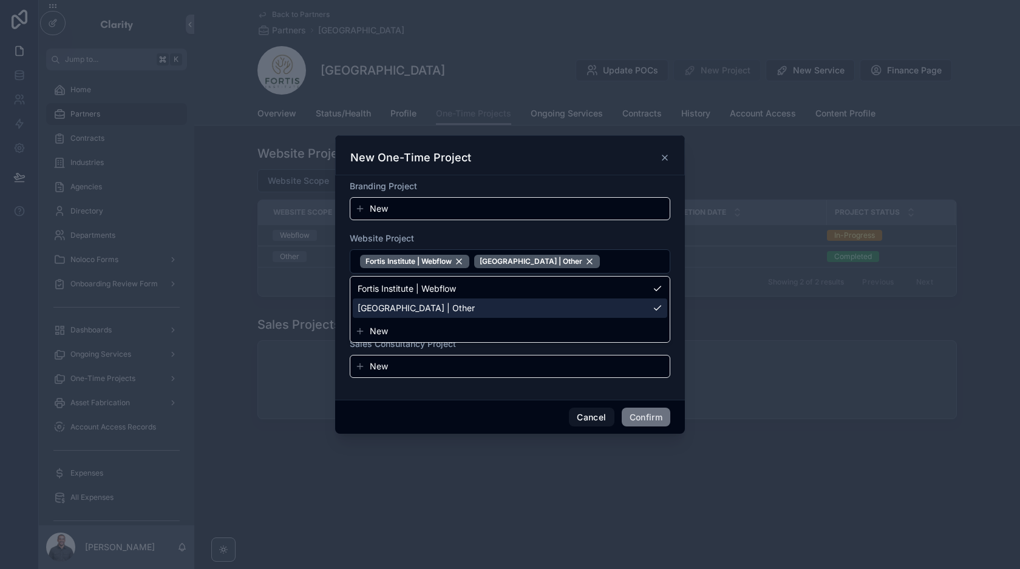
click at [382, 328] on span "New" at bounding box center [379, 331] width 18 height 12
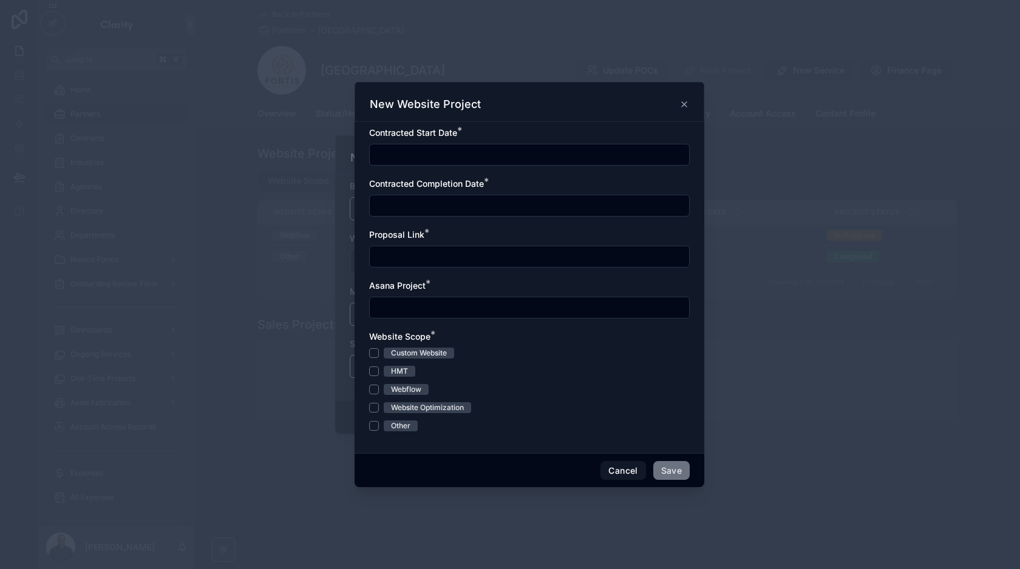
click at [421, 161] on input "text" at bounding box center [529, 154] width 319 height 17
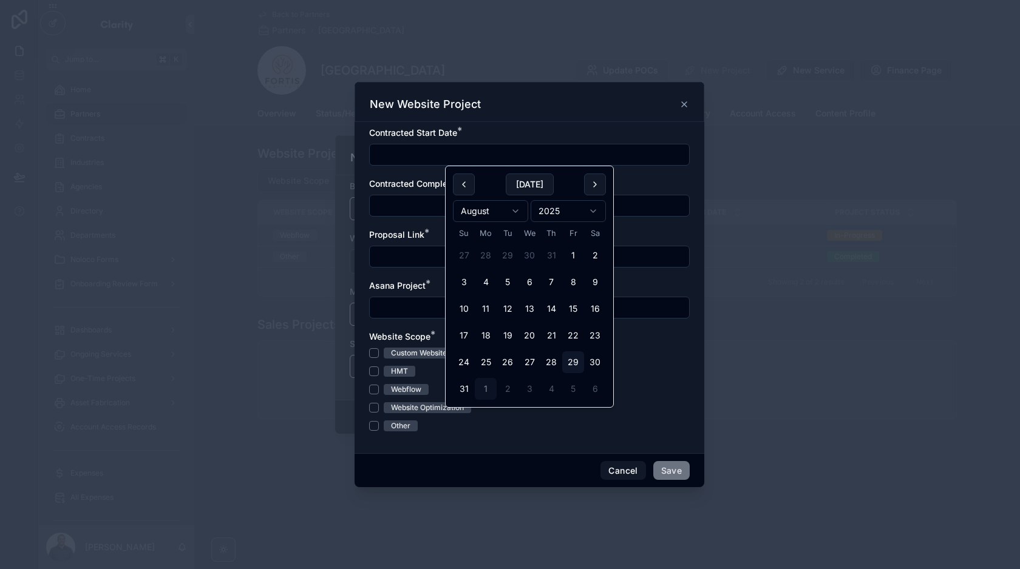
click at [486, 388] on button "1" at bounding box center [486, 389] width 22 height 22
type input "********"
click at [399, 206] on input "text" at bounding box center [529, 205] width 319 height 17
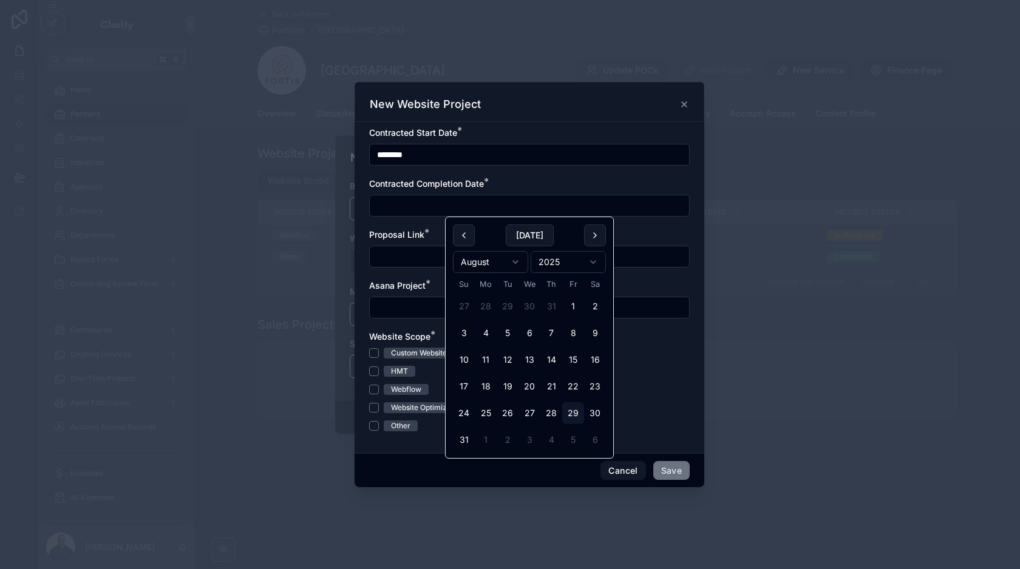
click at [397, 246] on div at bounding box center [529, 257] width 320 height 22
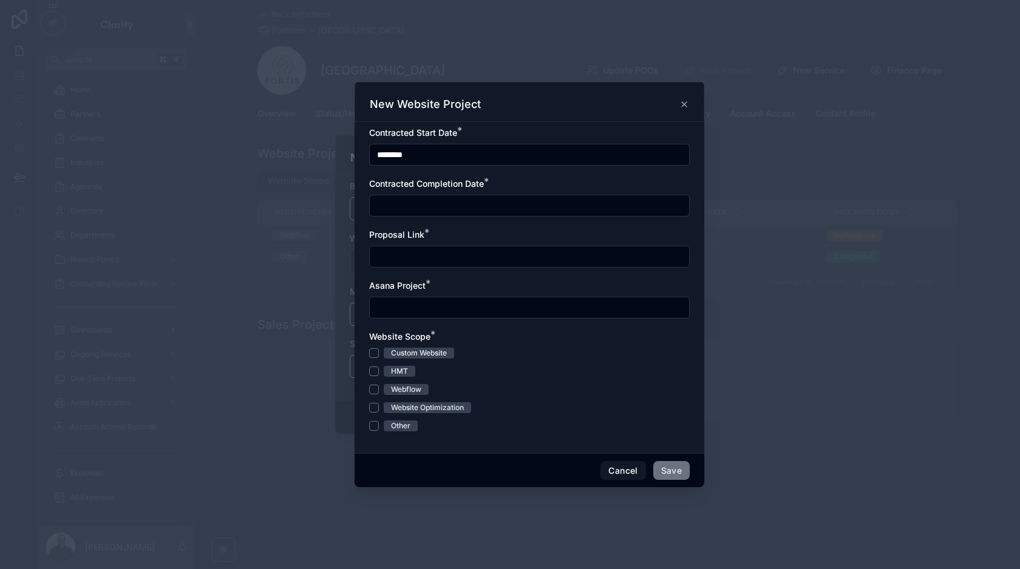
click at [447, 231] on div "Proposal Link *" at bounding box center [529, 235] width 320 height 12
click at [371, 429] on button "Other" at bounding box center [374, 426] width 10 height 10
click at [540, 181] on div "Contracted Completion Date *" at bounding box center [529, 184] width 320 height 12
click at [546, 176] on form "Contracted Start Date * ******** Contracted Completion Date * Proposal Link * A…" at bounding box center [529, 285] width 320 height 317
click at [441, 285] on div "Asana Project *" at bounding box center [529, 286] width 320 height 12
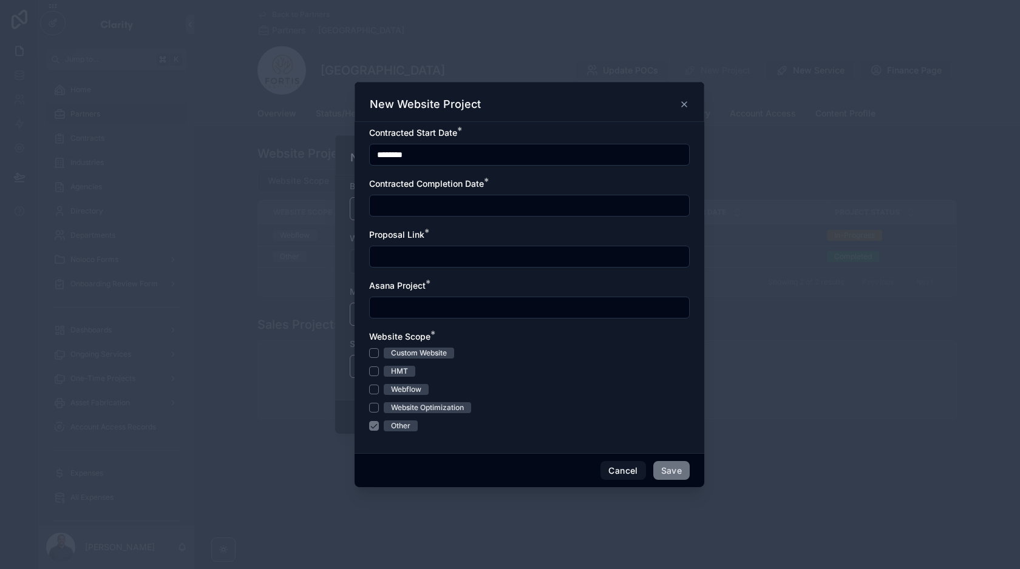
click at [461, 220] on form "Contracted Start Date * ******** Contracted Completion Date * Proposal Link * A…" at bounding box center [529, 285] width 320 height 317
click at [520, 183] on div "Contracted Completion Date *" at bounding box center [529, 184] width 320 height 12
drag, startPoint x: 368, startPoint y: 185, endPoint x: 509, endPoint y: 191, distance: 141.6
click at [509, 191] on div "Contracted Start Date * ******** Contracted Completion Date * Proposal Link * A…" at bounding box center [529, 287] width 350 height 331
click at [485, 178] on span "*" at bounding box center [486, 181] width 5 height 12
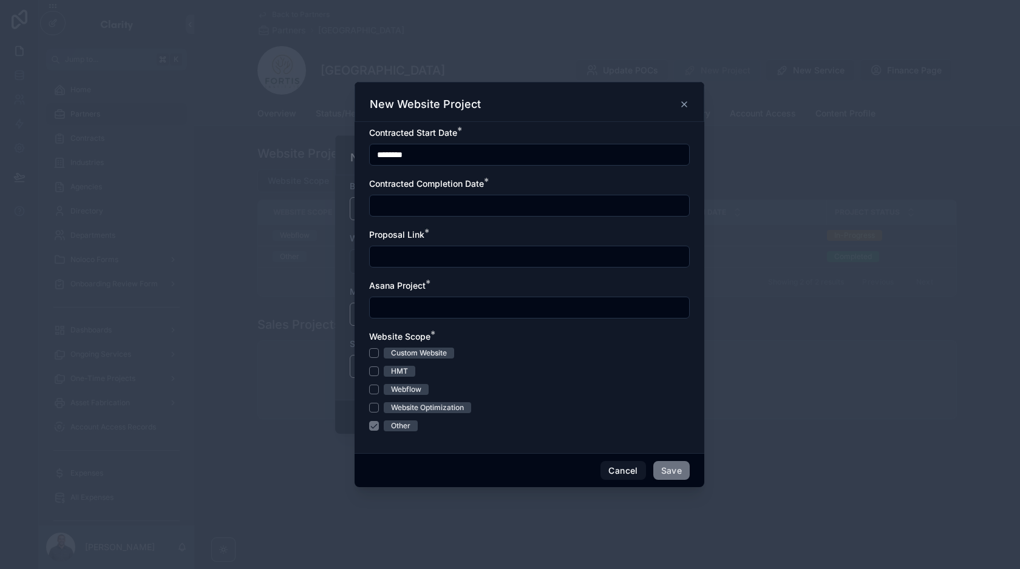
click at [443, 182] on span "Contracted Completion Date" at bounding box center [426, 183] width 115 height 10
click at [515, 178] on div "Contracted Completion Date *" at bounding box center [529, 184] width 320 height 12
click at [430, 322] on form "Contracted Start Date * ******** Contracted Completion Date * Proposal Link * A…" at bounding box center [529, 285] width 320 height 317
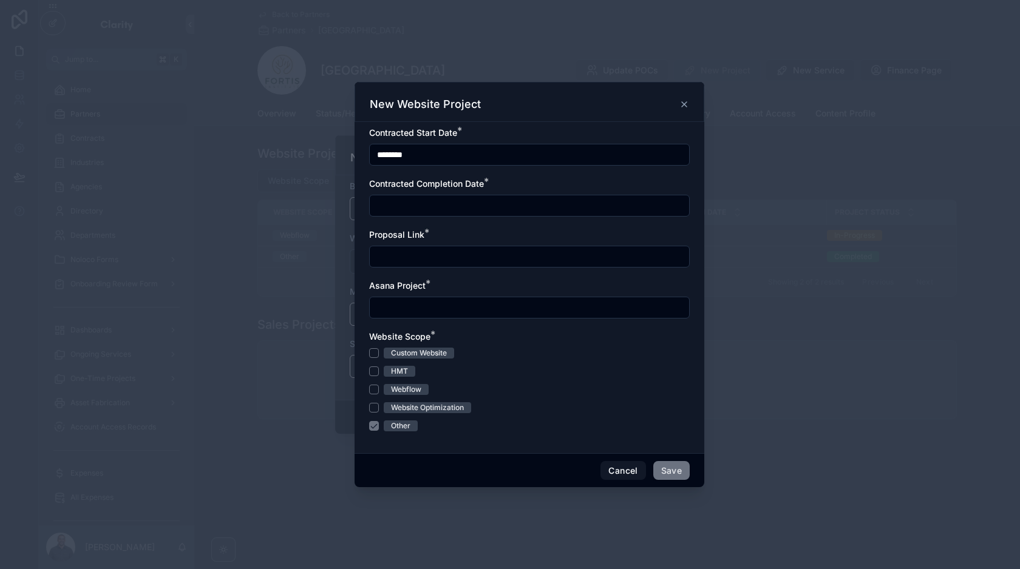
click at [436, 302] on input "text" at bounding box center [529, 307] width 319 height 17
paste input "**********"
type input "**********"
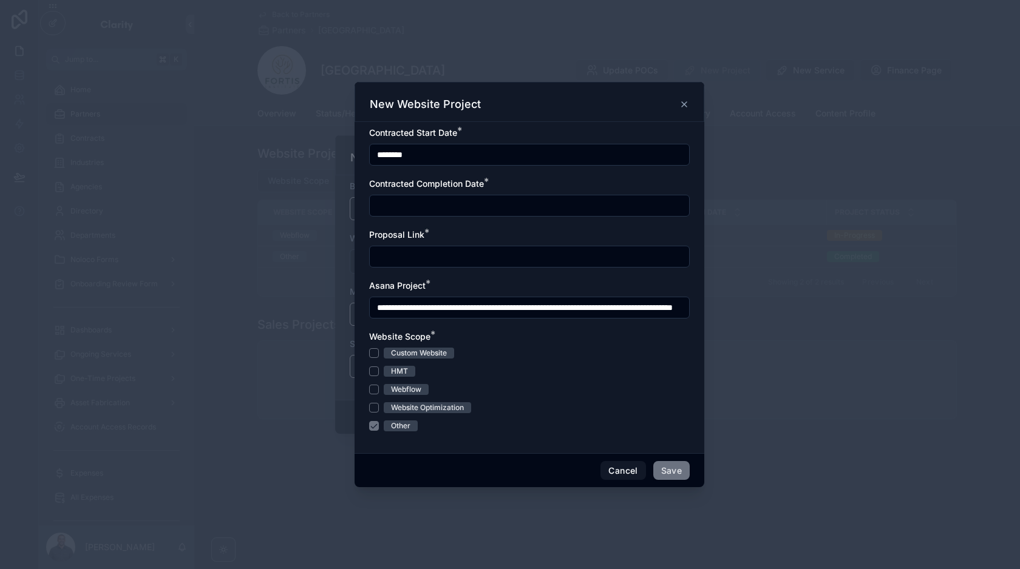
click at [486, 202] on input "text" at bounding box center [529, 205] width 319 height 17
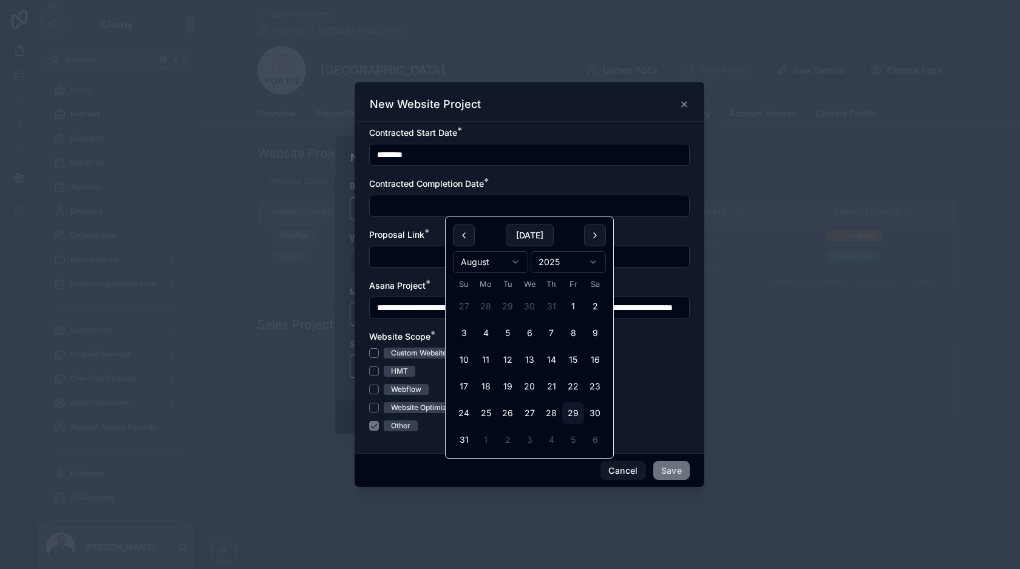
click at [578, 267] on html "Jump to... K Home Partners Contracts Industries Agencies Directory Departments …" at bounding box center [510, 284] width 1020 height 569
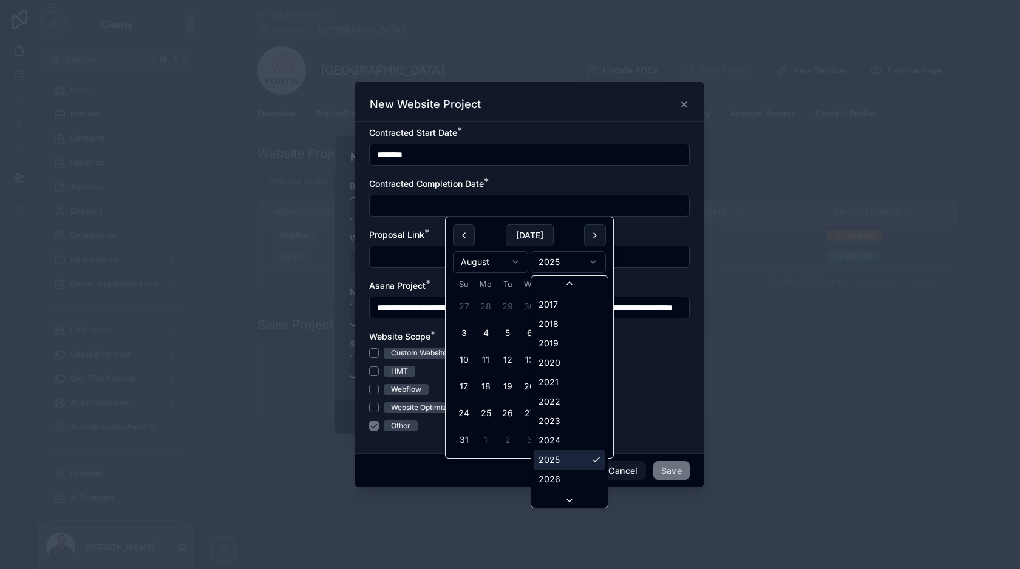
scroll to position [2275, 0]
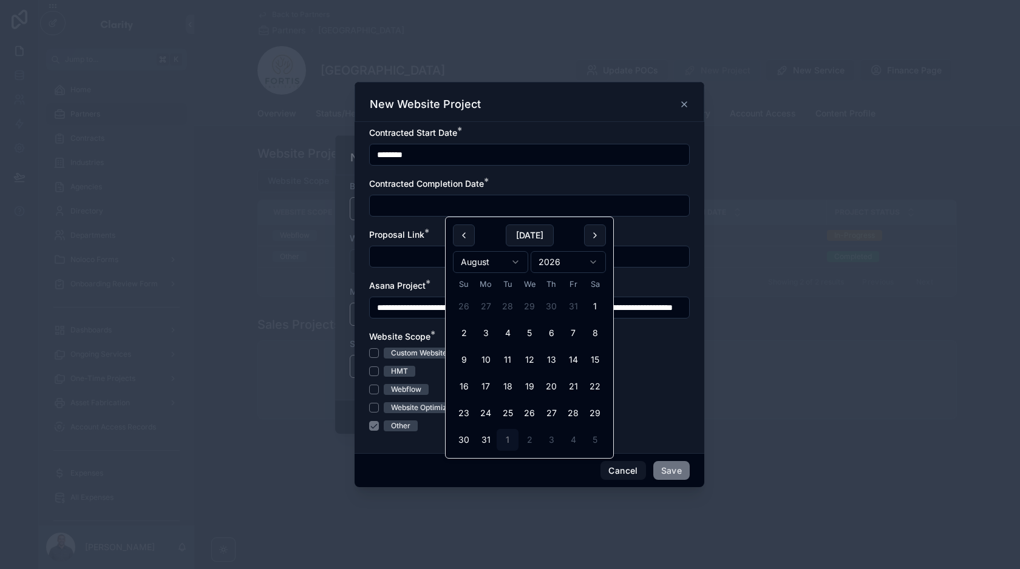
click at [509, 440] on button "1" at bounding box center [507, 440] width 22 height 22
type input "********"
click at [490, 181] on div "Contracted Completion Date *" at bounding box center [529, 184] width 320 height 12
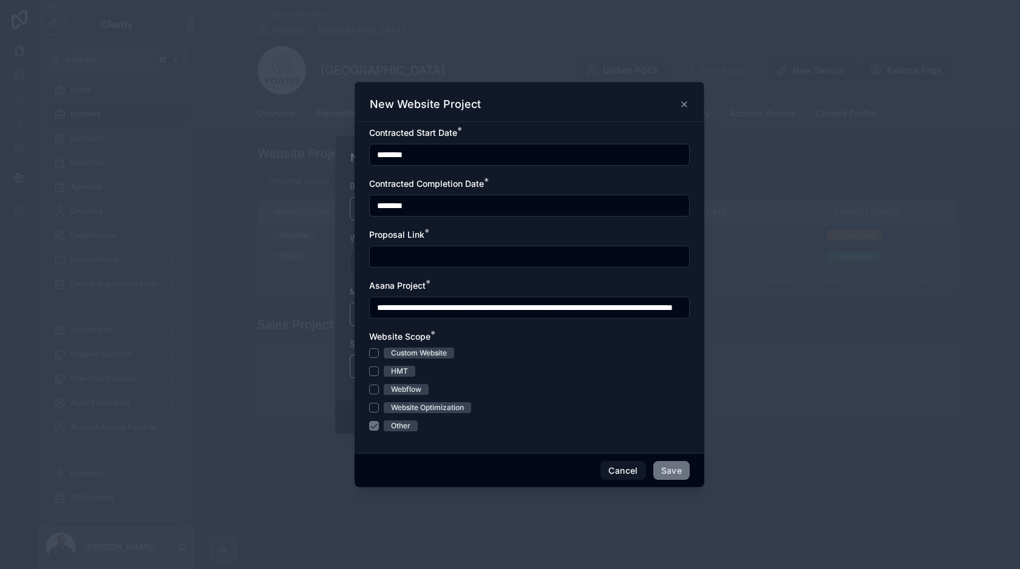
click at [483, 250] on input "text" at bounding box center [529, 256] width 319 height 17
paste input "**********"
type input "**********"
click at [466, 220] on form "**********" at bounding box center [529, 285] width 320 height 317
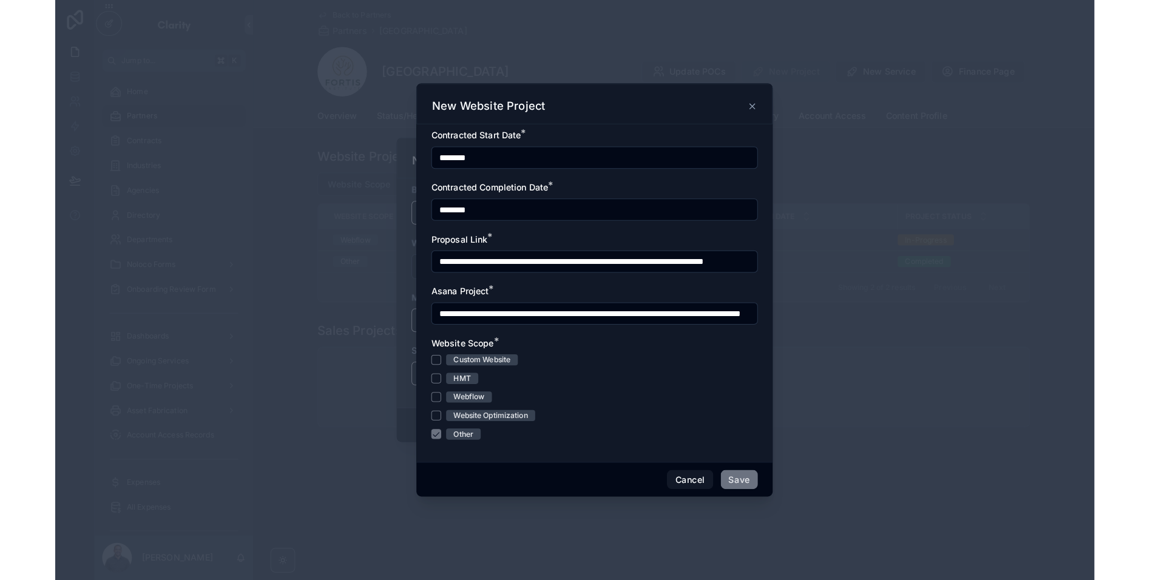
scroll to position [0, 0]
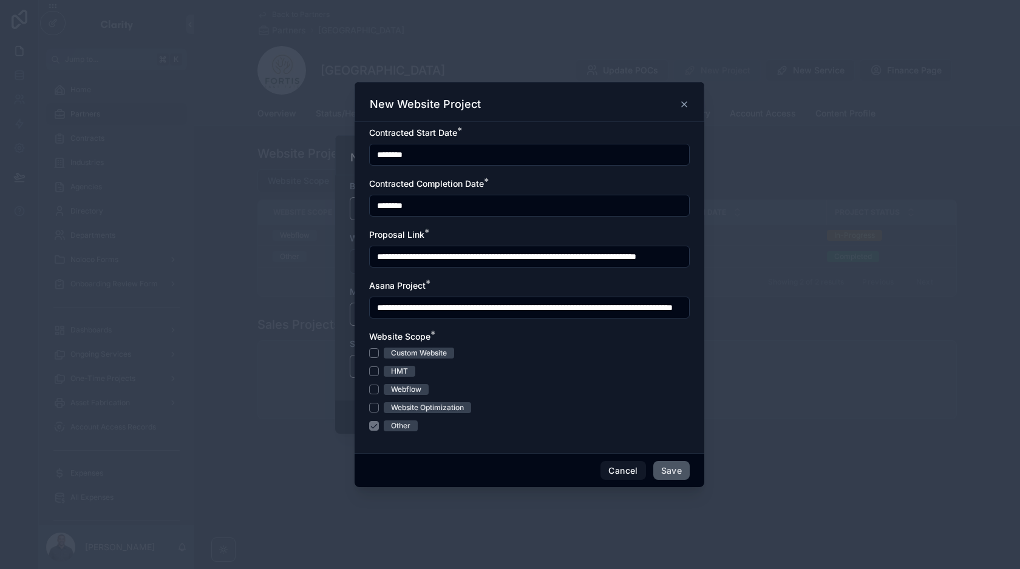
click at [671, 474] on button "Save" at bounding box center [671, 470] width 36 height 19
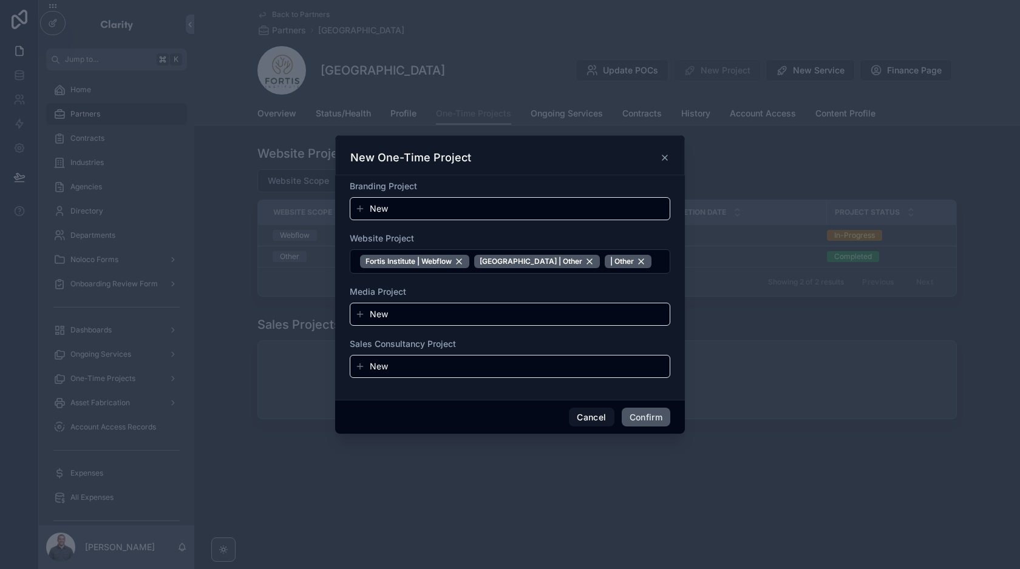
click at [644, 419] on button "Confirm" at bounding box center [646, 417] width 49 height 19
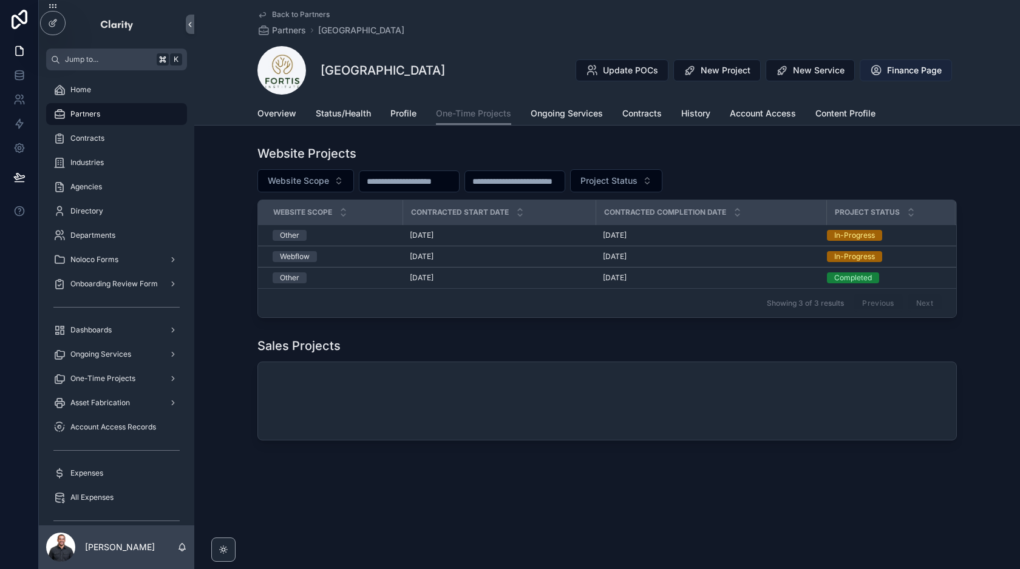
click at [913, 67] on span "Finance Page" at bounding box center [914, 70] width 55 height 12
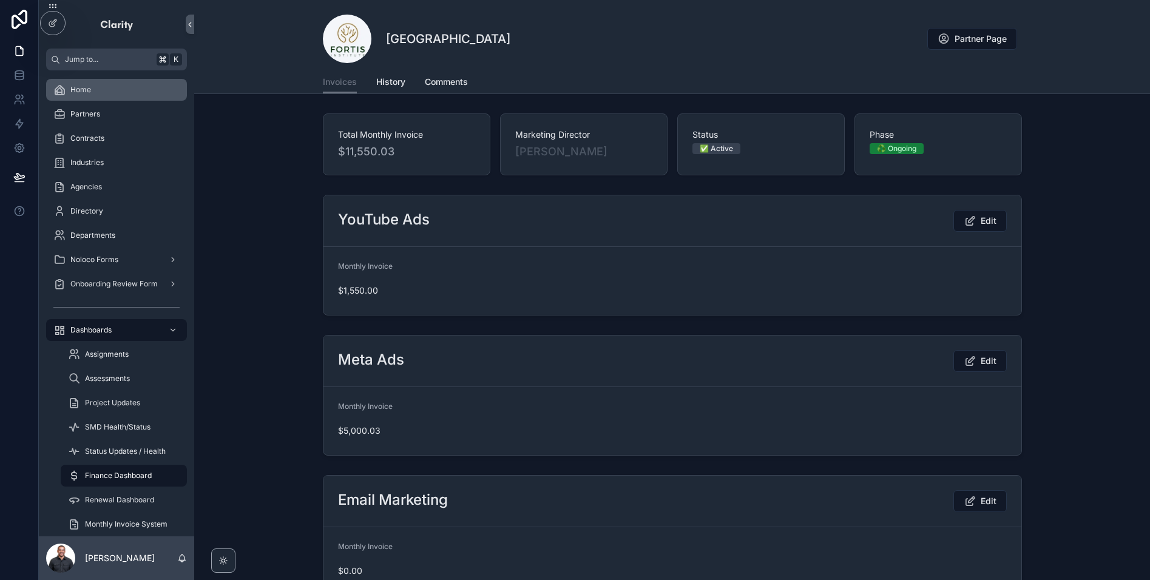
click at [100, 89] on div "Home" at bounding box center [116, 89] width 126 height 19
